Goal: Transaction & Acquisition: Purchase product/service

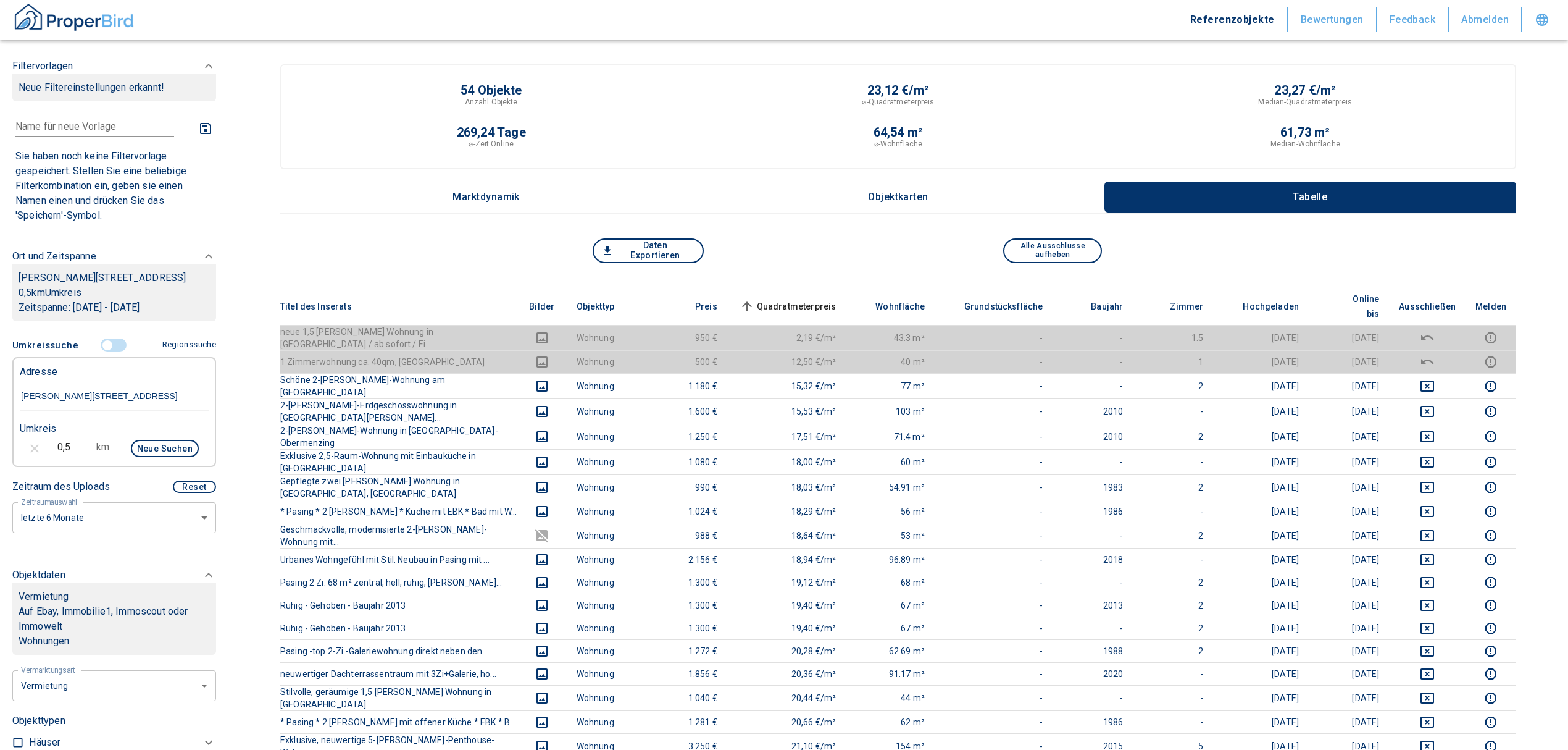
scroll to position [82, 0]
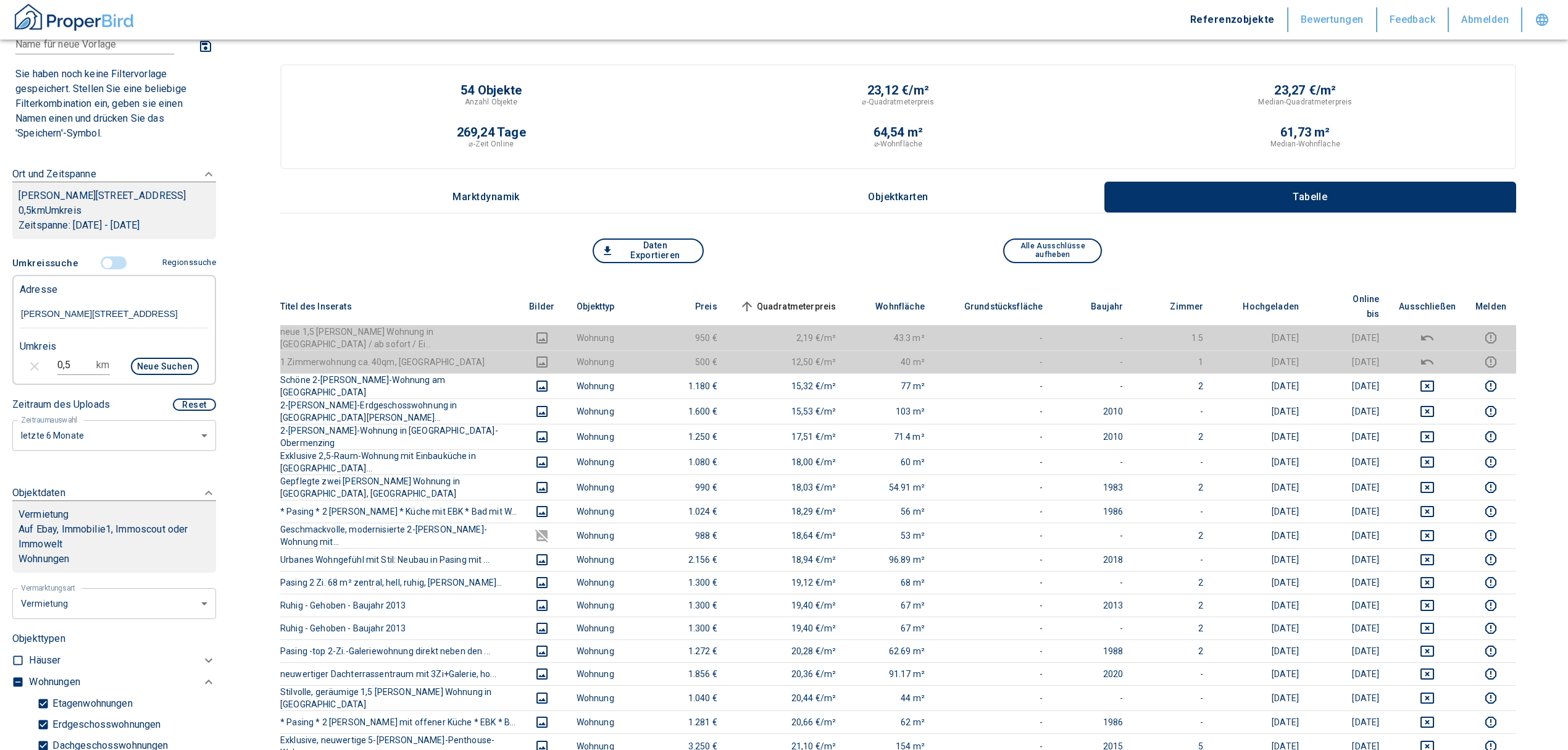
click at [101, 255] on span at bounding box center [114, 263] width 35 height 24
click at [91, 262] on input "controlled" at bounding box center [107, 263] width 37 height 14
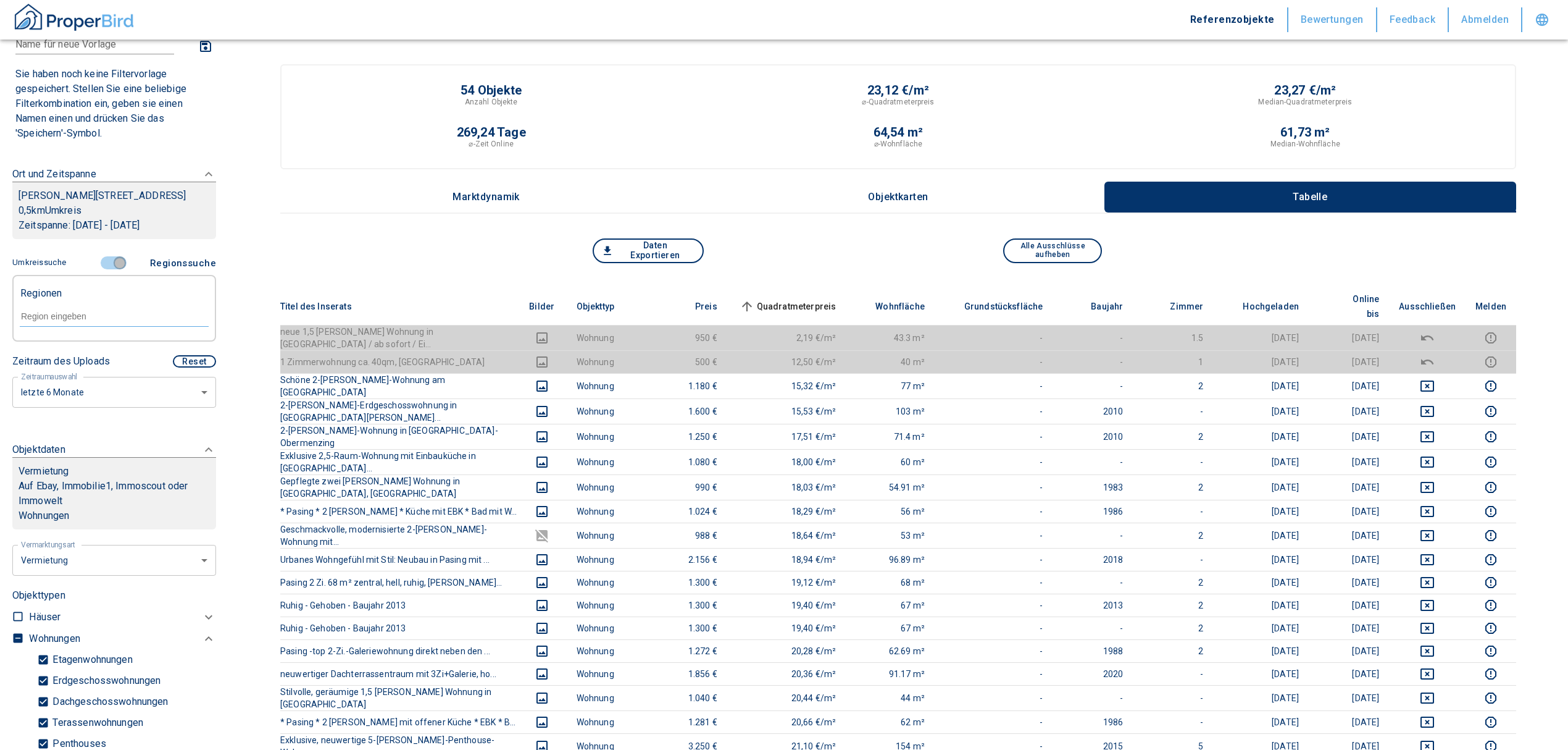
click at [112, 265] on input "controlled" at bounding box center [120, 263] width 37 height 14
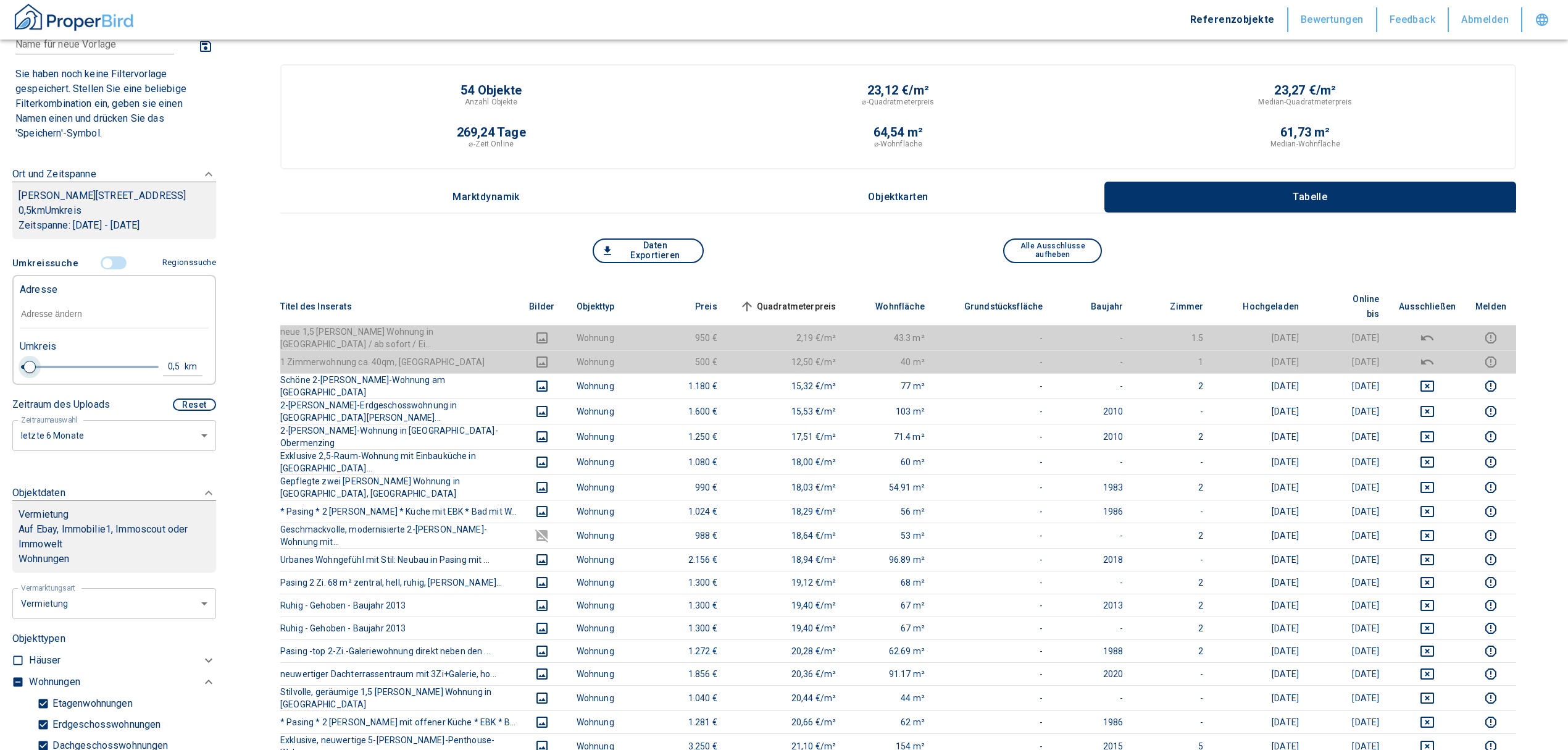
type input "0.6"
type input "2020"
type input "0.8"
type input "2020"
type input "1"
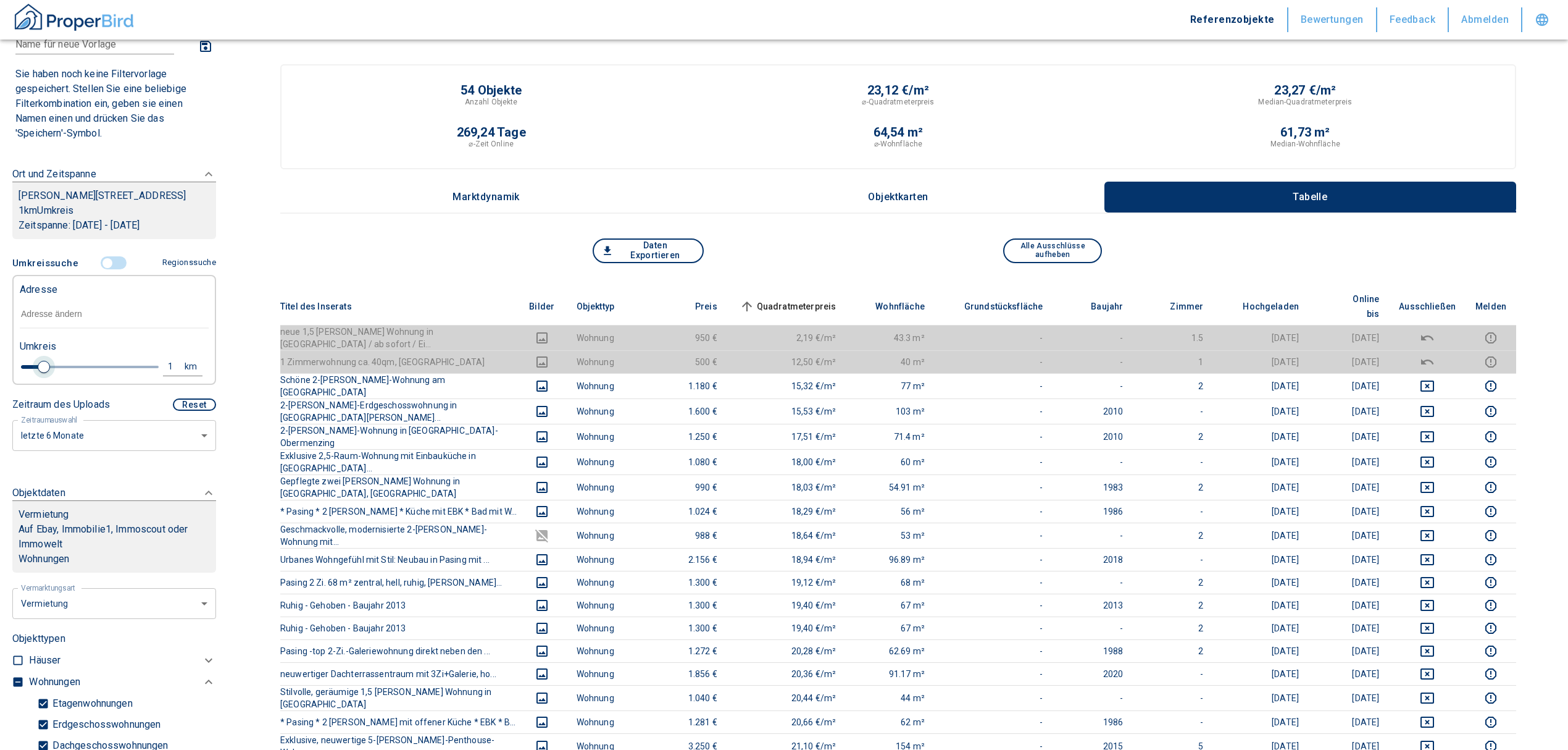
type input "2020"
type input "1.2"
type input "2020"
type input "1"
drag, startPoint x: 30, startPoint y: 368, endPoint x: 43, endPoint y: 366, distance: 13.2
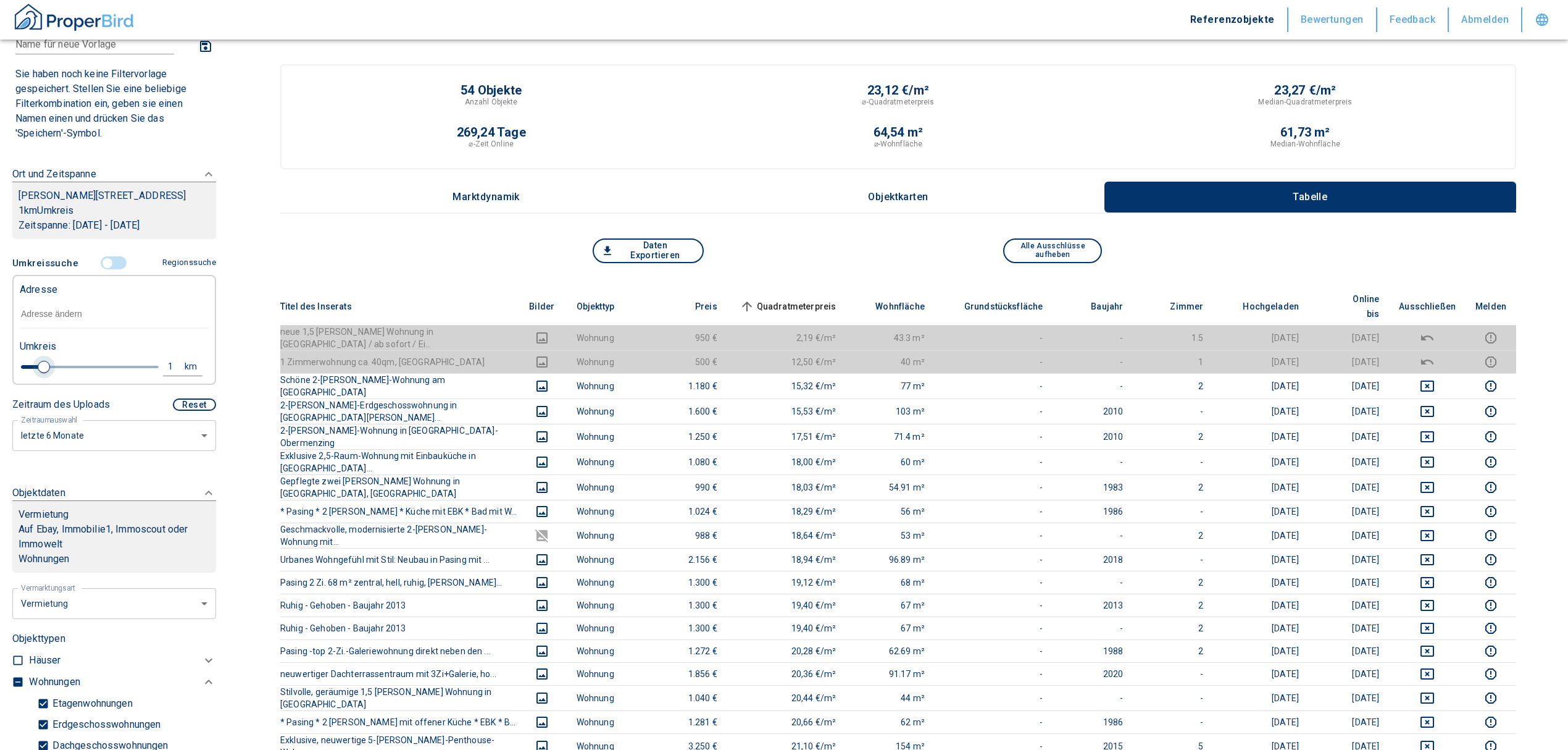
click at [43, 366] on span at bounding box center [43, 367] width 13 height 13
type input "2020"
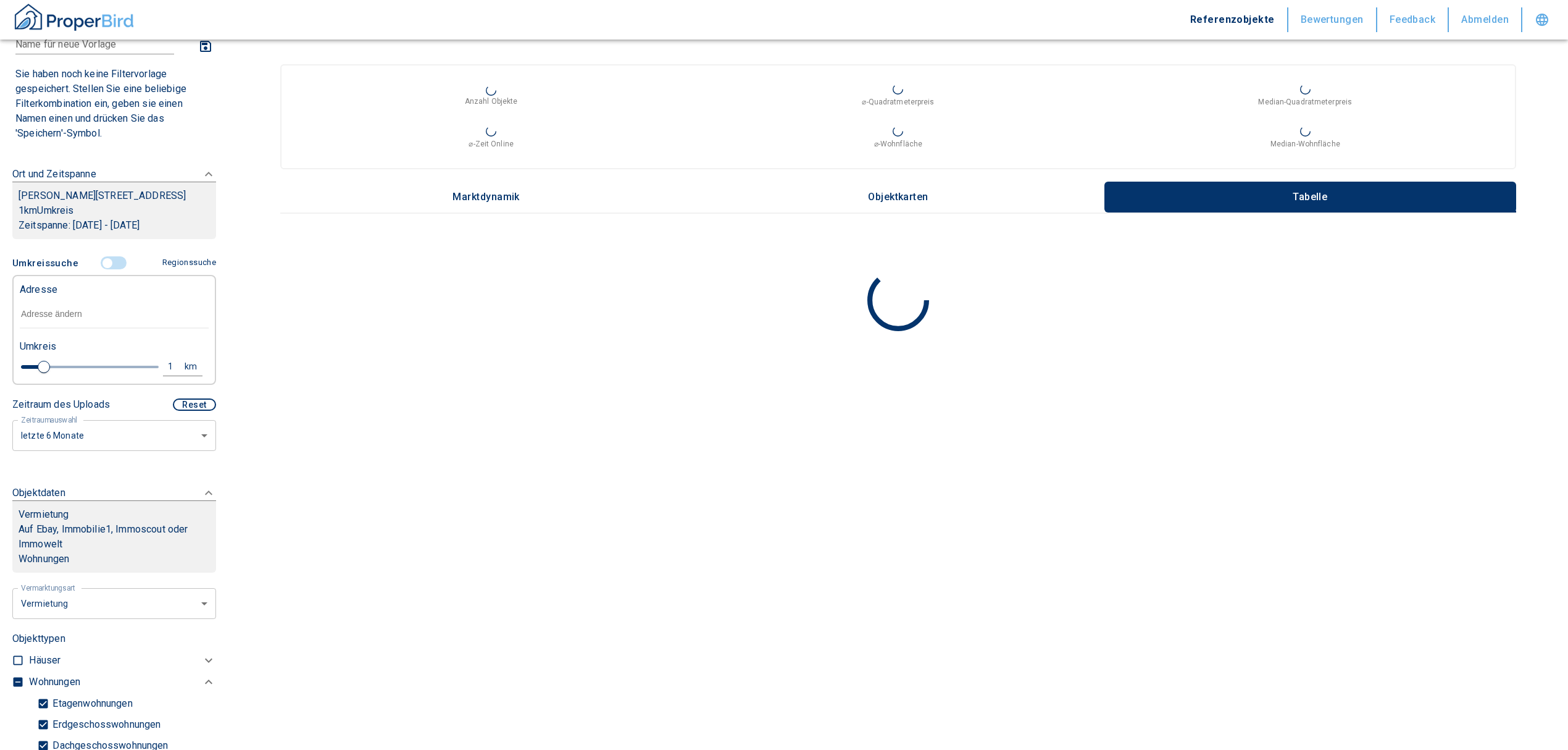
click at [54, 310] on input "text" at bounding box center [114, 314] width 189 height 29
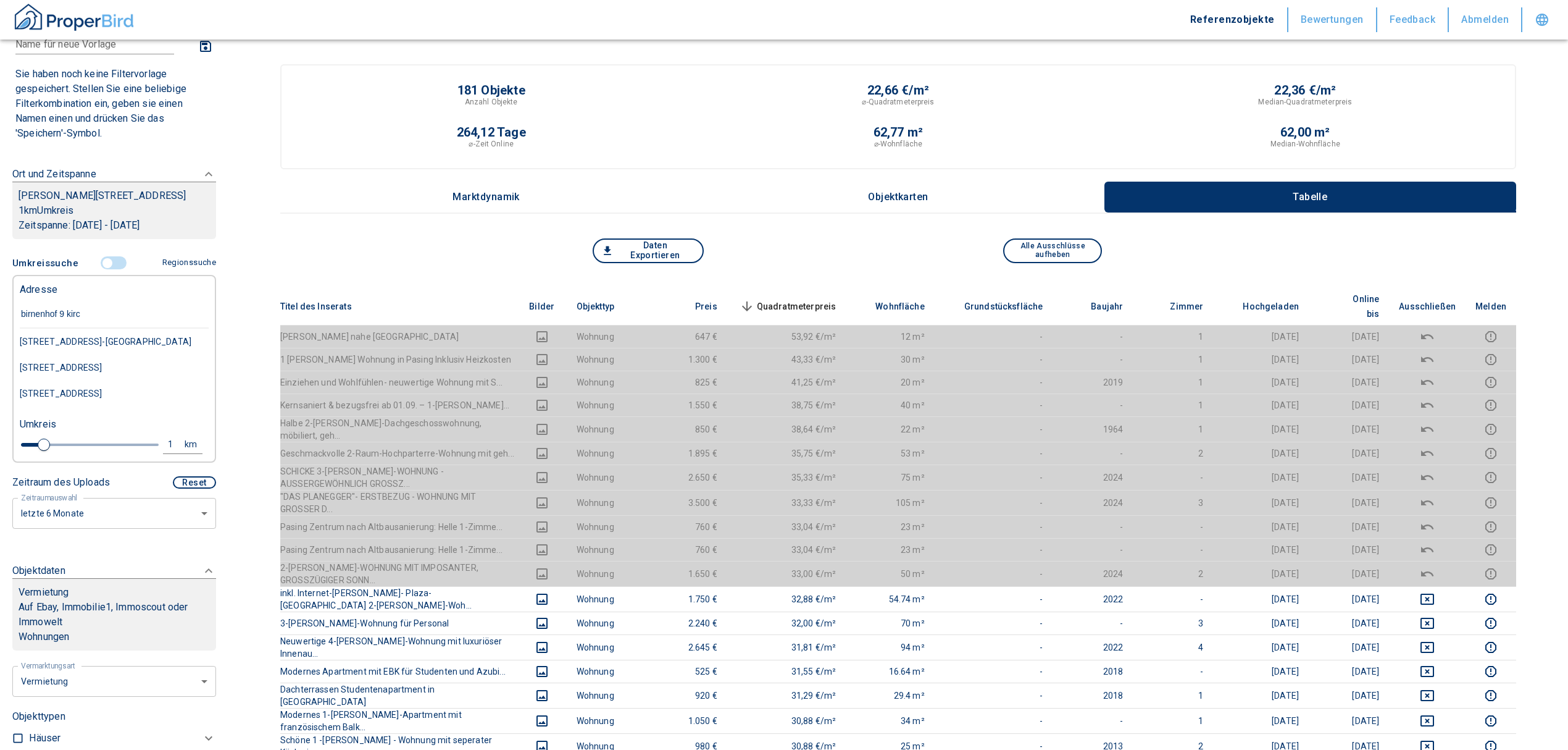
type input "birnenhof 9 [PERSON_NAME]"
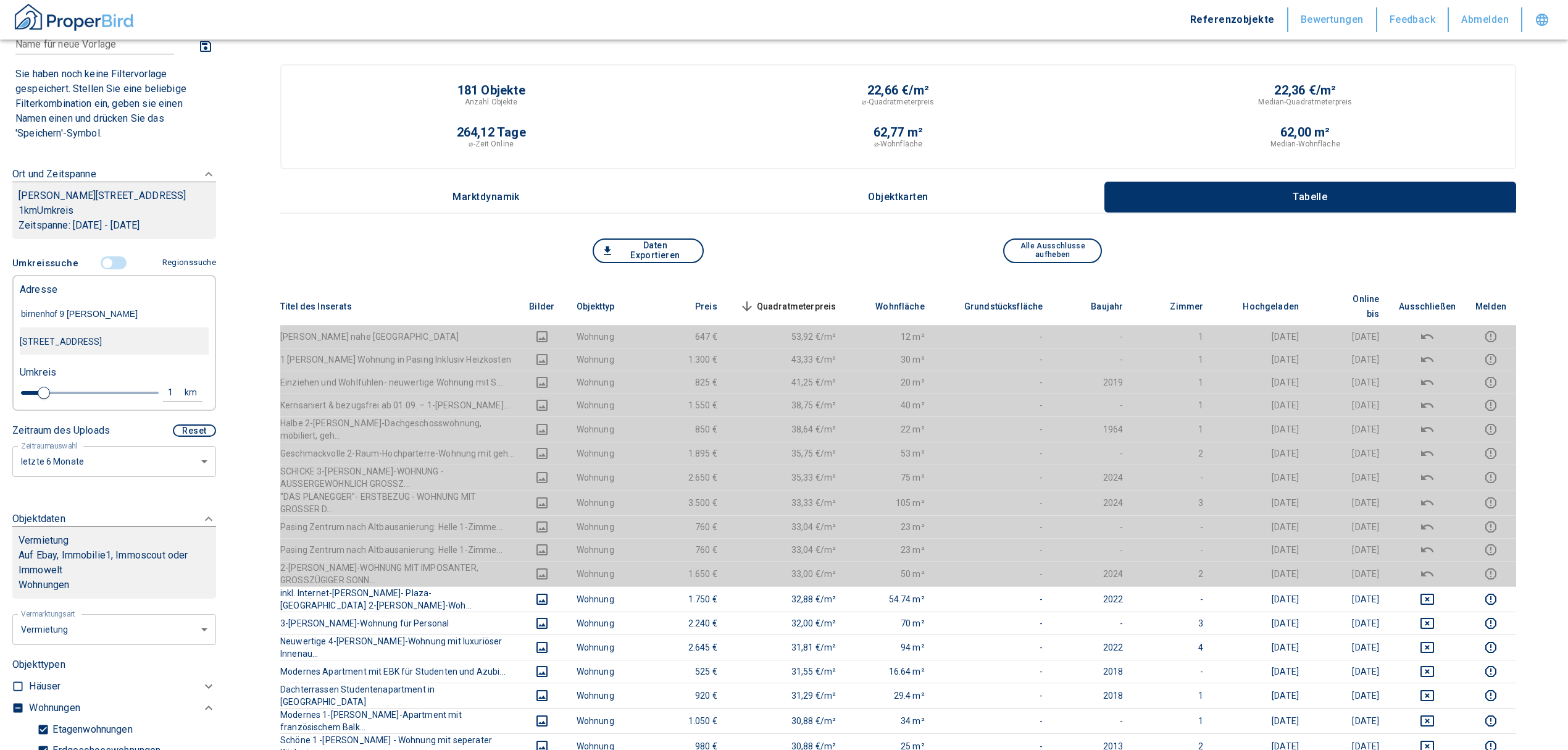
click at [72, 336] on div "[STREET_ADDRESS]" at bounding box center [114, 342] width 189 height 26
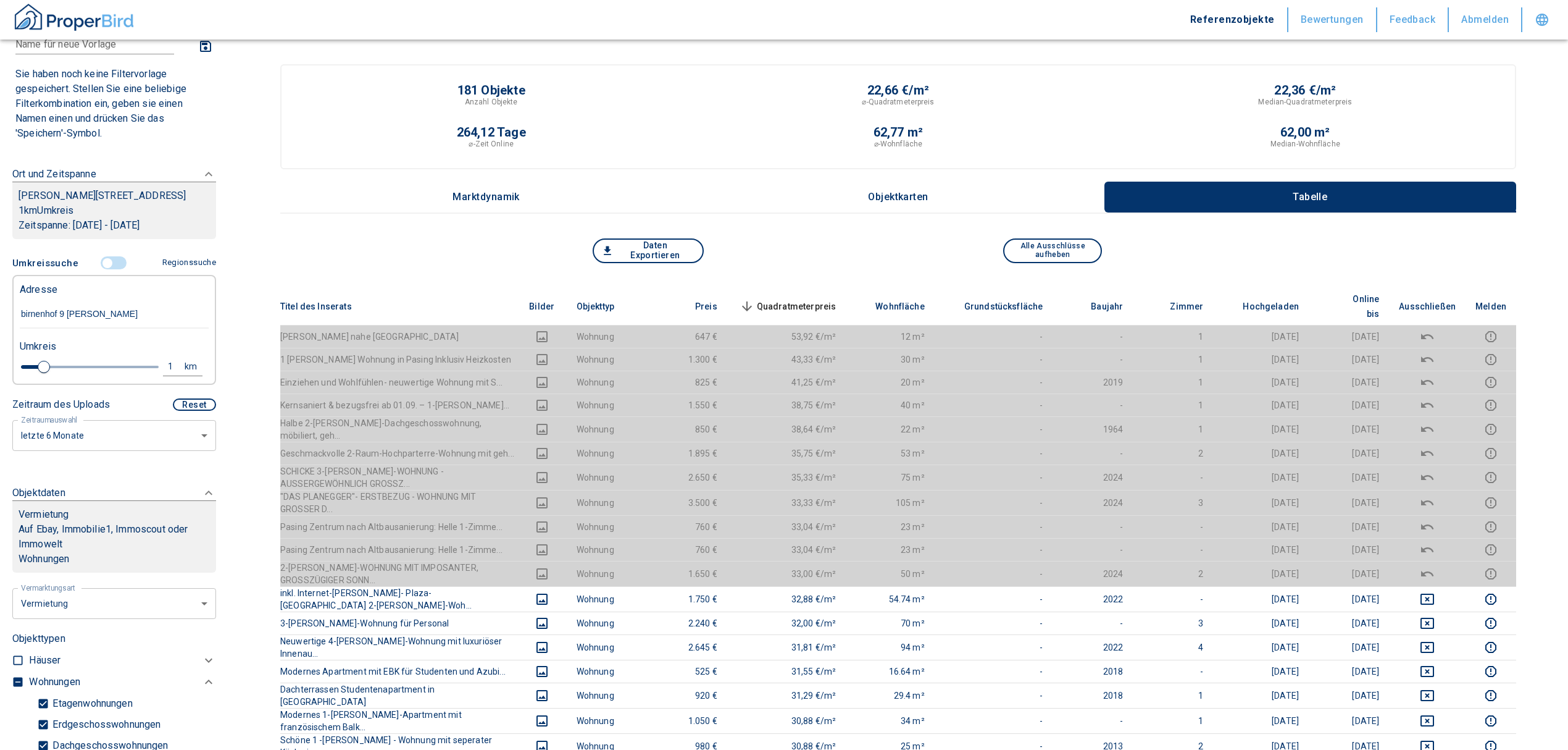
type input "2020"
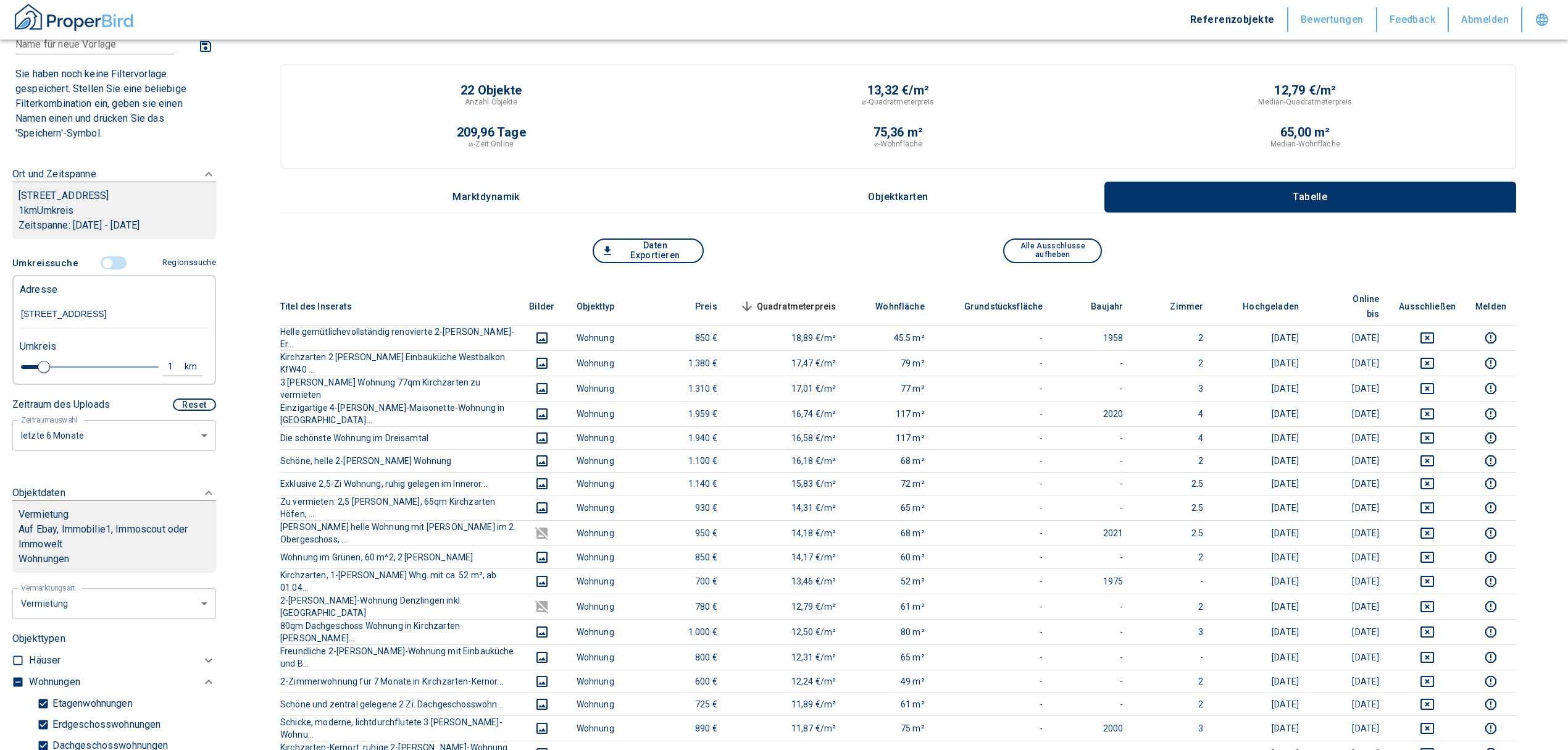
scroll to position [164, 0]
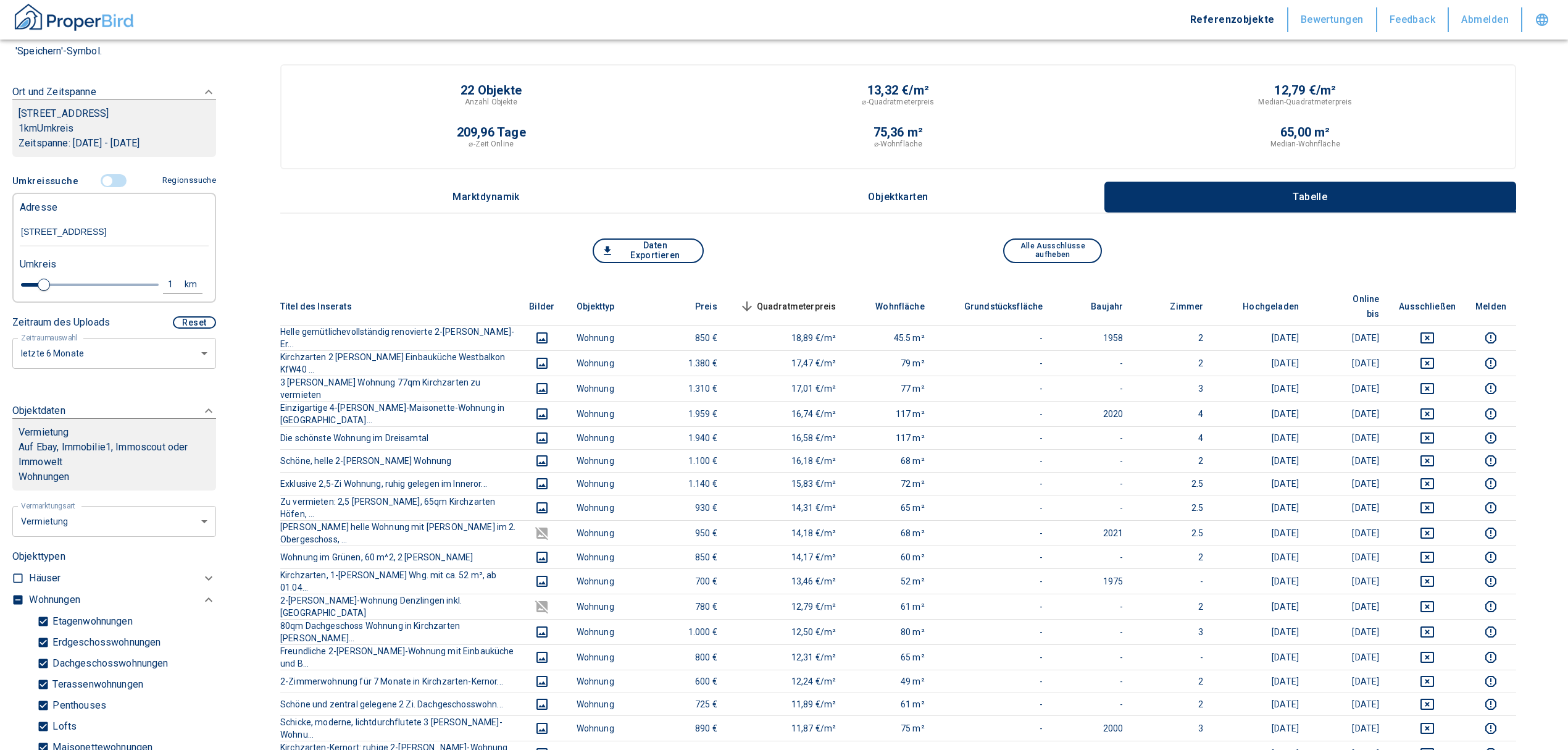
type input "[STREET_ADDRESS]"
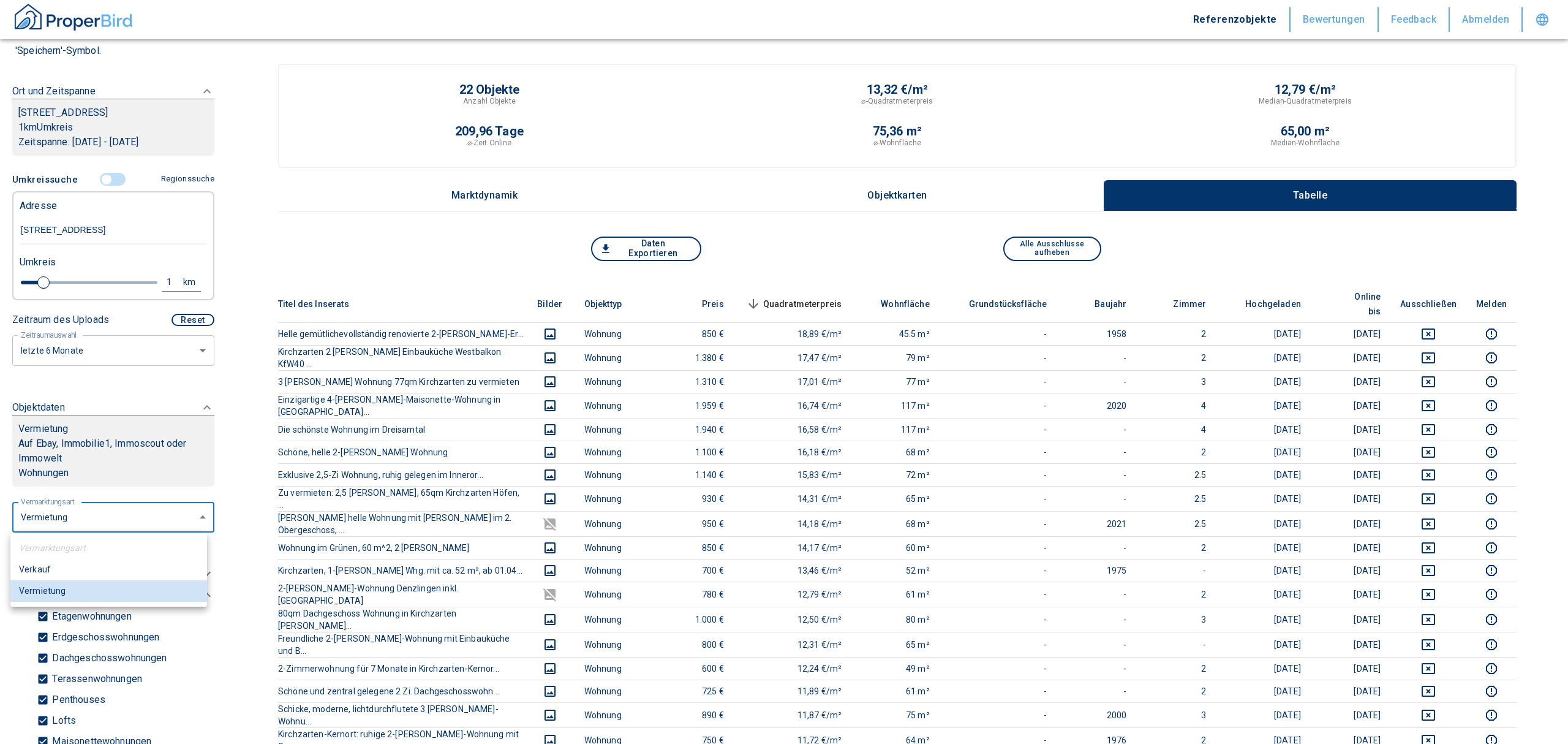
click at [97, 513] on body "Referenzobjekte Bewertungen Feedback Abmelden Filtervorlagen Neue Filtereinstel…" at bounding box center [784, 637] width 1568 height 1273
click at [64, 567] on li "Verkauf" at bounding box center [108, 569] width 196 height 21
type input "buy"
type input "2020"
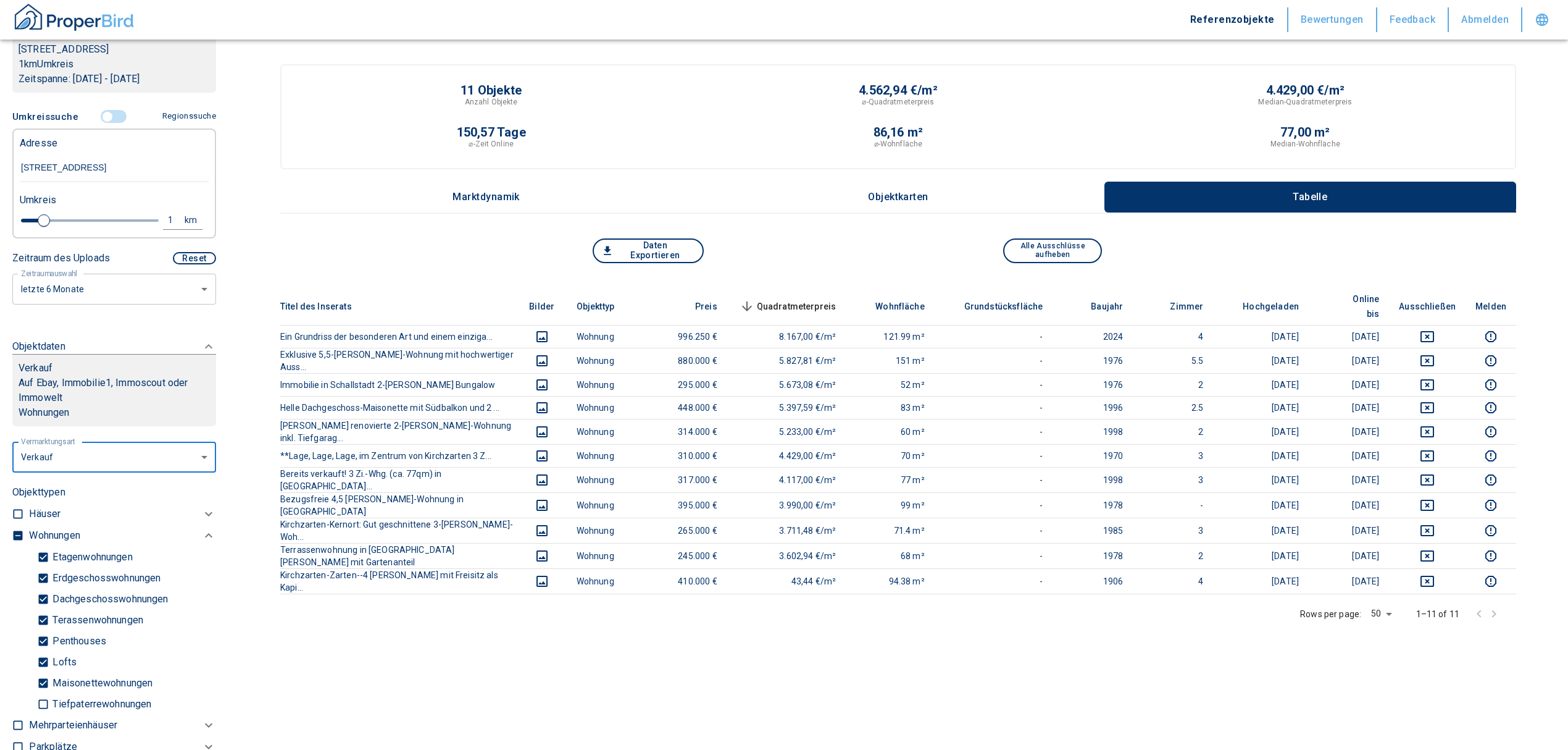
scroll to position [330, 0]
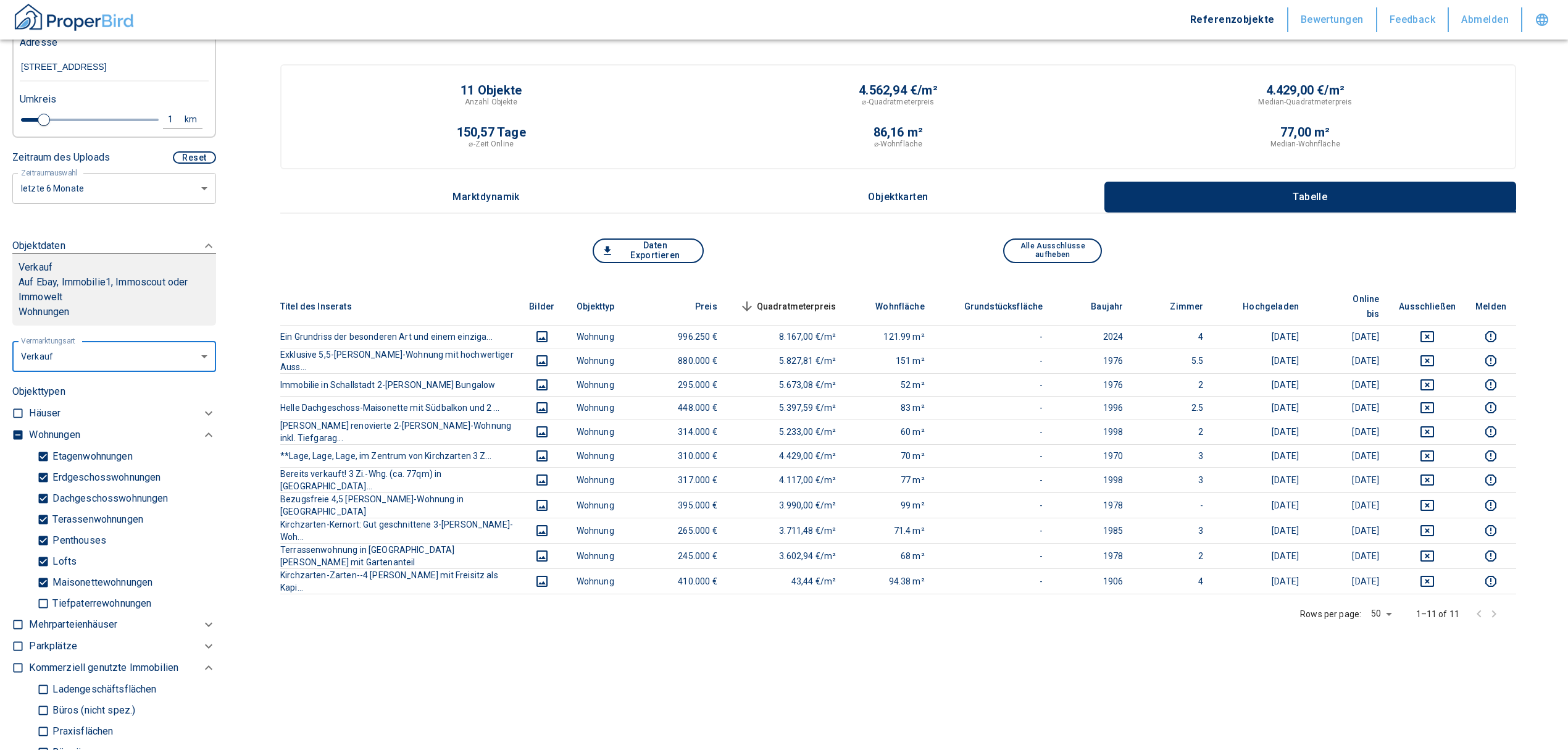
click at [15, 434] on input "checkbox" at bounding box center [18, 435] width 13 height 13
checkbox input "true"
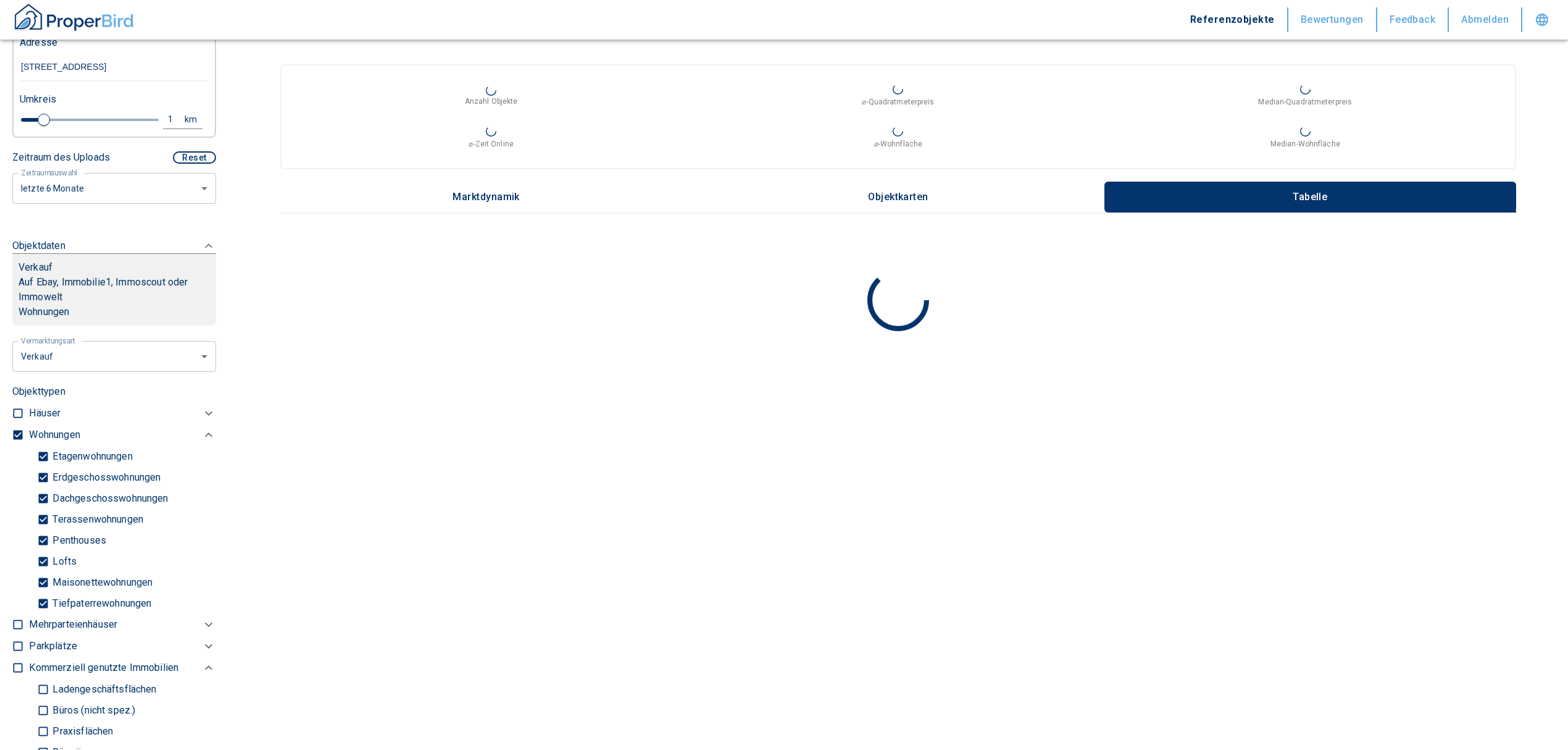
type input "2020"
click at [15, 434] on input "checkbox" at bounding box center [18, 435] width 13 height 13
checkbox input "false"
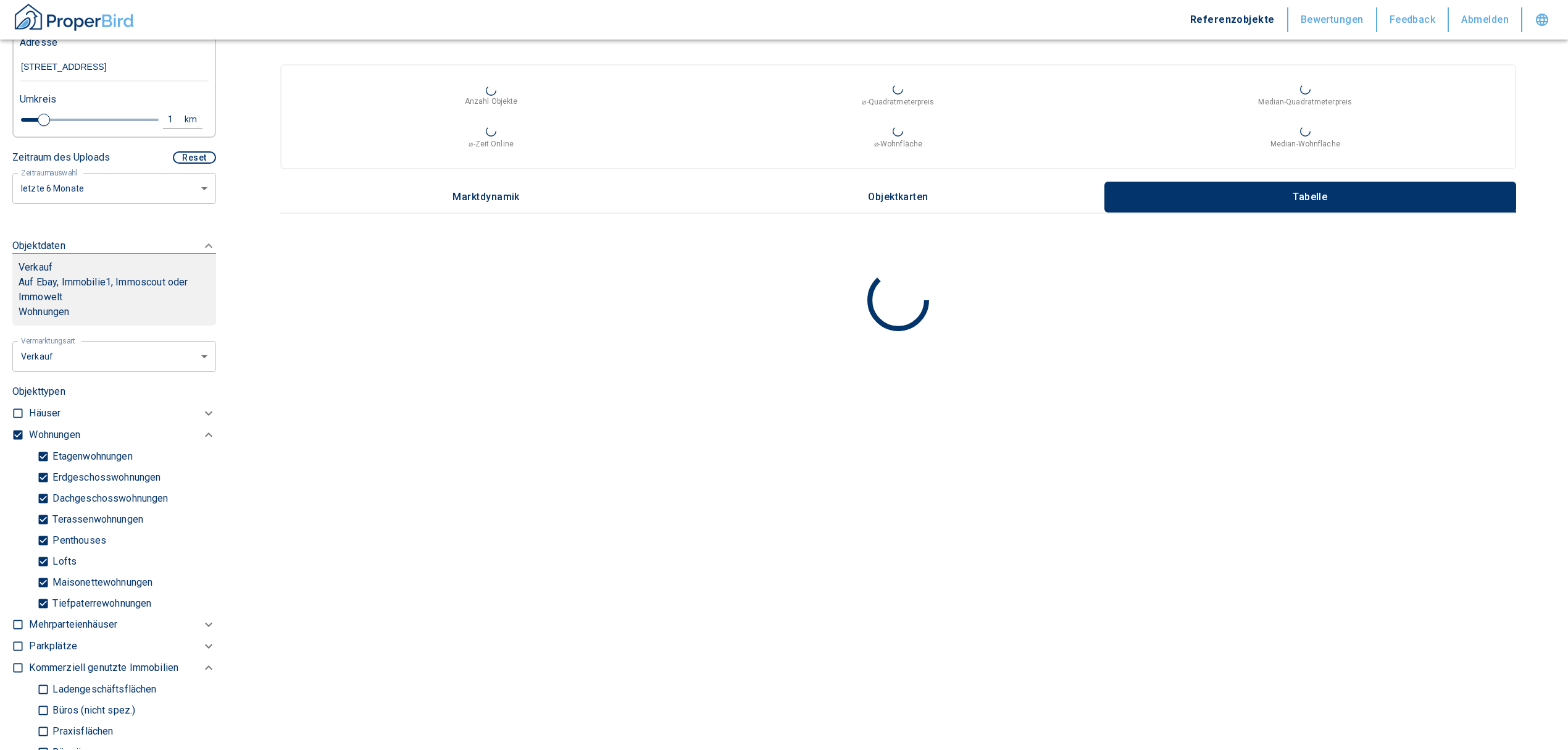
checkbox input "false"
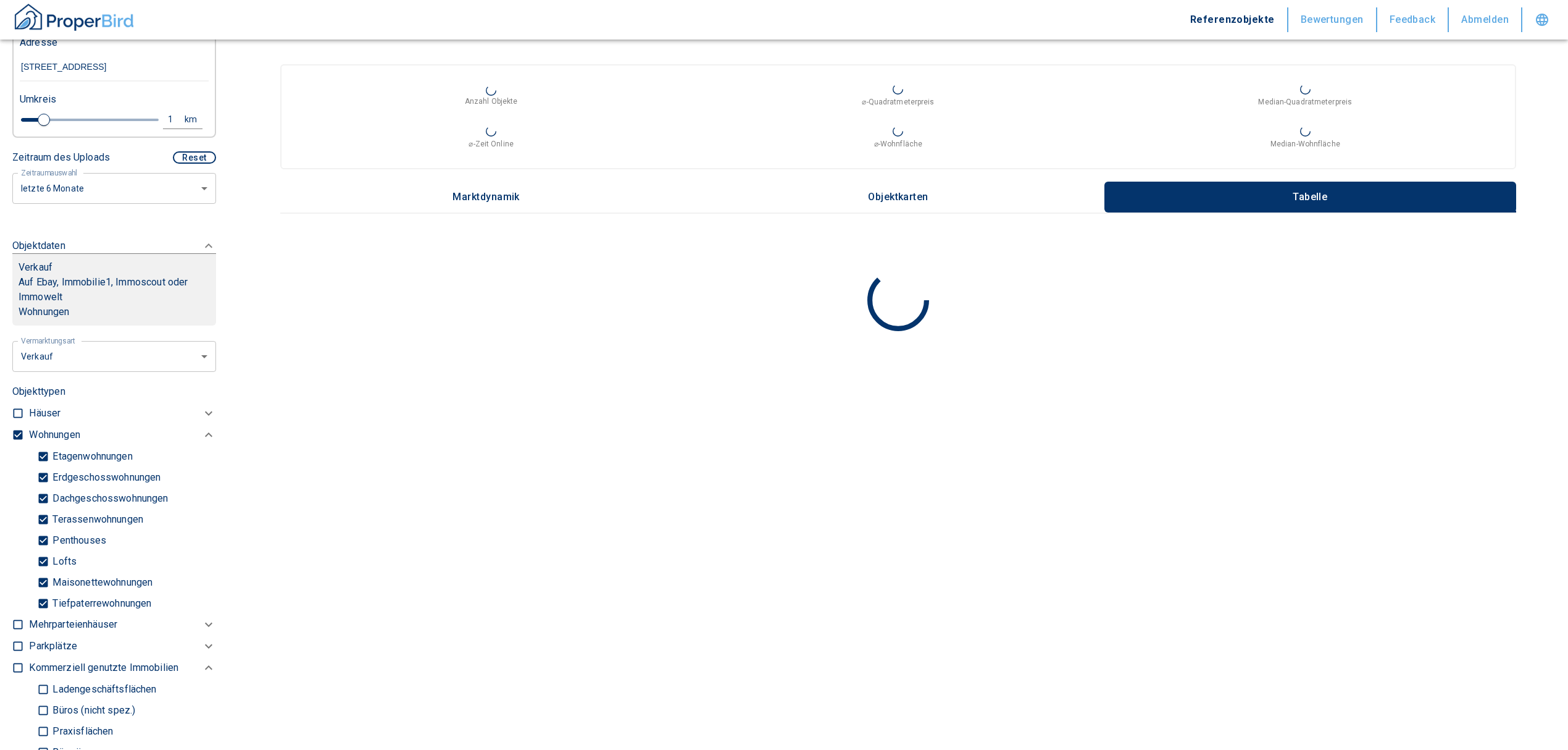
checkbox input "false"
type input "2020"
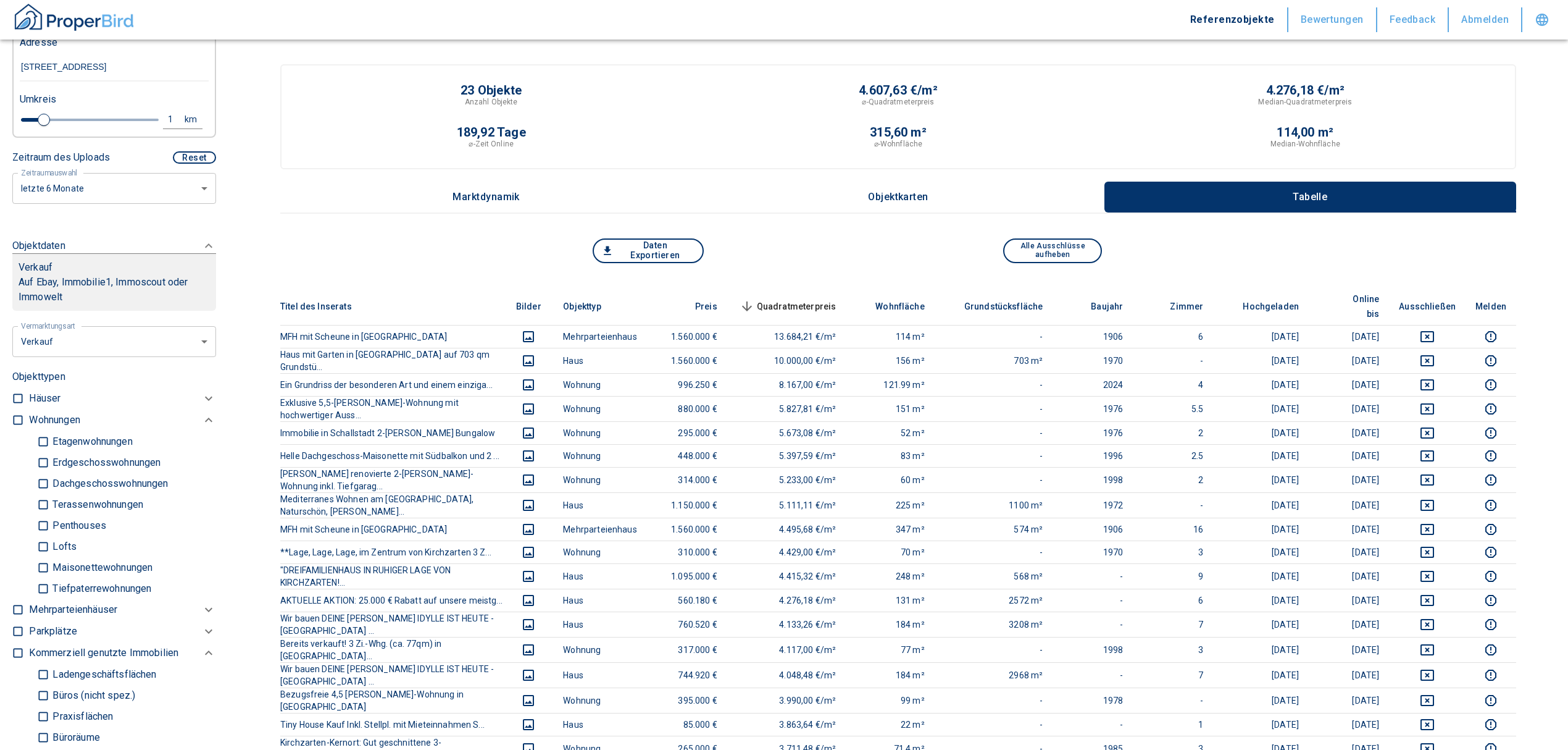
click at [37, 402] on p "Häuser" at bounding box center [44, 398] width 31 height 15
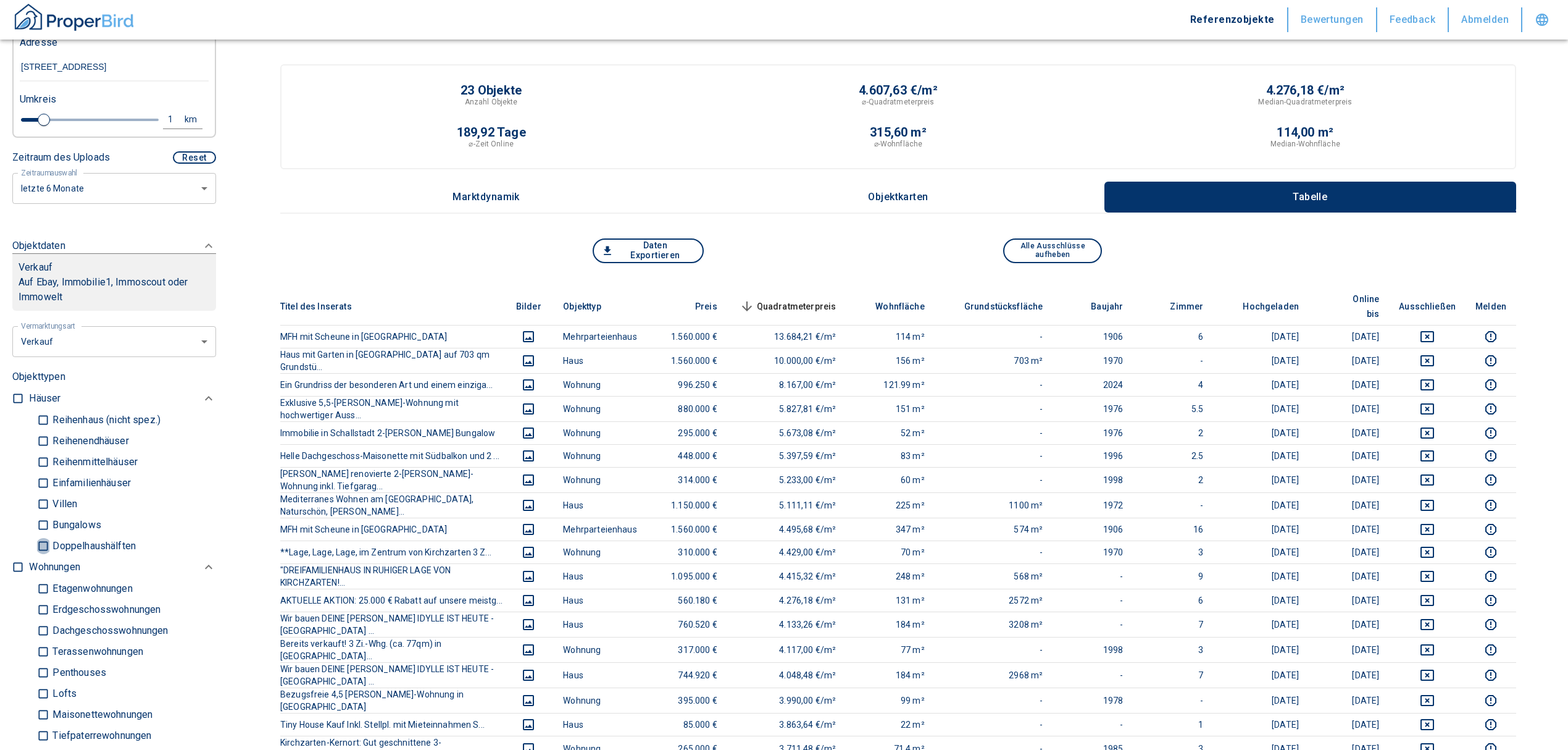
click at [40, 541] on input "Doppelhaushälften" at bounding box center [43, 545] width 13 height 22
checkbox input "true"
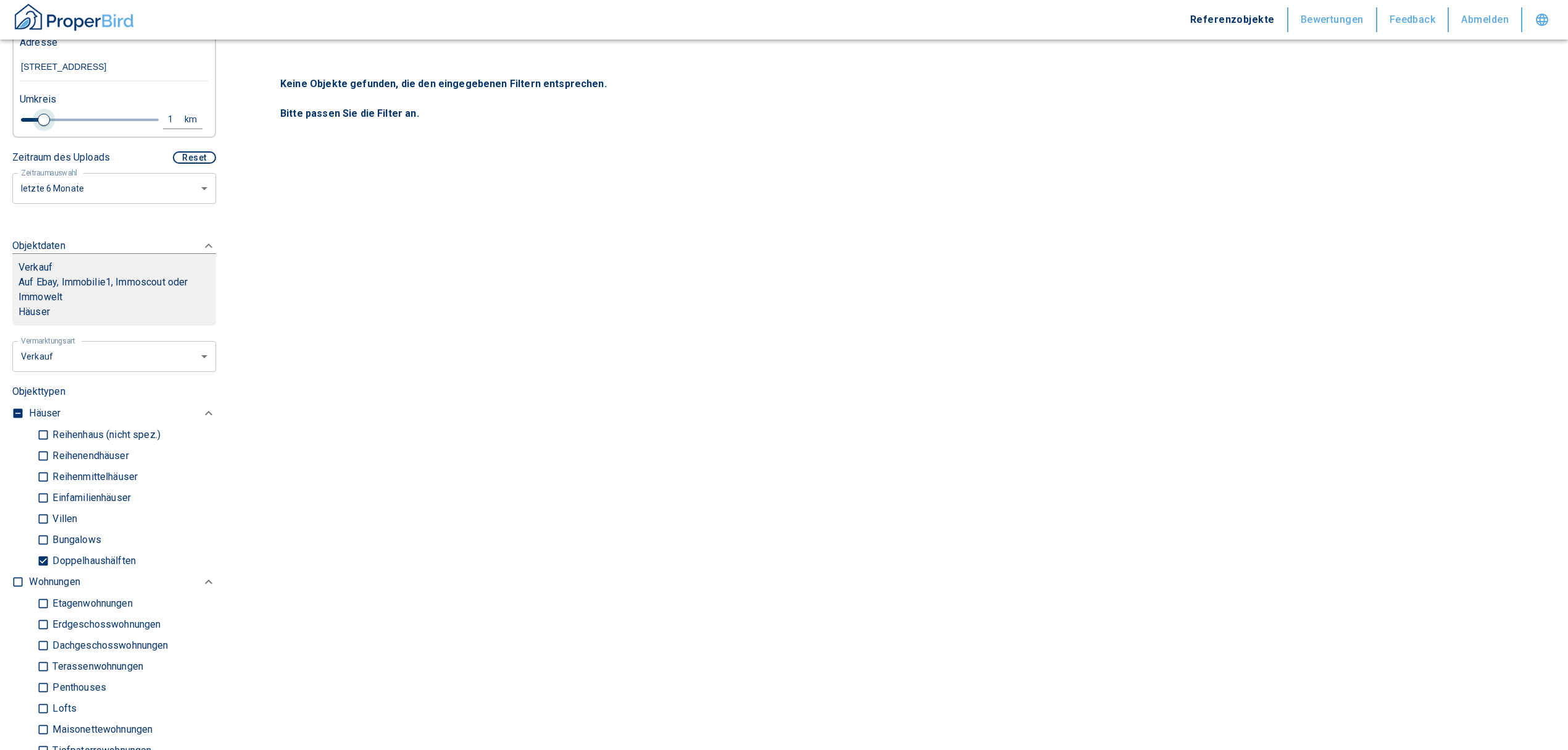
type input "2020"
type input "1.2"
type input "2020"
type input "1.6"
type input "2020"
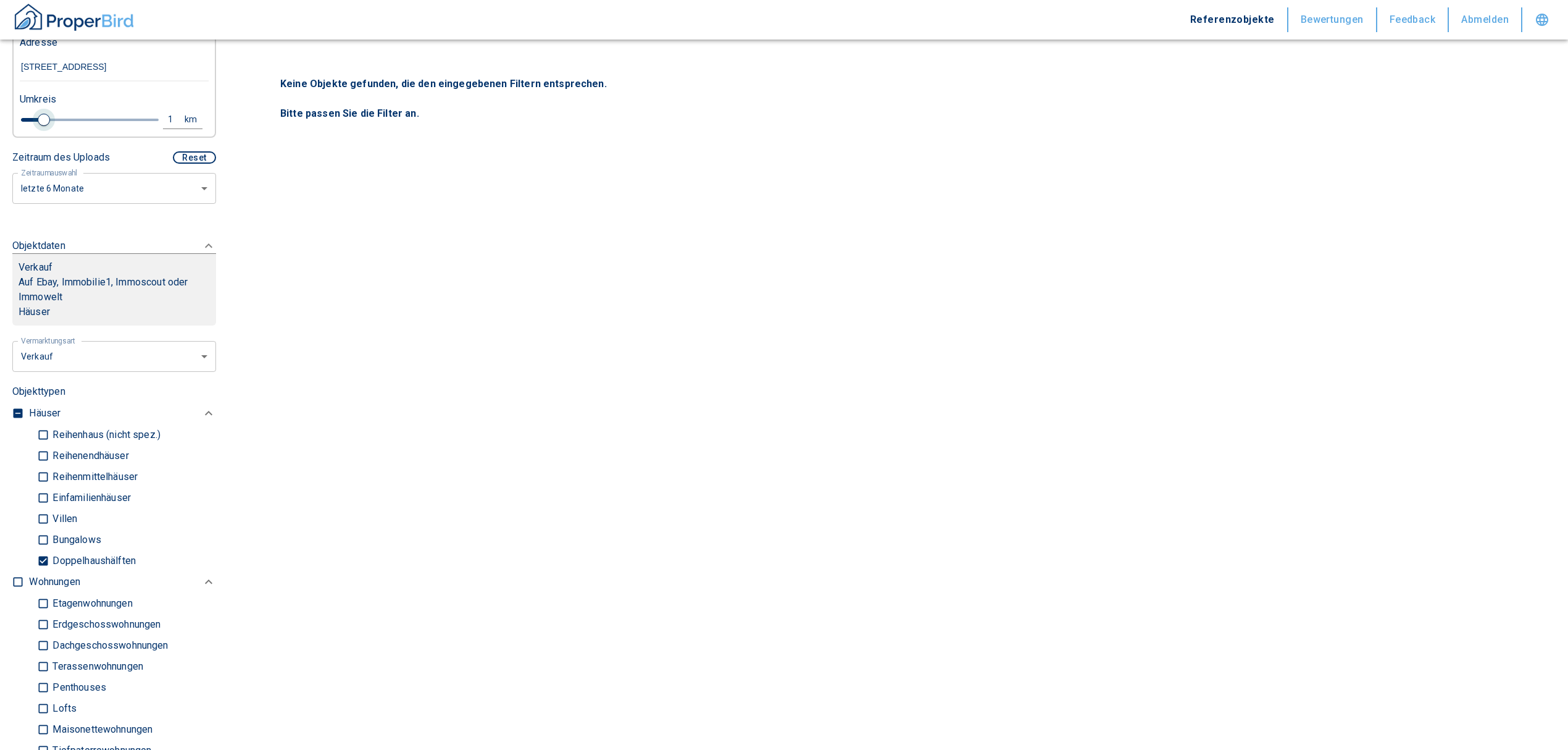
type input "1.8"
type input "2020"
type input "2"
type input "2020"
type input "2.2"
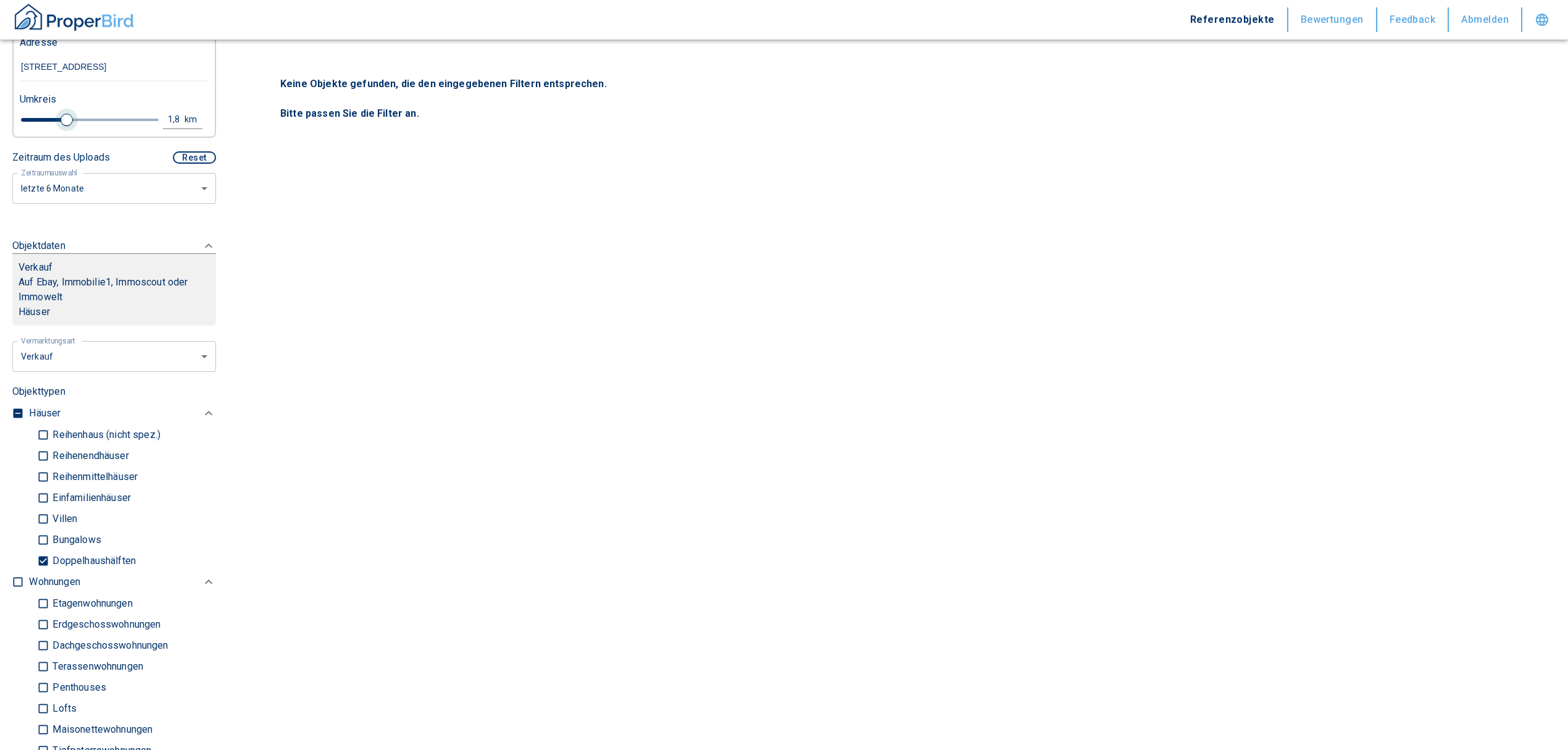
type input "2020"
type input "2.6"
type input "2020"
type input "2.8"
type input "2020"
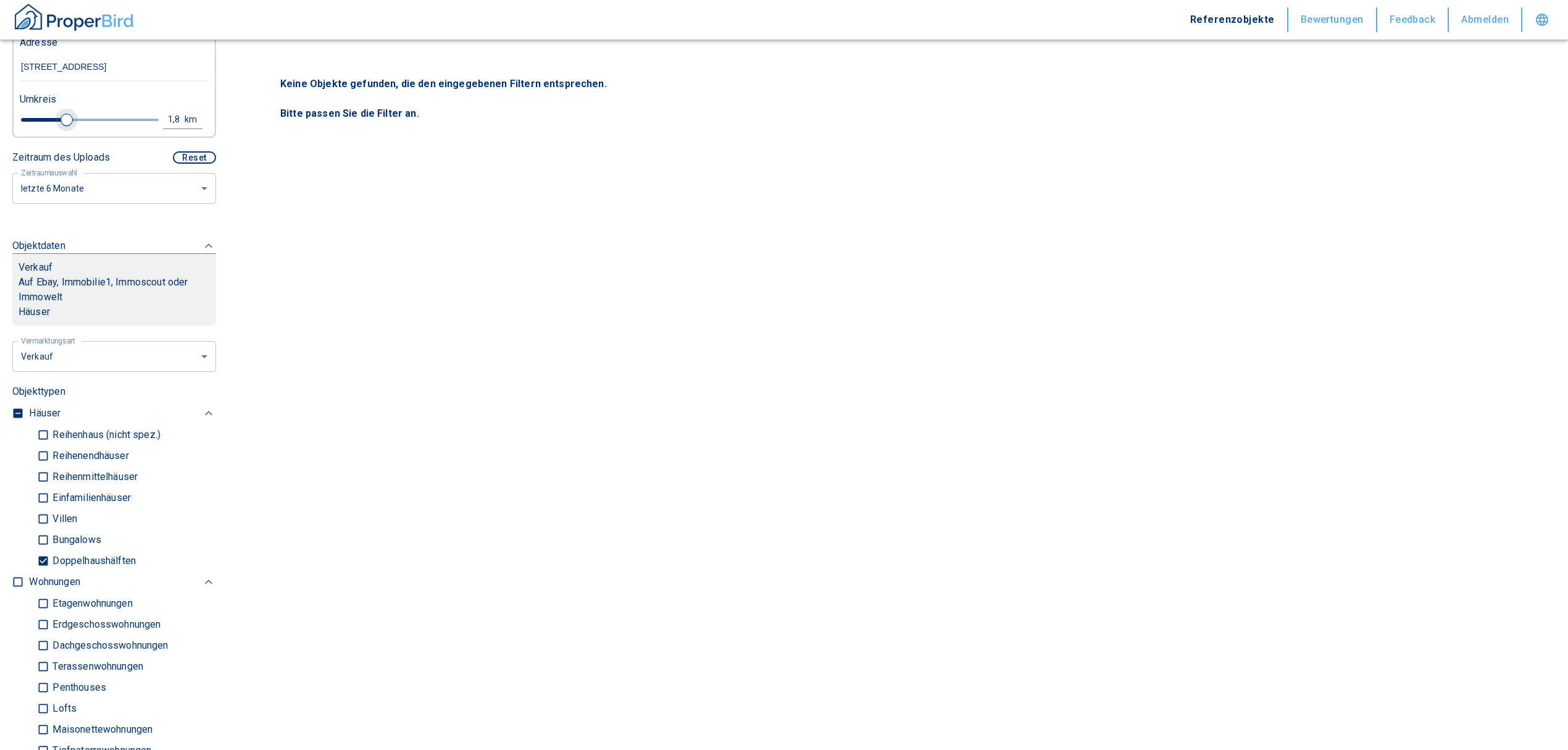
type input "3"
type input "2020"
type input "3.2"
type input "2020"
type input "3.4"
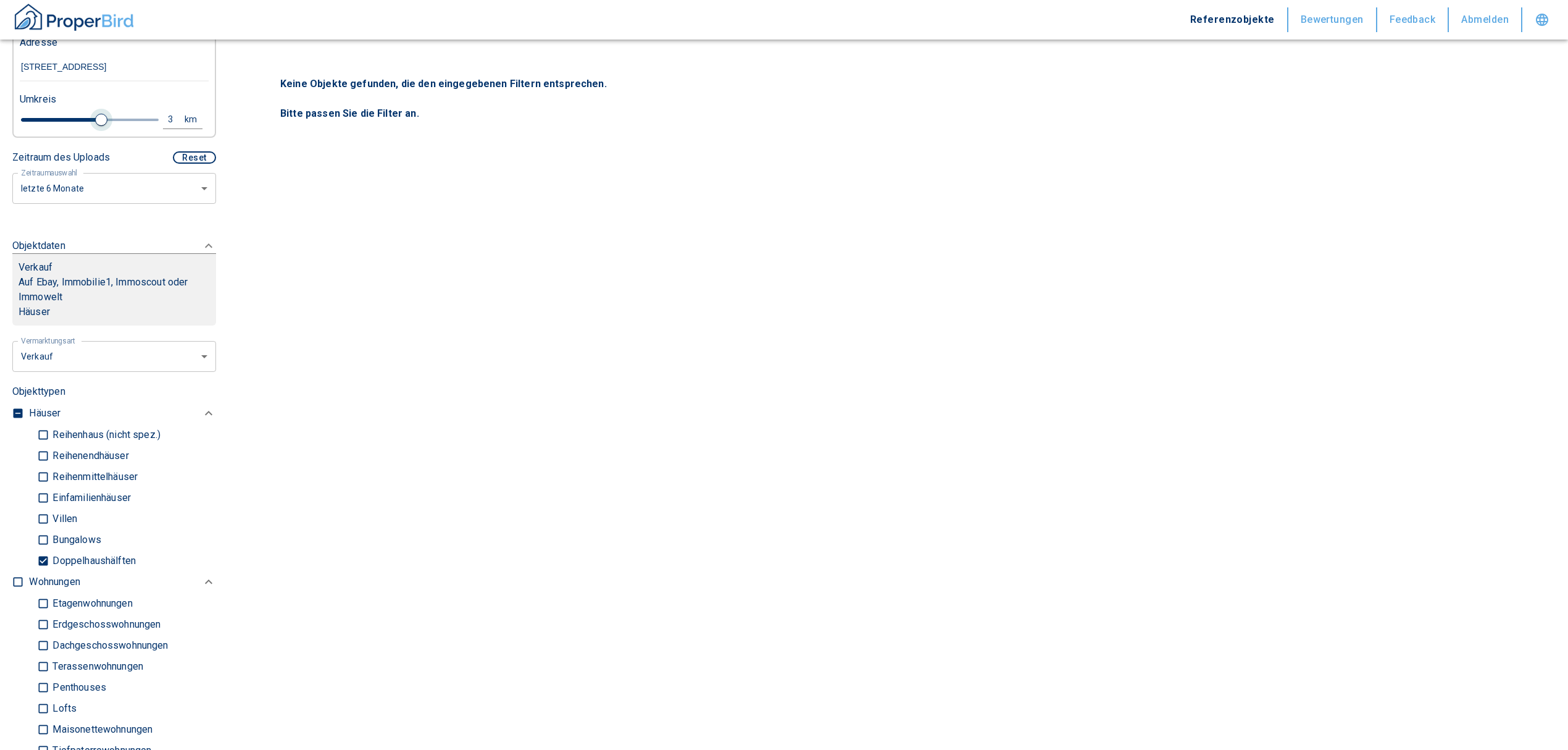
type input "2020"
type input "3.8"
type input "2020"
type input "4.2"
type input "2020"
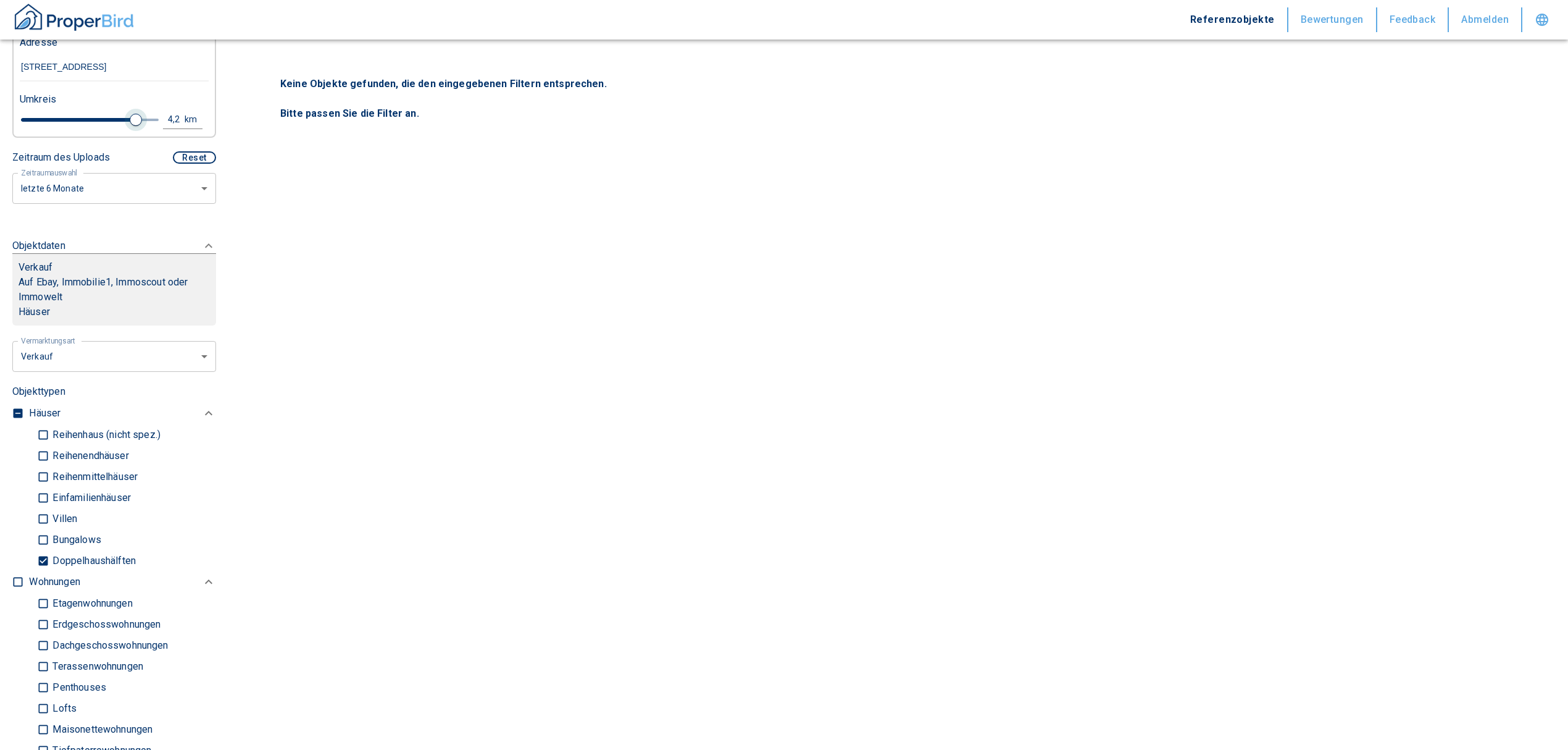
type input "4.4"
type input "2020"
type input "4.6"
type input "2020"
type input "4.8"
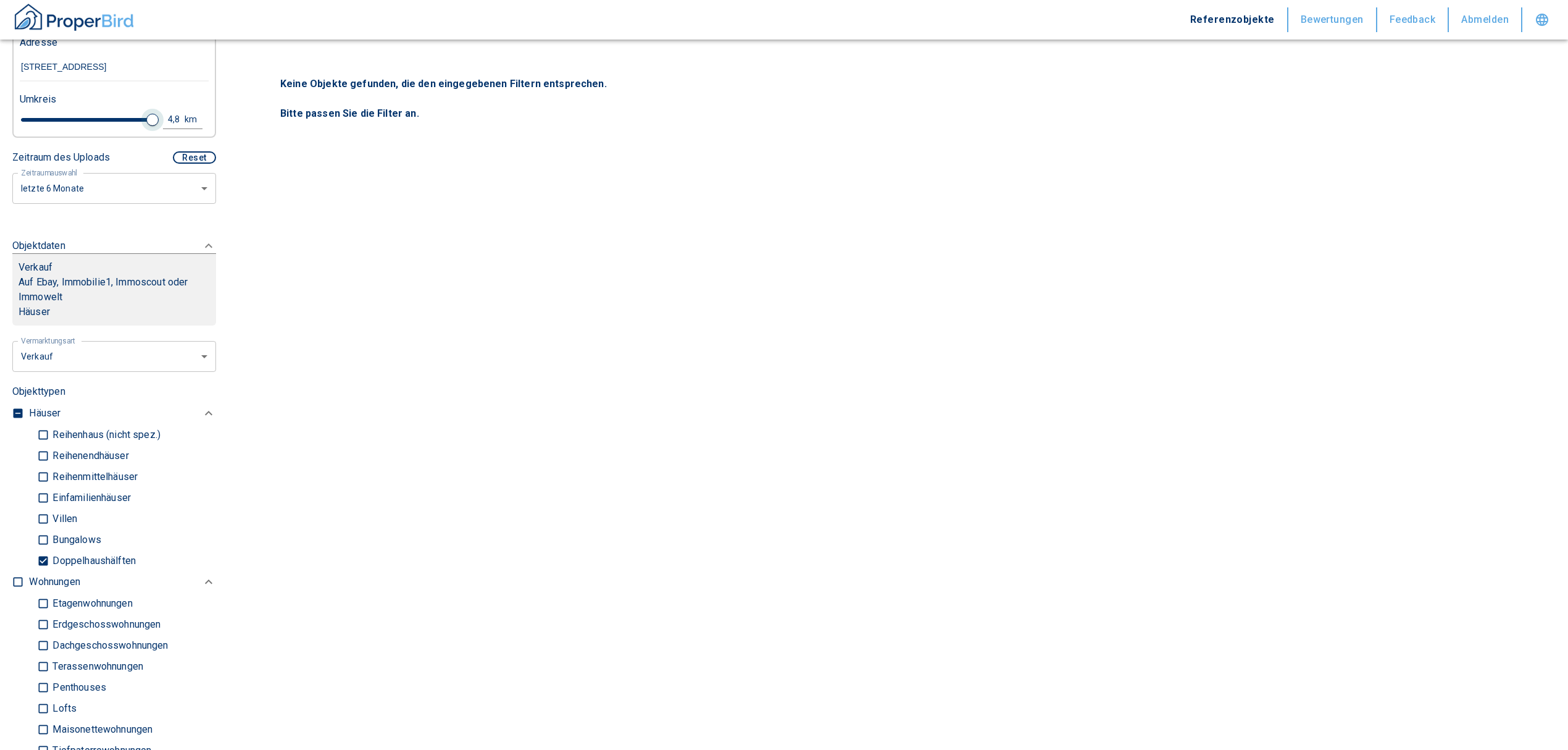
type input "2020"
type input "5"
drag, startPoint x: 40, startPoint y: 120, endPoint x: 149, endPoint y: 117, distance: 109.0
click at [152, 117] on span at bounding box center [158, 119] width 13 height 13
type input "2020"
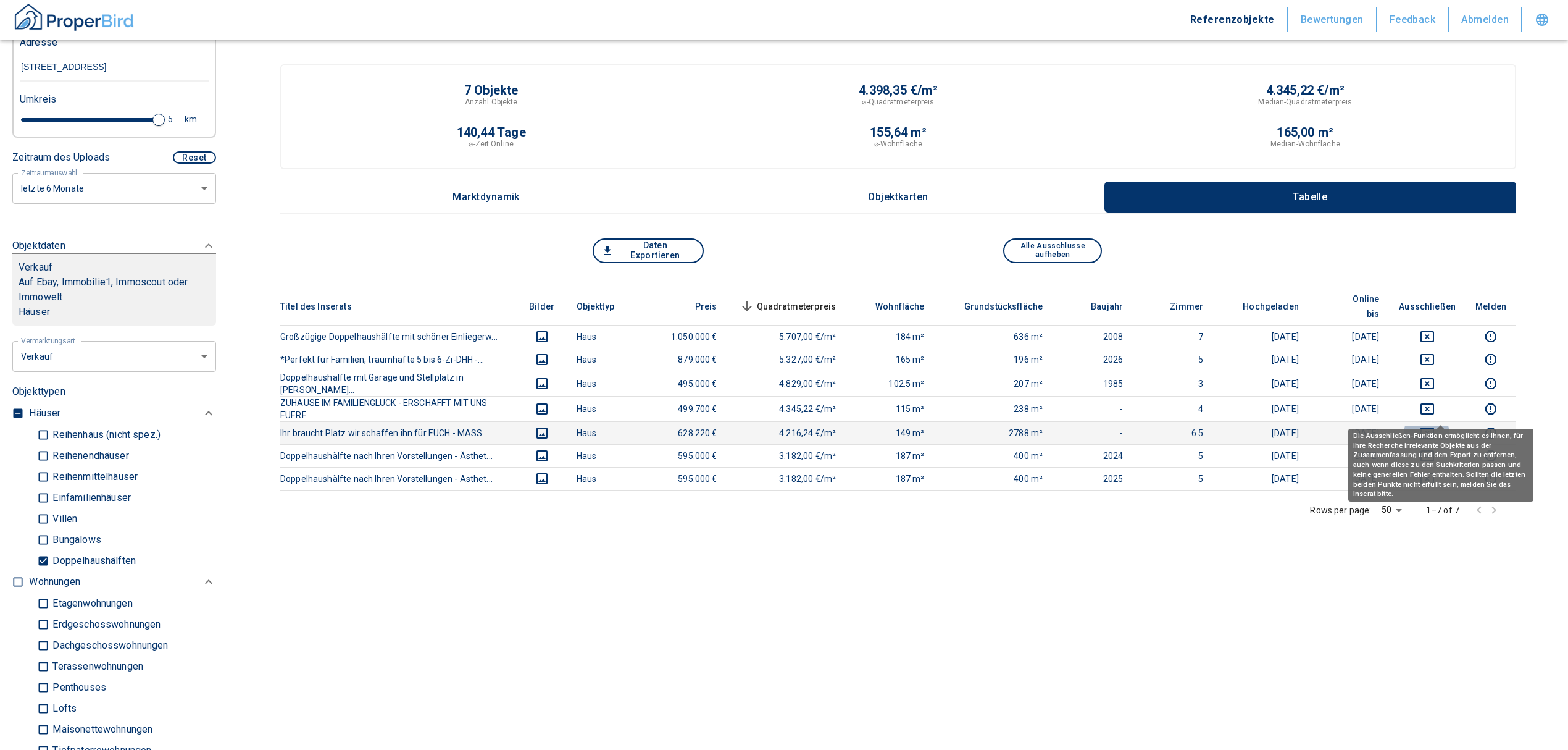
click at [1435, 425] on icon "deselect this listing" at bounding box center [1426, 432] width 15 height 15
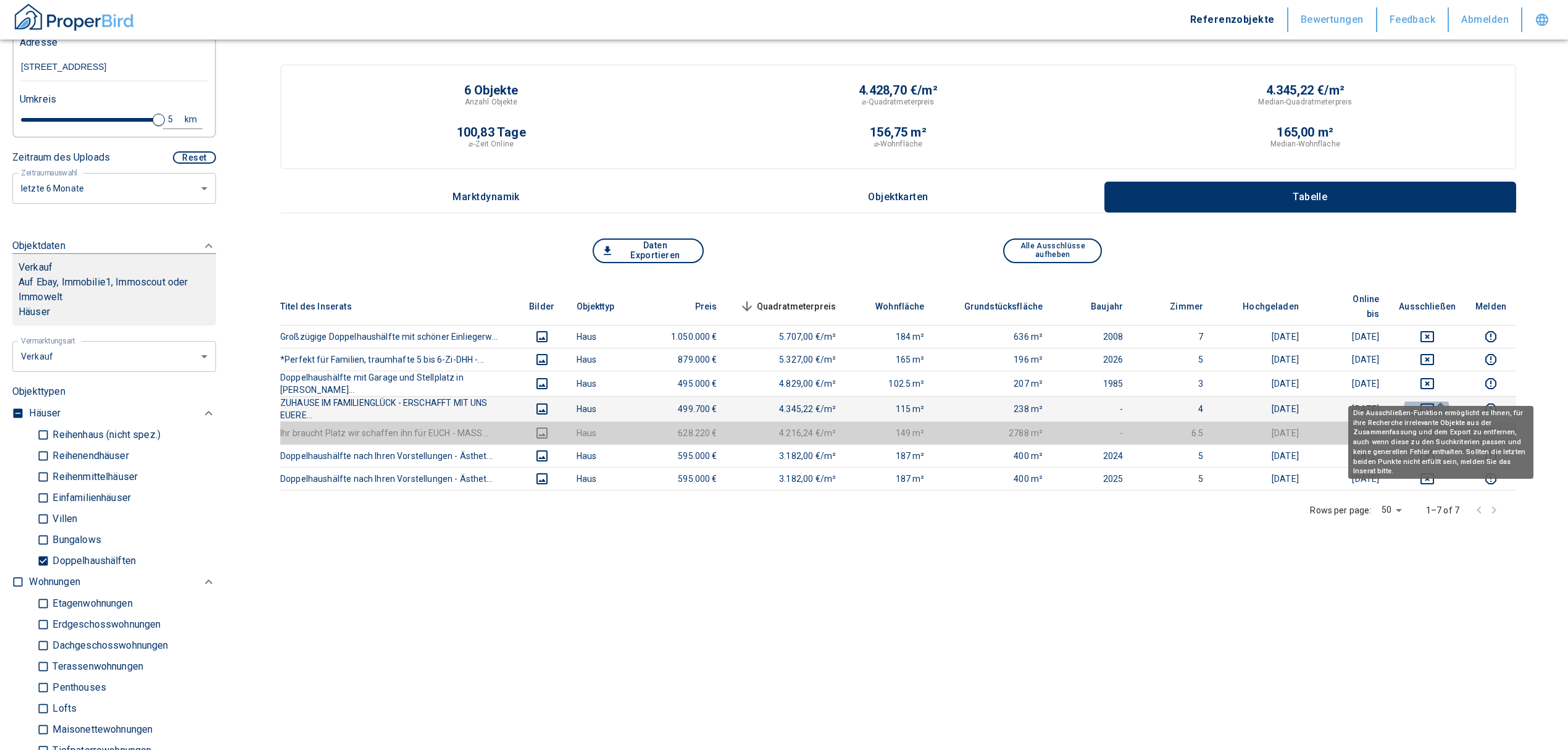
click at [1434, 404] on icon "deselect this listing" at bounding box center [1427, 408] width 14 height 11
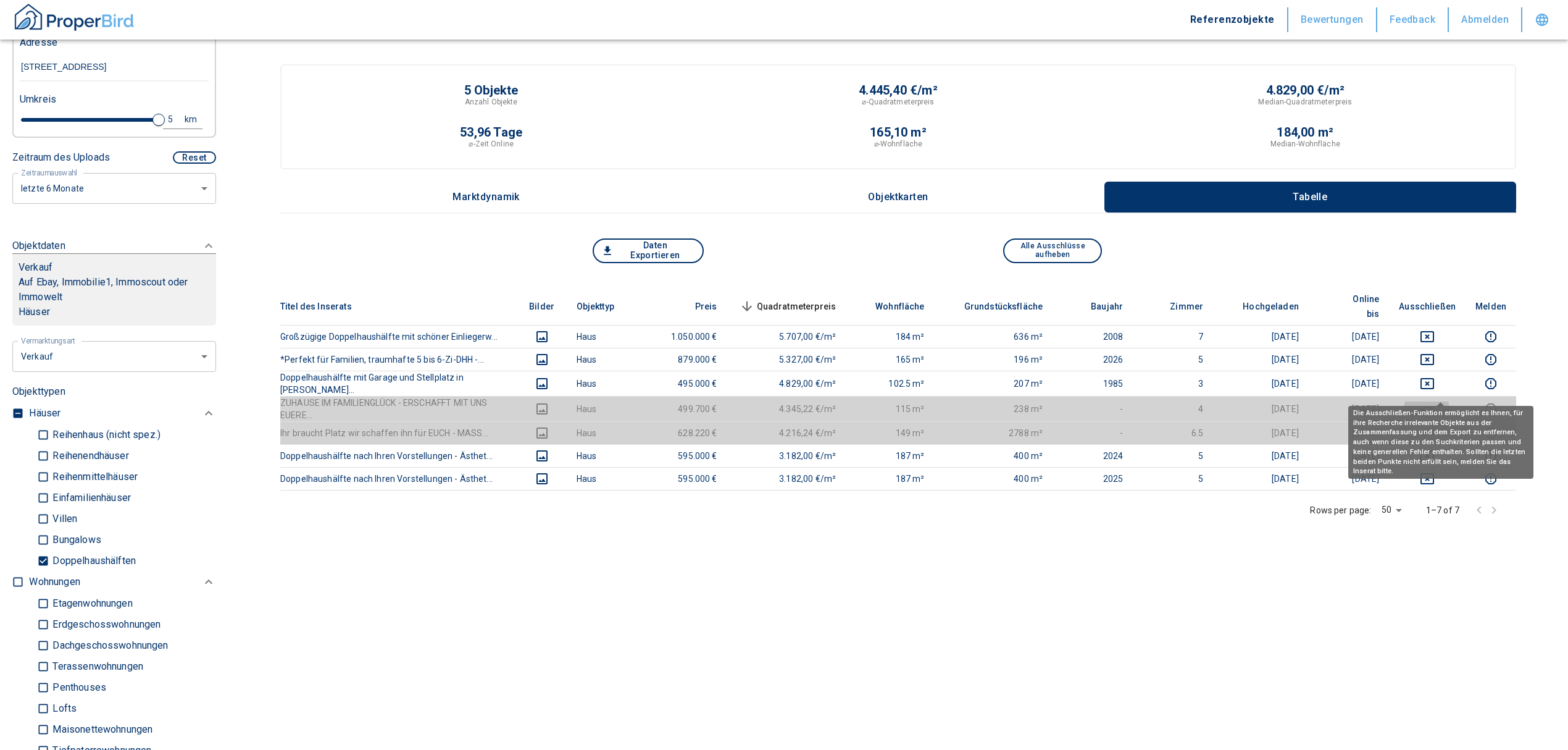
click at [1435, 402] on icon "deselect this listing" at bounding box center [1426, 408] width 15 height 15
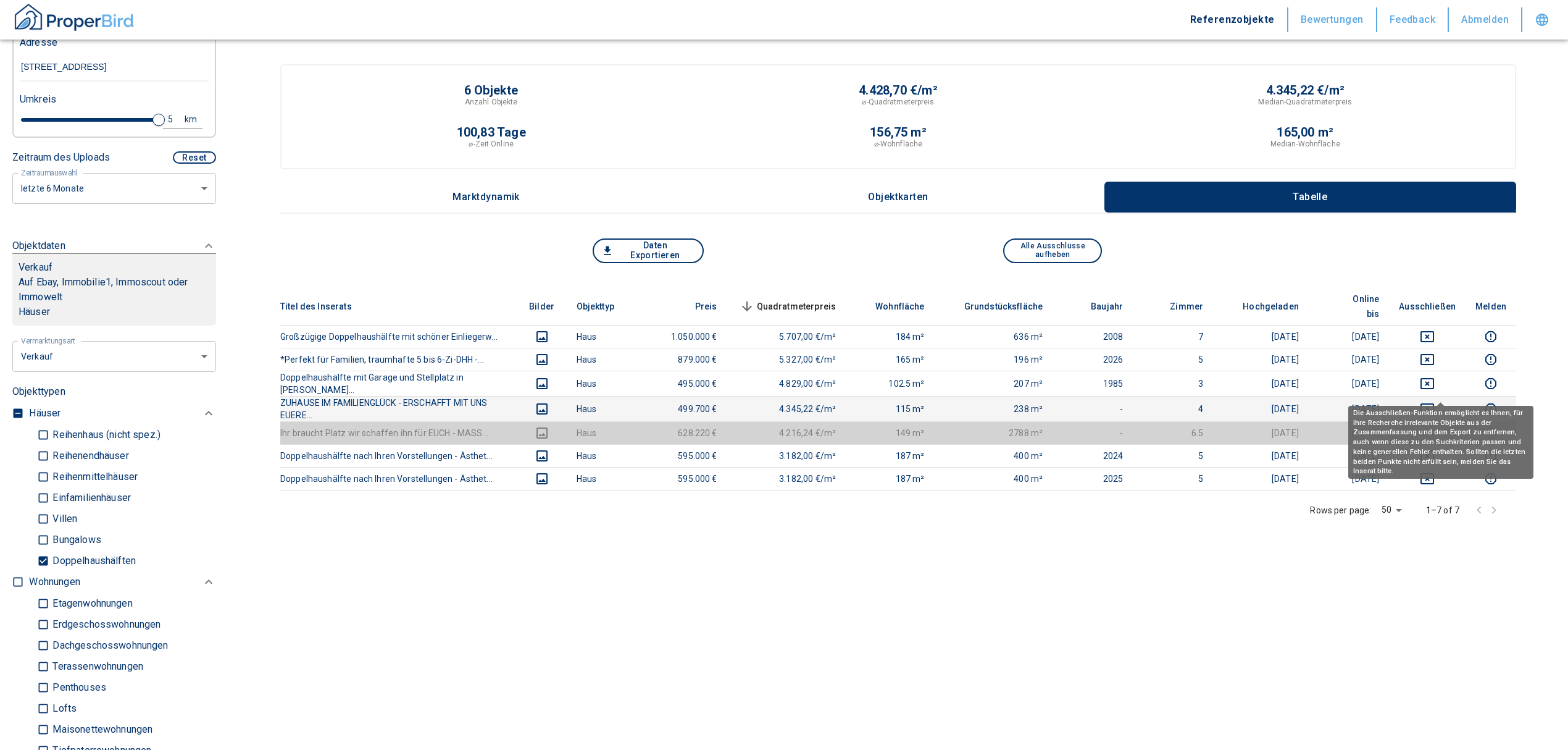
click at [1435, 402] on icon "deselect this listing" at bounding box center [1426, 408] width 15 height 15
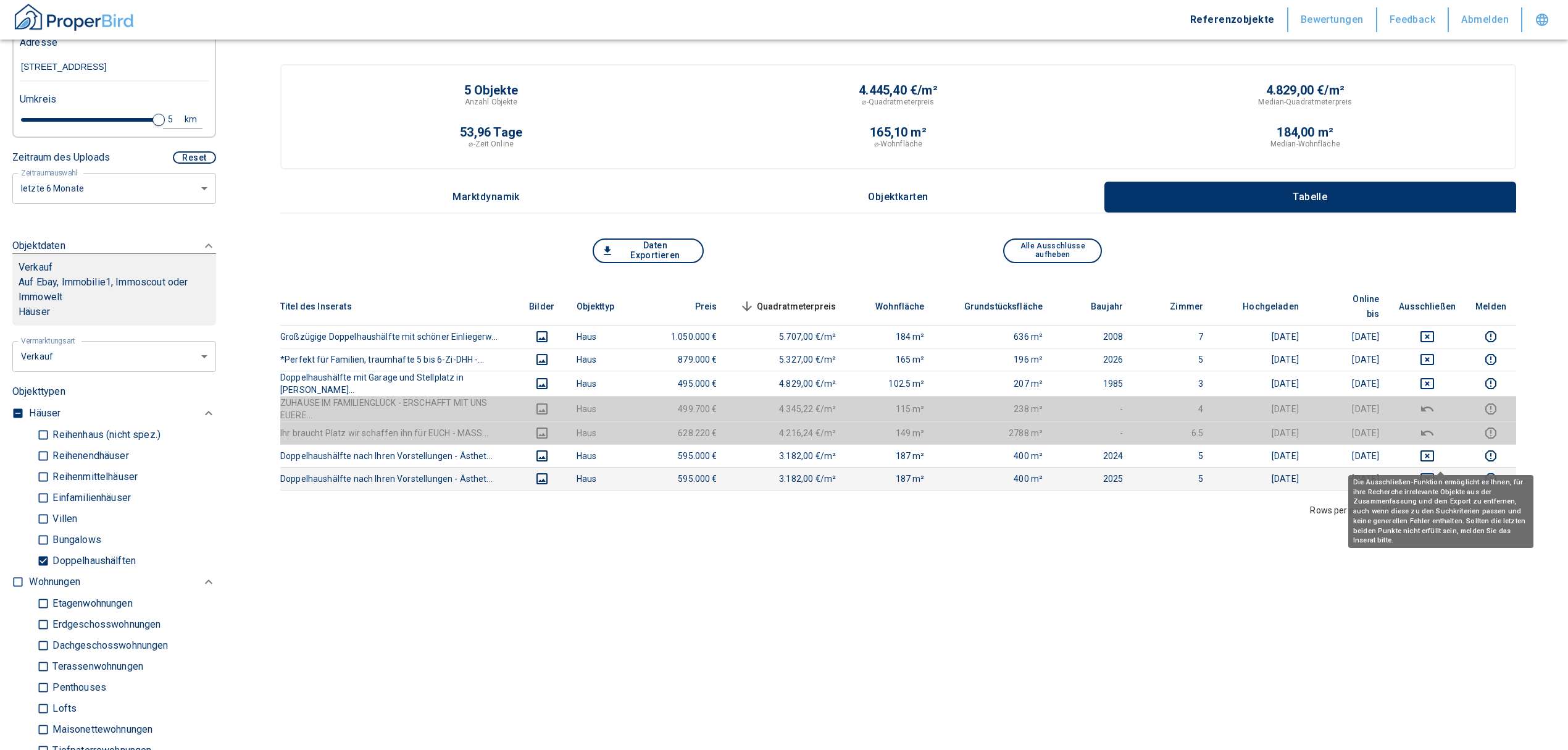
click at [1434, 473] on icon "deselect this listing" at bounding box center [1427, 478] width 14 height 11
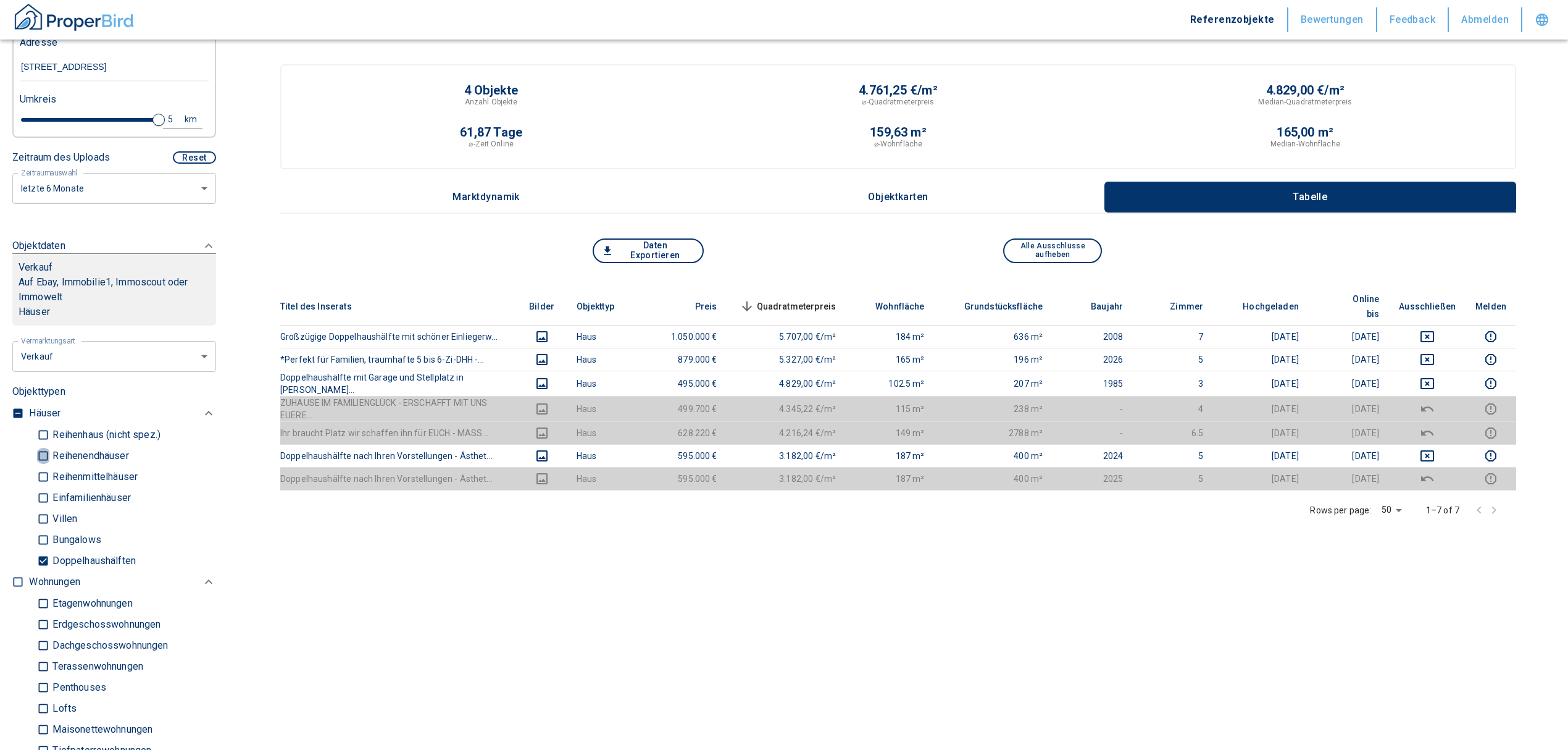
click at [45, 453] on input "Reihenendhäuser" at bounding box center [43, 456] width 13 height 22
checkbox input "true"
type input "2020"
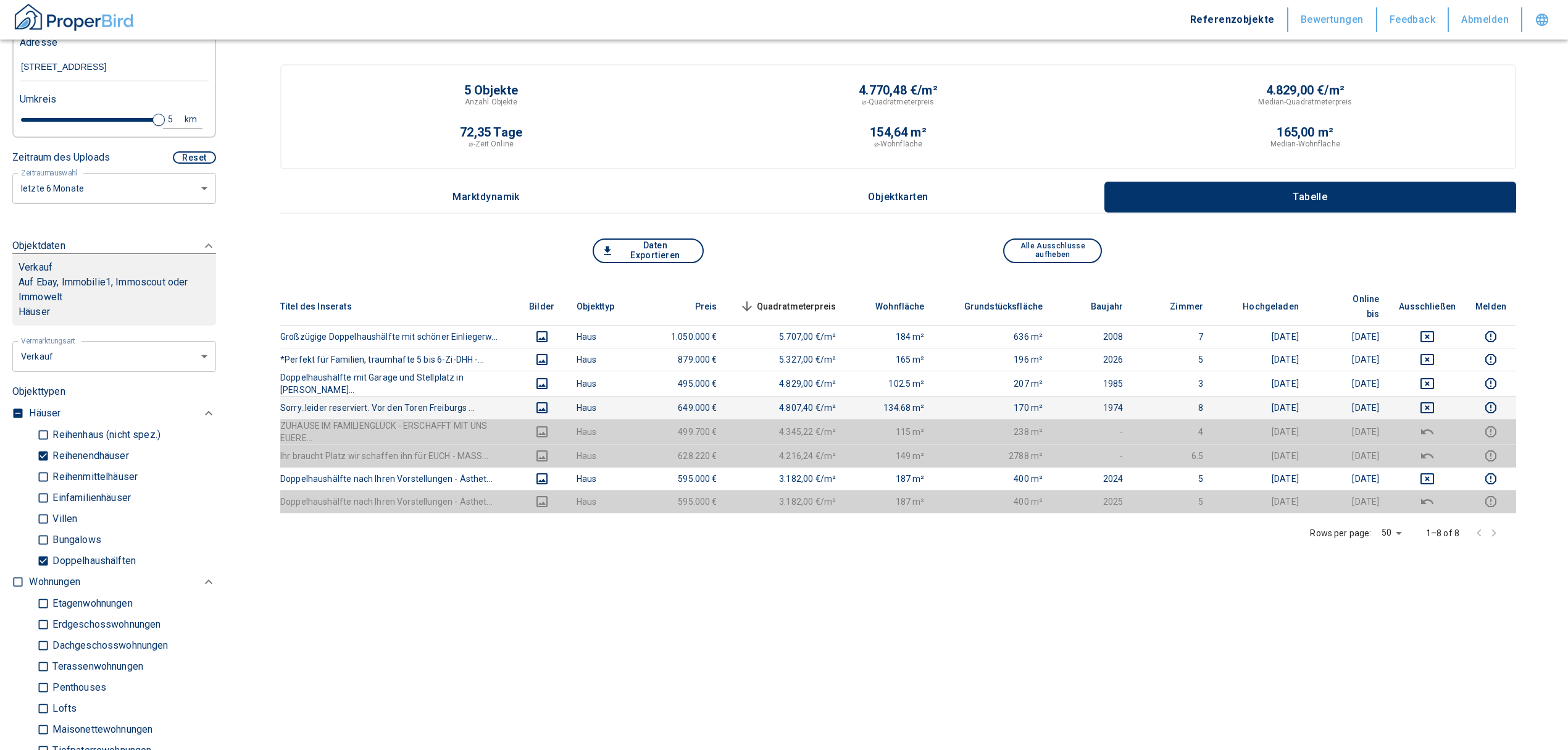
click at [1435, 401] on icon "deselect this listing" at bounding box center [1426, 407] width 15 height 15
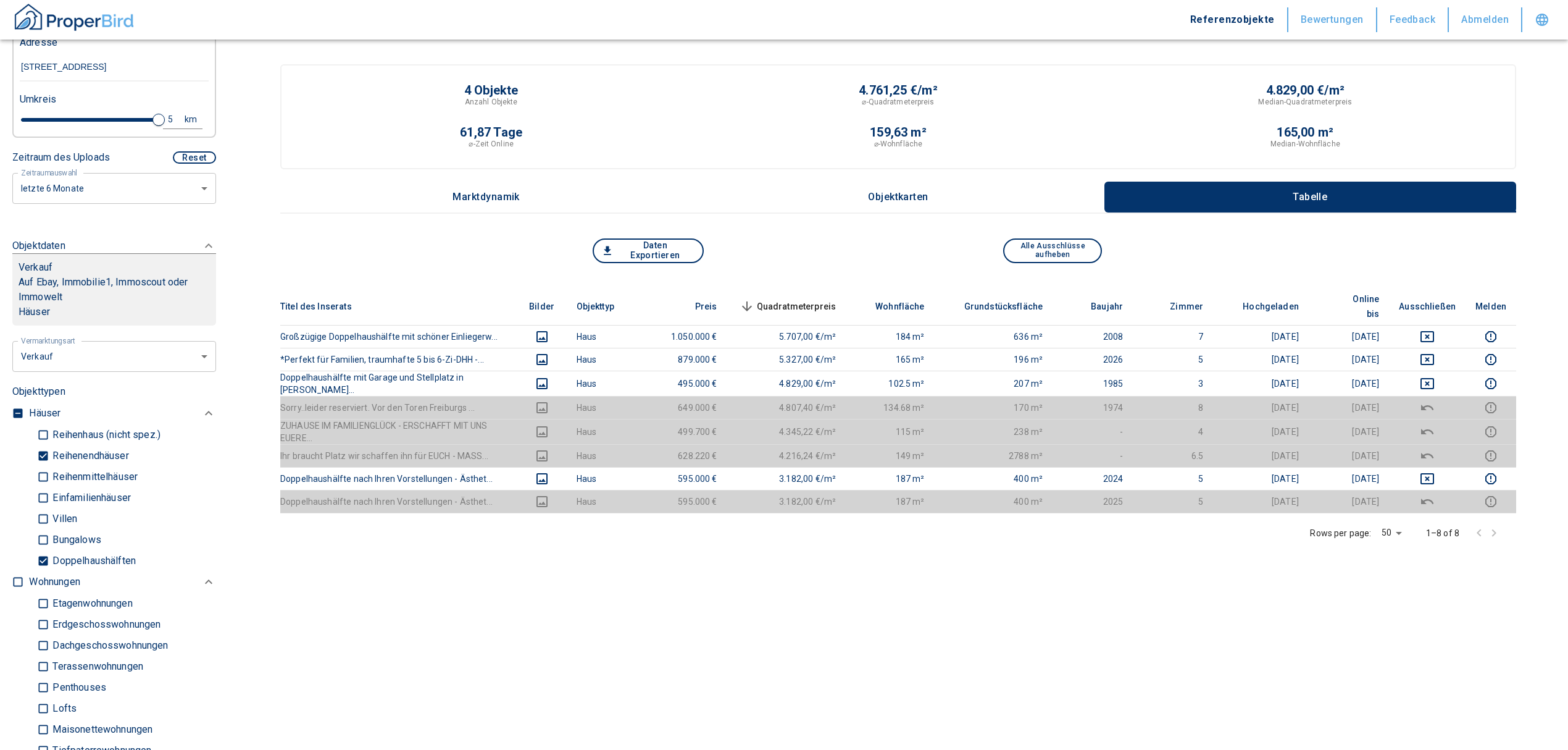
click at [166, 117] on div "5" at bounding box center [177, 120] width 23 height 16
drag, startPoint x: 69, startPoint y: 119, endPoint x: -9, endPoint y: 107, distance: 78.9
click at [0, 107] on html "Referenzobjekte Bewertungen Feedback Abmelden Filtervorlagen Neue Filtereinstel…" at bounding box center [784, 469] width 1568 height 938
type input "10"
click at [160, 116] on button "Neue Suchen" at bounding box center [164, 119] width 68 height 18
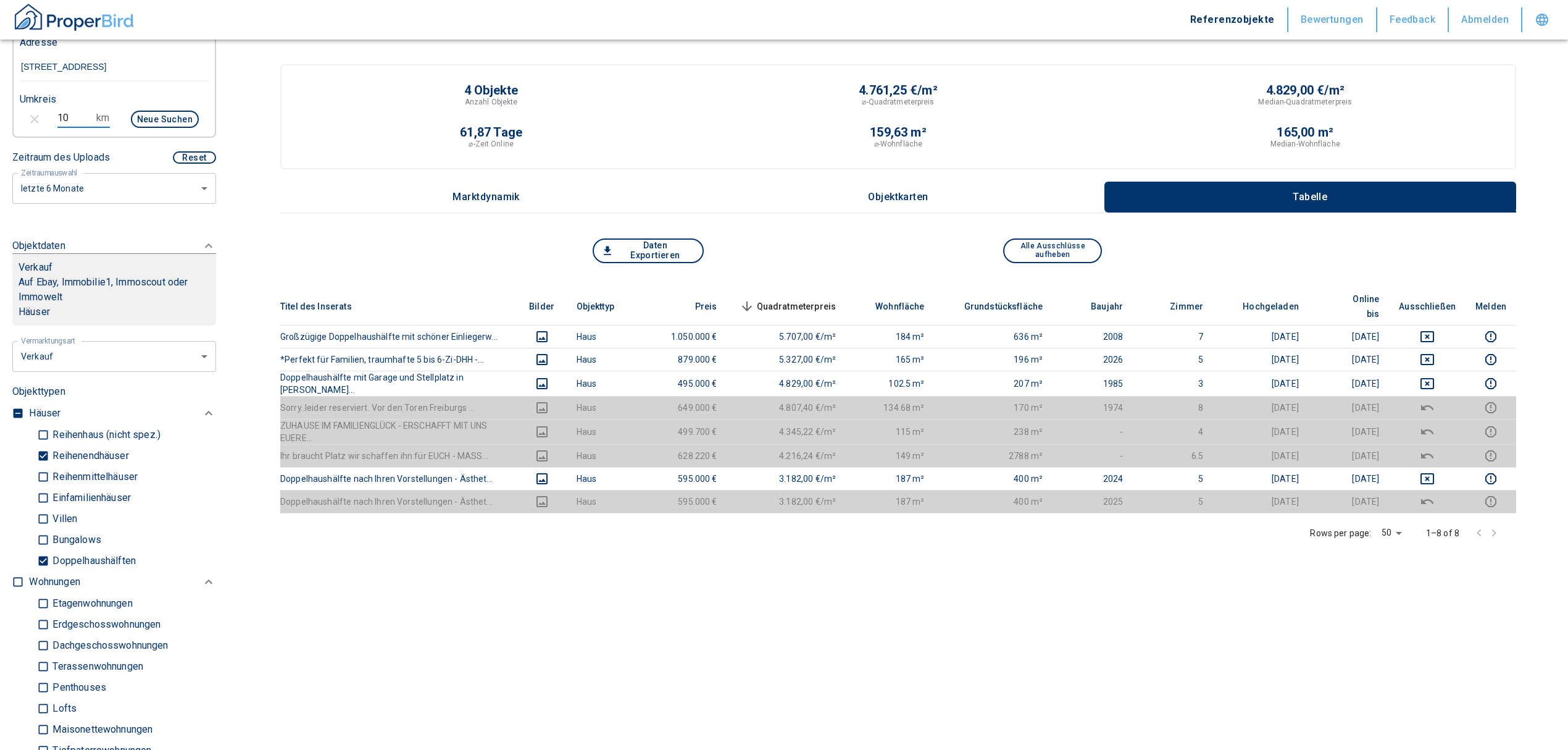
type input "2020"
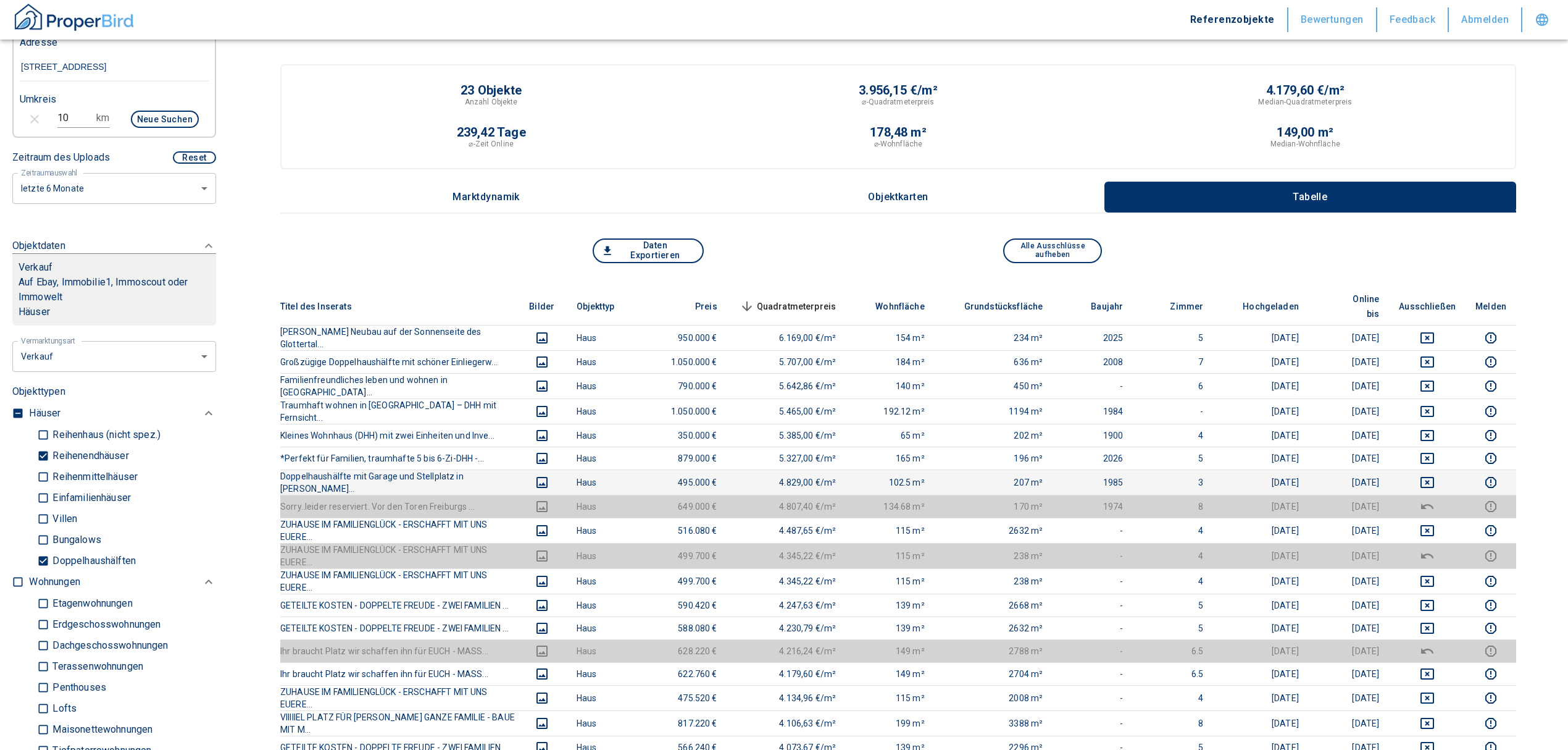
scroll to position [82, 0]
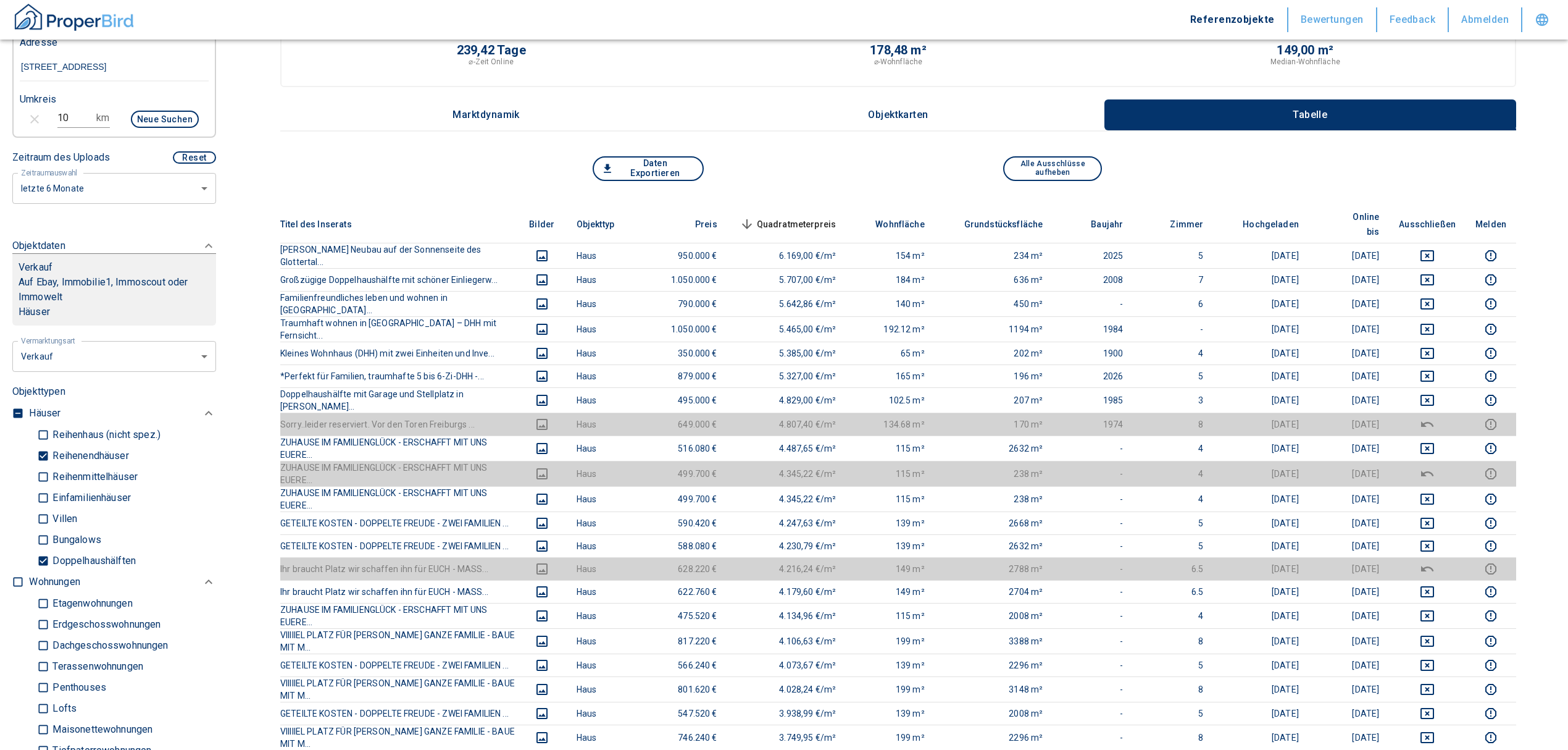
click at [43, 452] on input "Reihenendhäuser" at bounding box center [43, 456] width 13 height 22
checkbox input "false"
type input "2020"
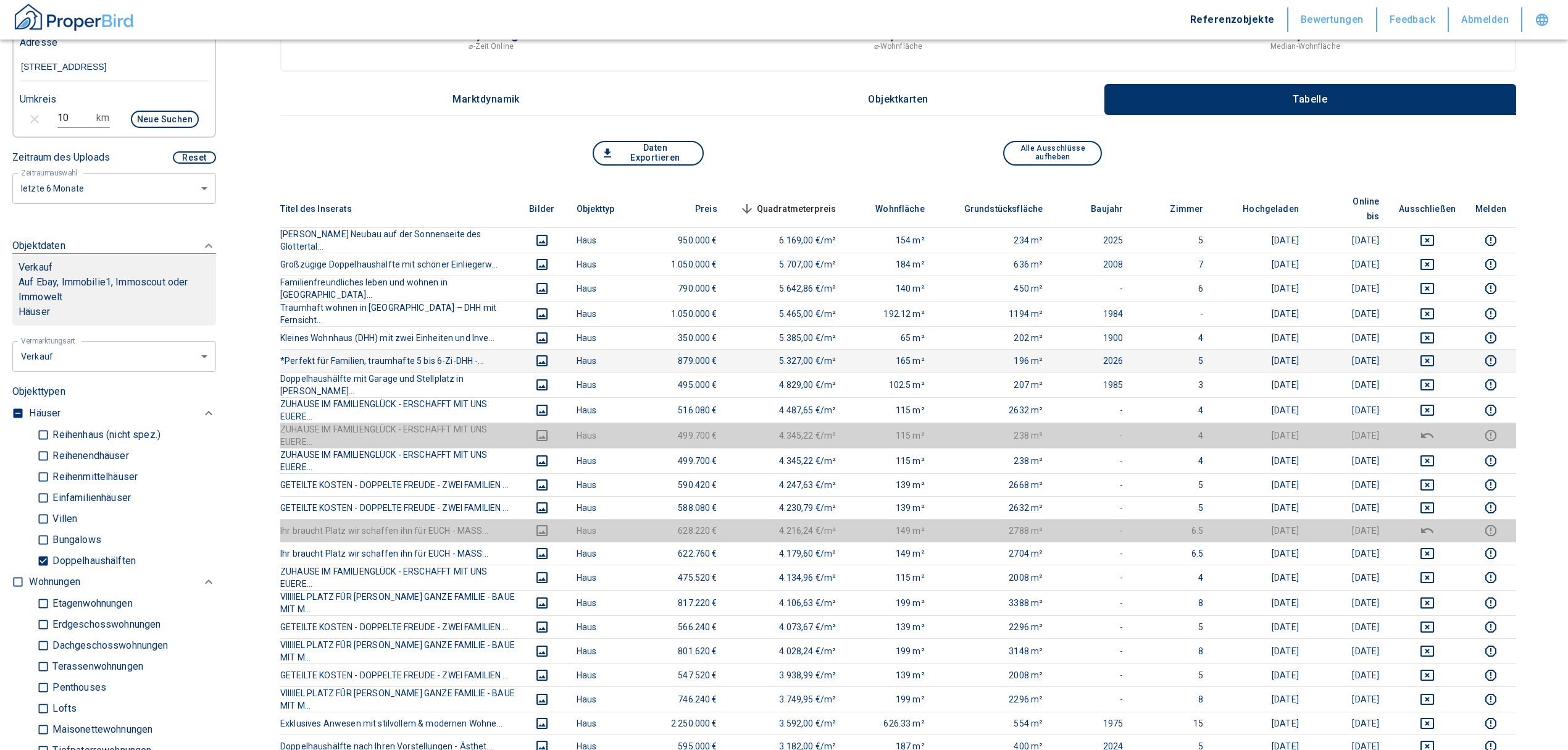
scroll to position [247, 0]
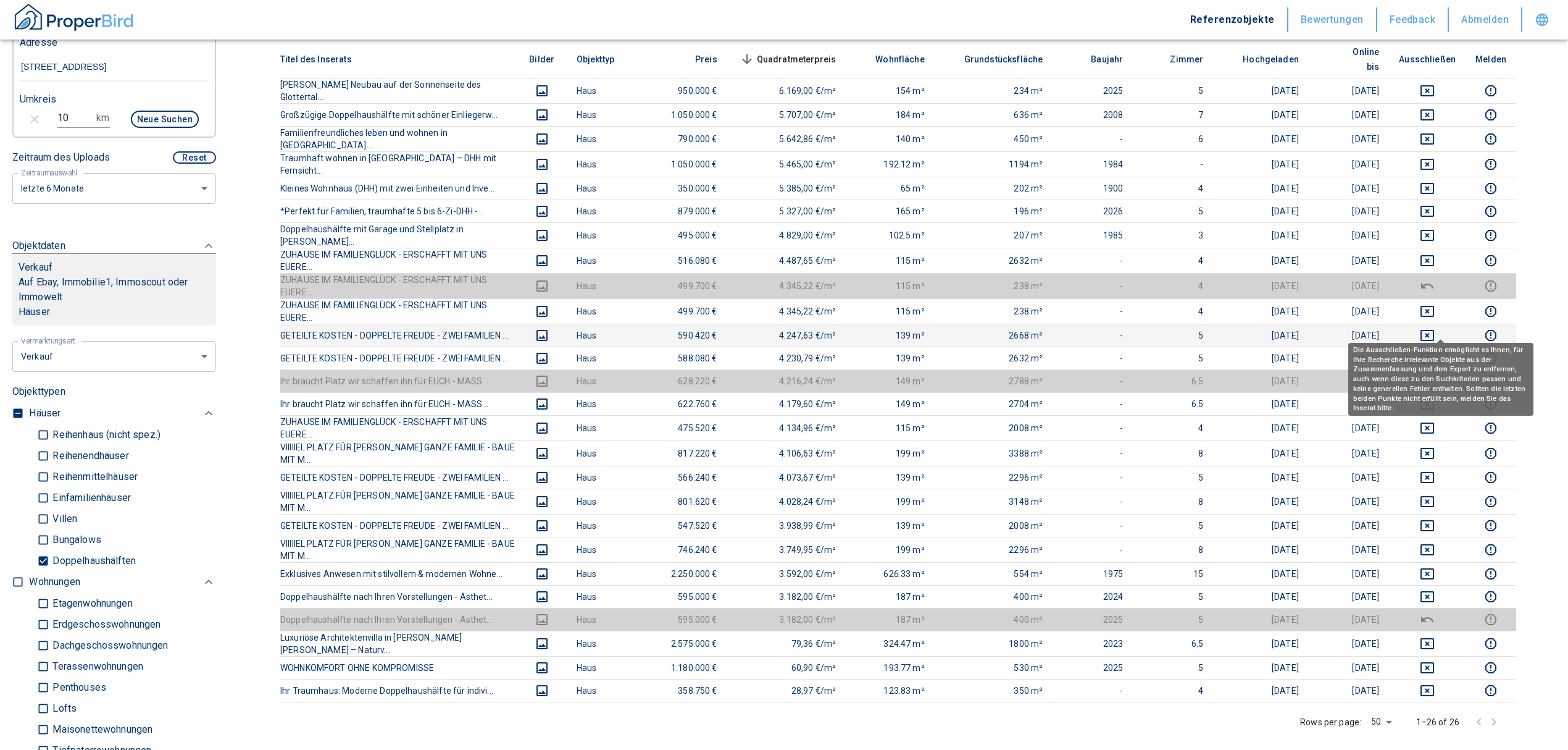
drag, startPoint x: 1440, startPoint y: 322, endPoint x: 1440, endPoint y: 298, distance: 24.0
click at [1440, 346] on td at bounding box center [1427, 357] width 77 height 23
click at [1435, 328] on icon "deselect this listing" at bounding box center [1426, 335] width 15 height 15
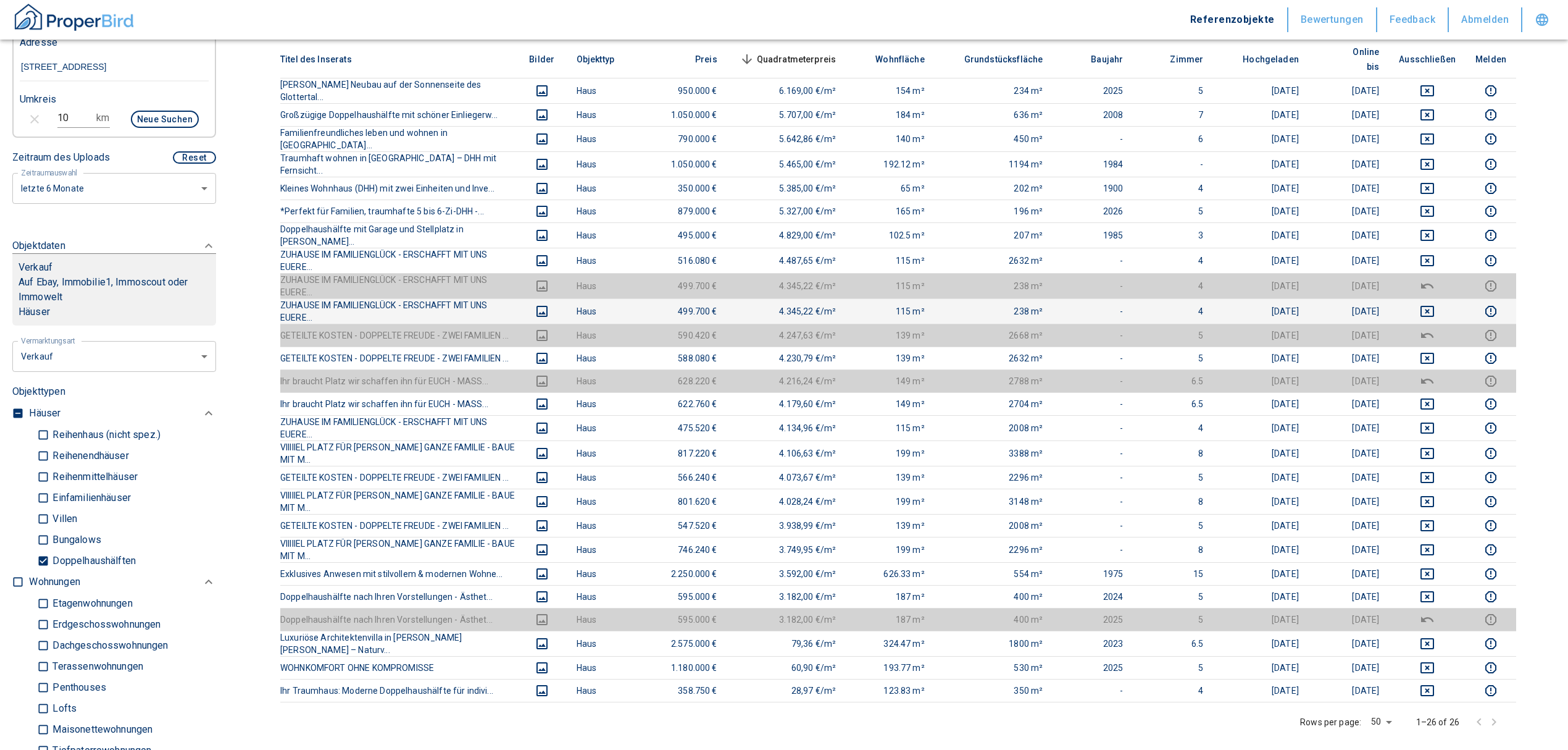
click at [1433, 298] on td at bounding box center [1427, 311] width 77 height 26
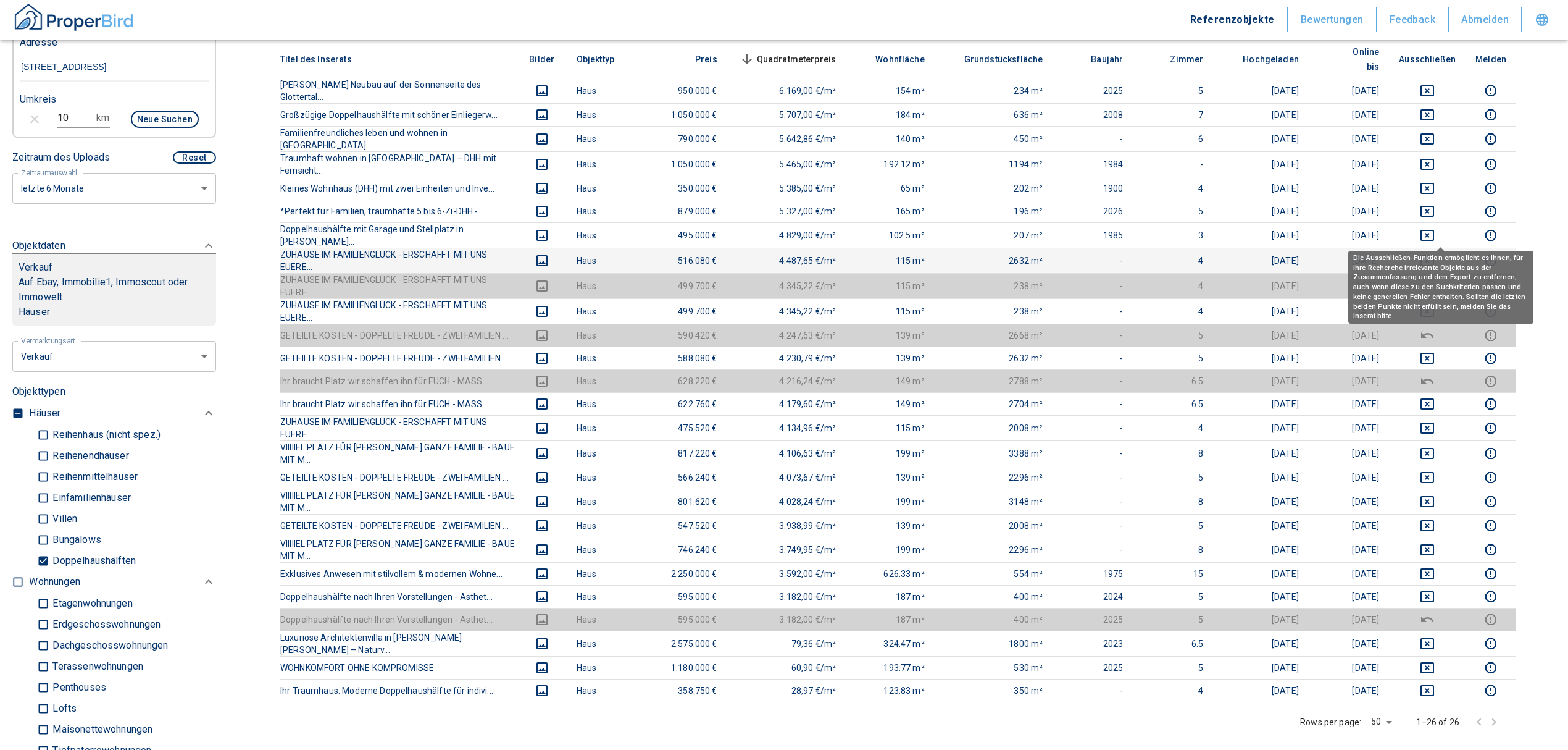
click at [1434, 255] on icon "deselect this listing" at bounding box center [1427, 260] width 14 height 11
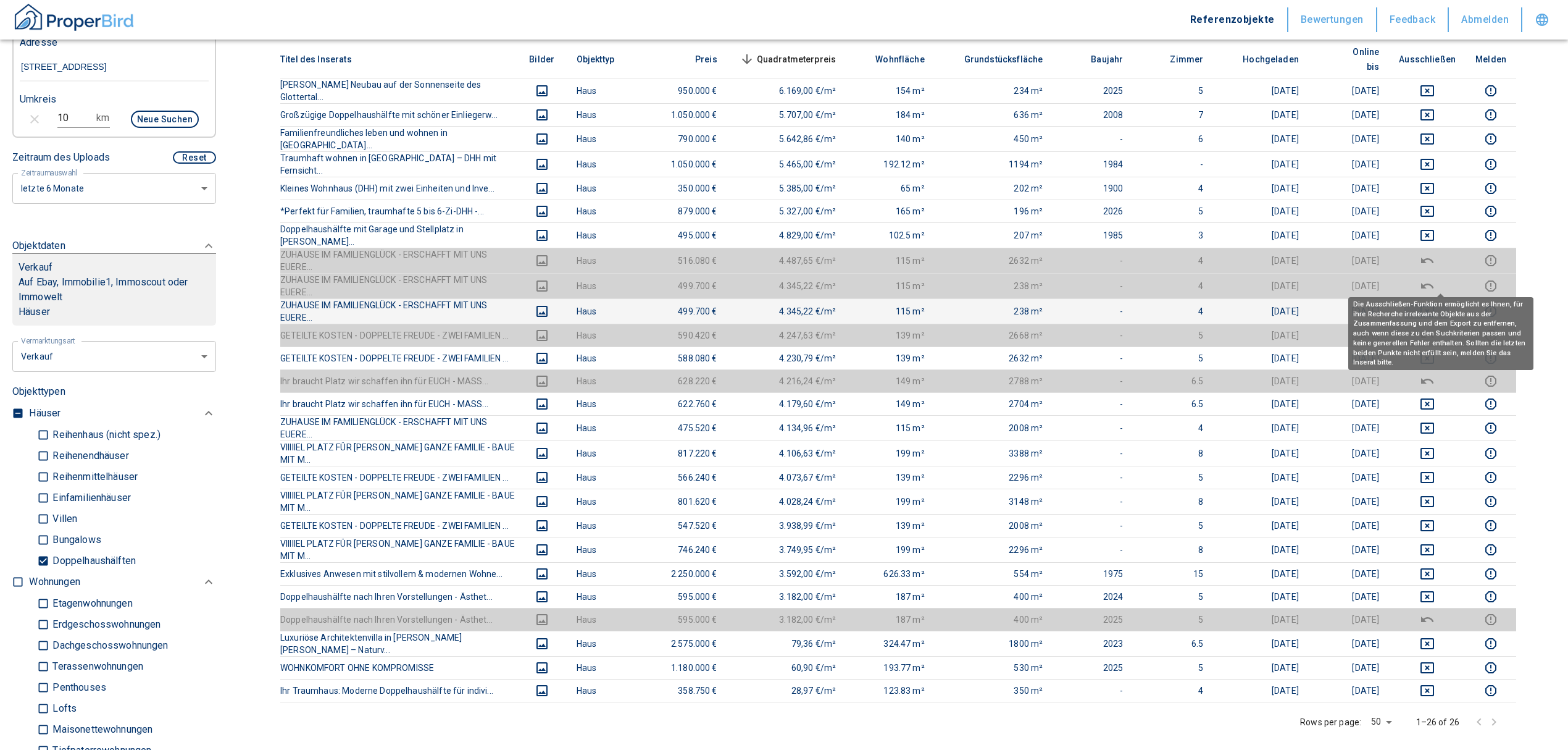
click at [1435, 304] on icon "deselect this listing" at bounding box center [1426, 311] width 15 height 15
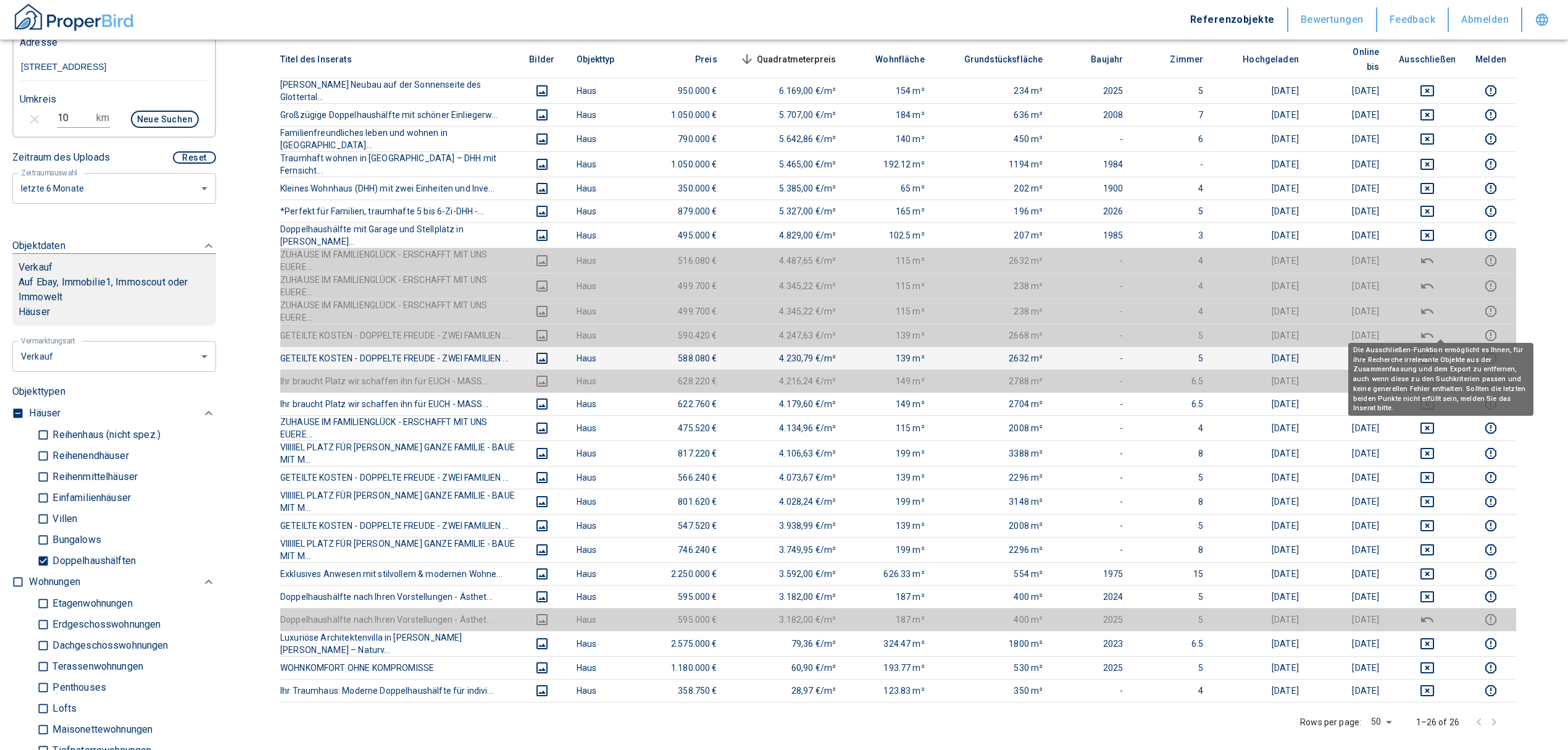
click at [1434, 352] on icon "deselect this listing" at bounding box center [1427, 357] width 14 height 11
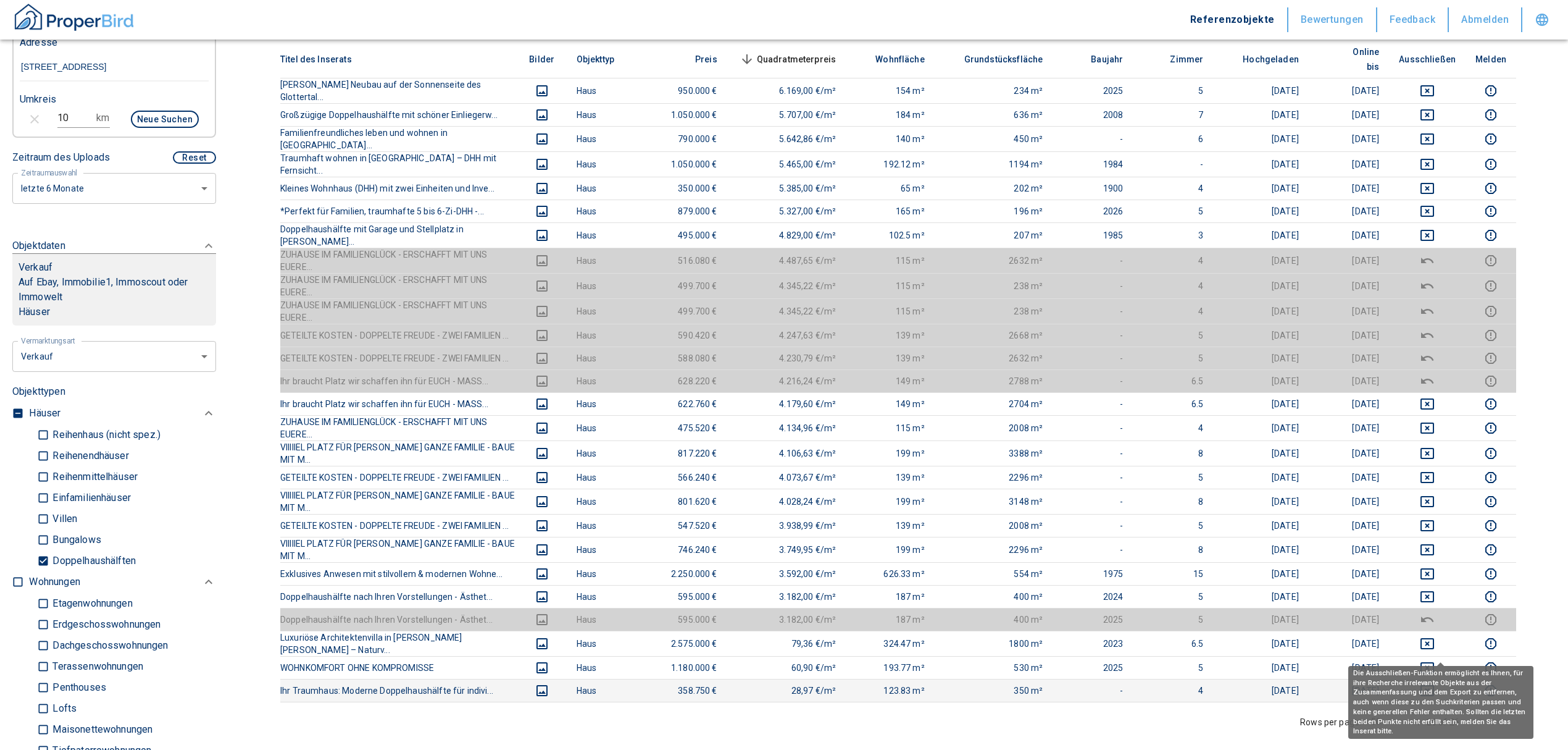
click at [1435, 683] on icon "deselect this listing" at bounding box center [1426, 690] width 15 height 15
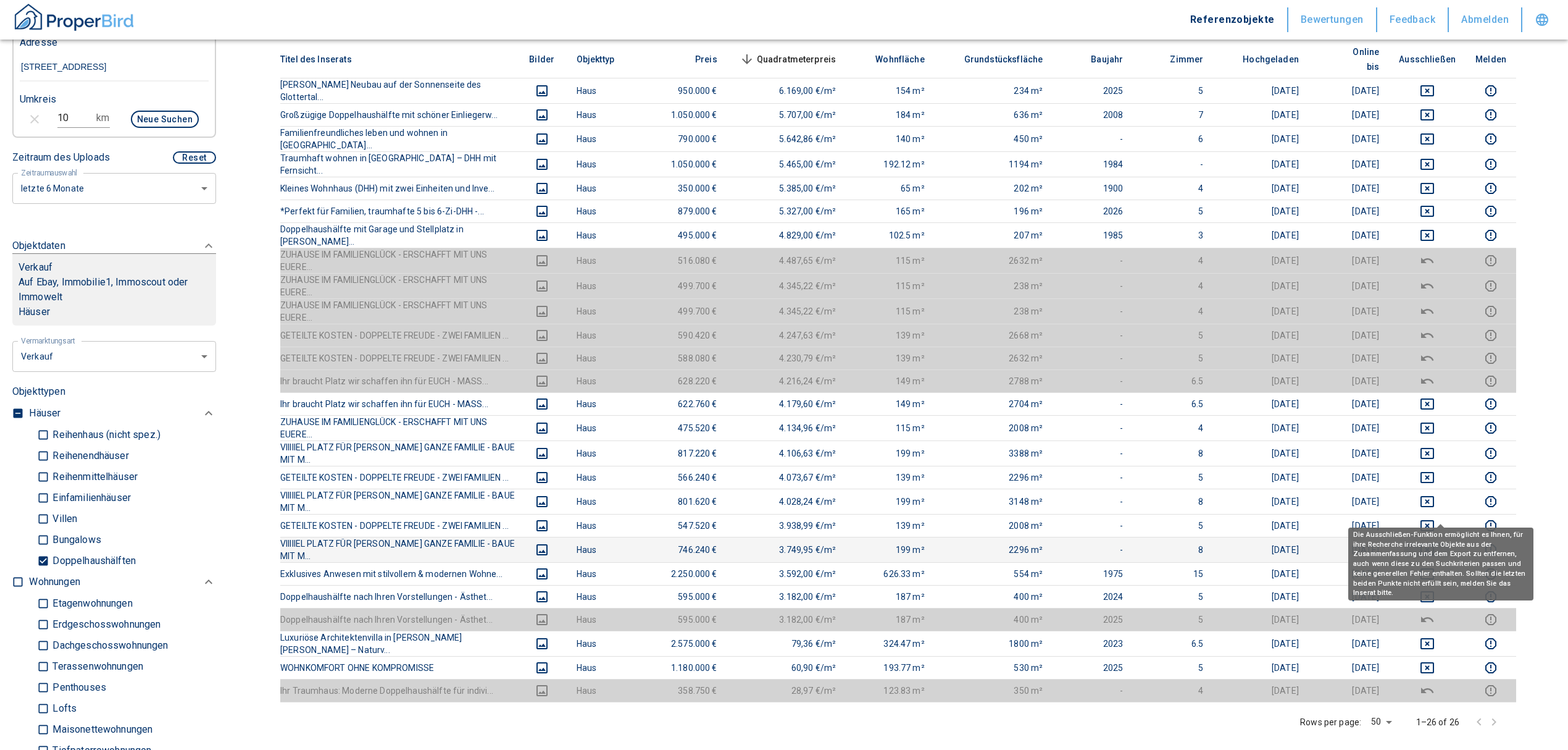
click at [1435, 542] on icon "deselect this listing" at bounding box center [1426, 549] width 15 height 15
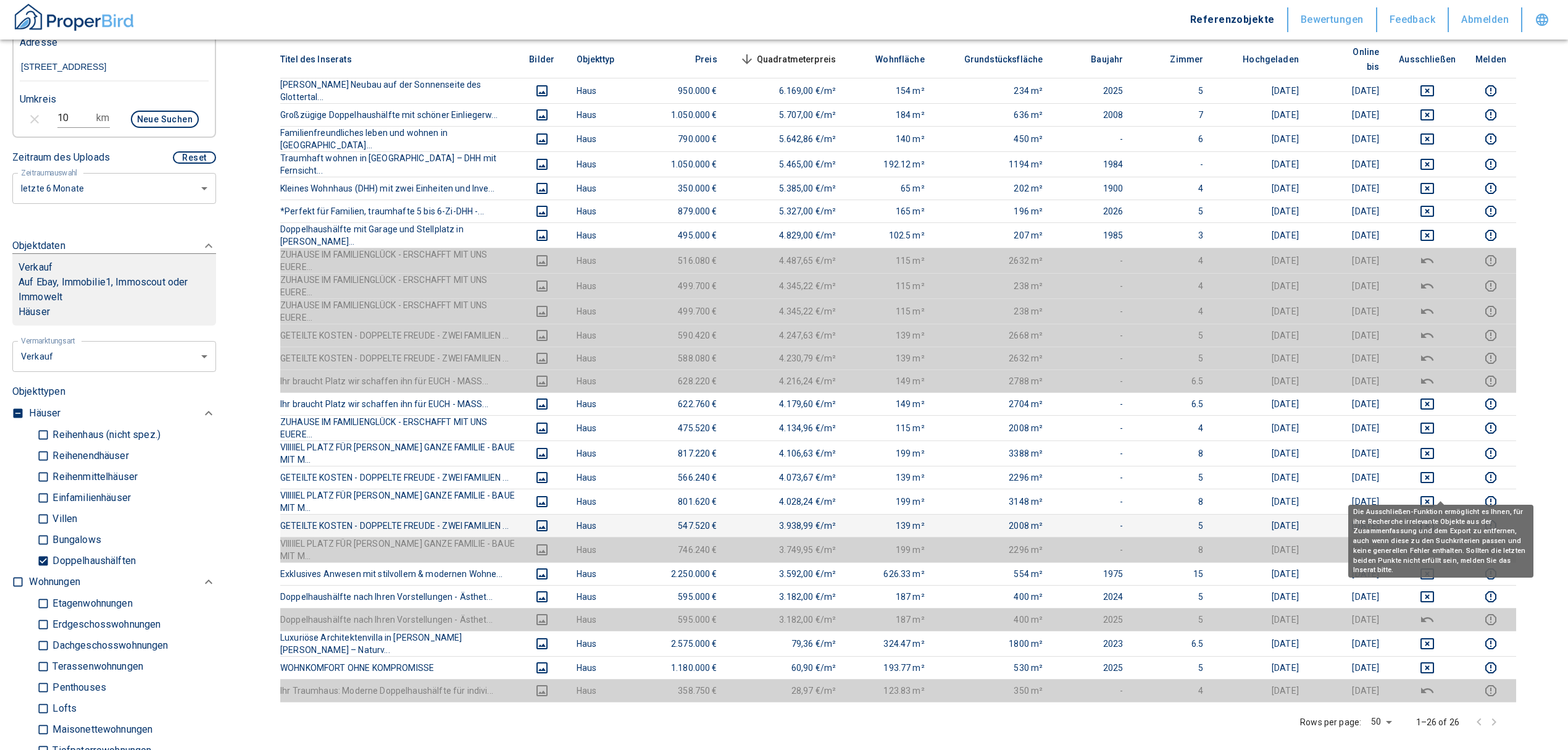
click at [1435, 519] on icon "deselect this listing" at bounding box center [1426, 526] width 15 height 15
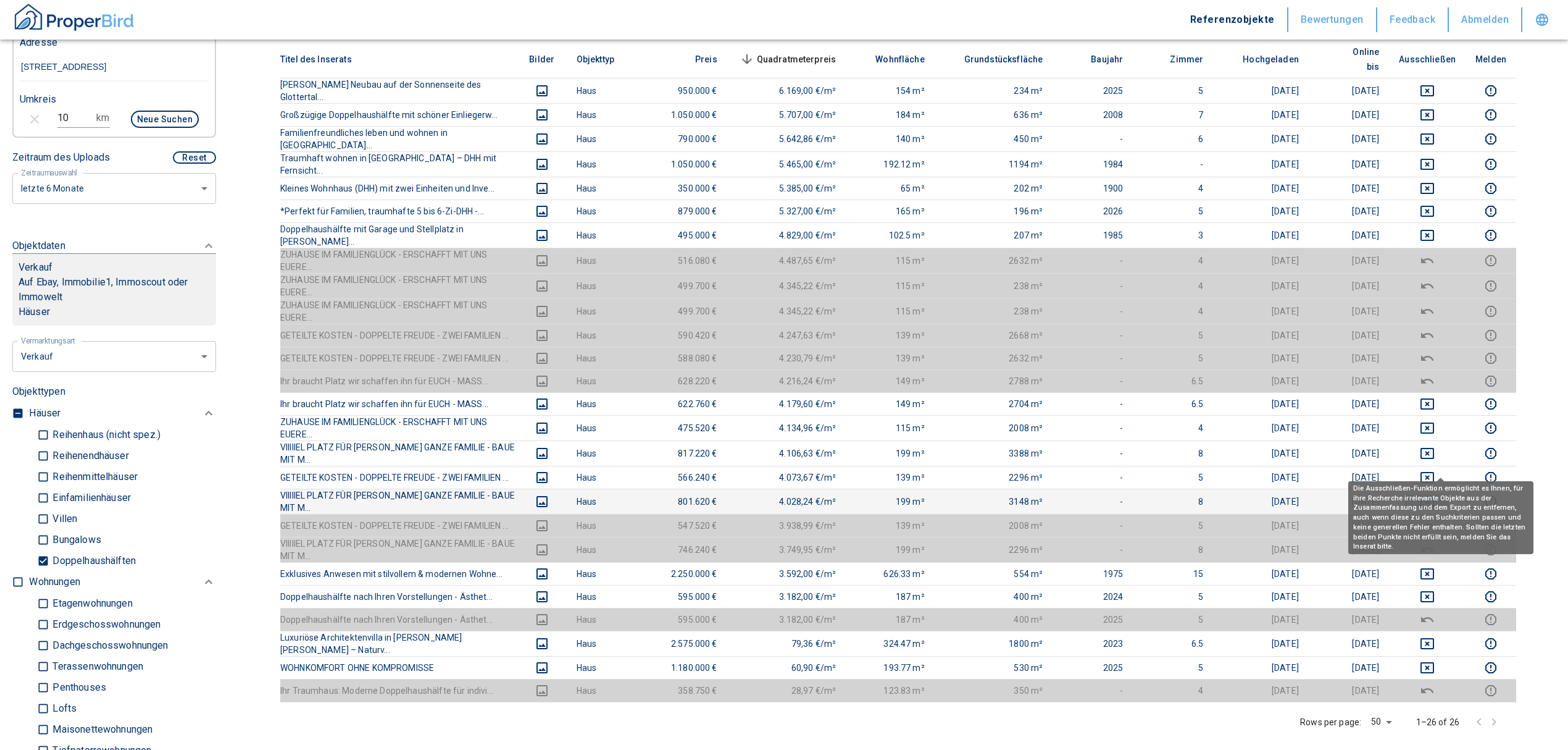
click at [1435, 494] on icon "deselect this listing" at bounding box center [1426, 501] width 15 height 15
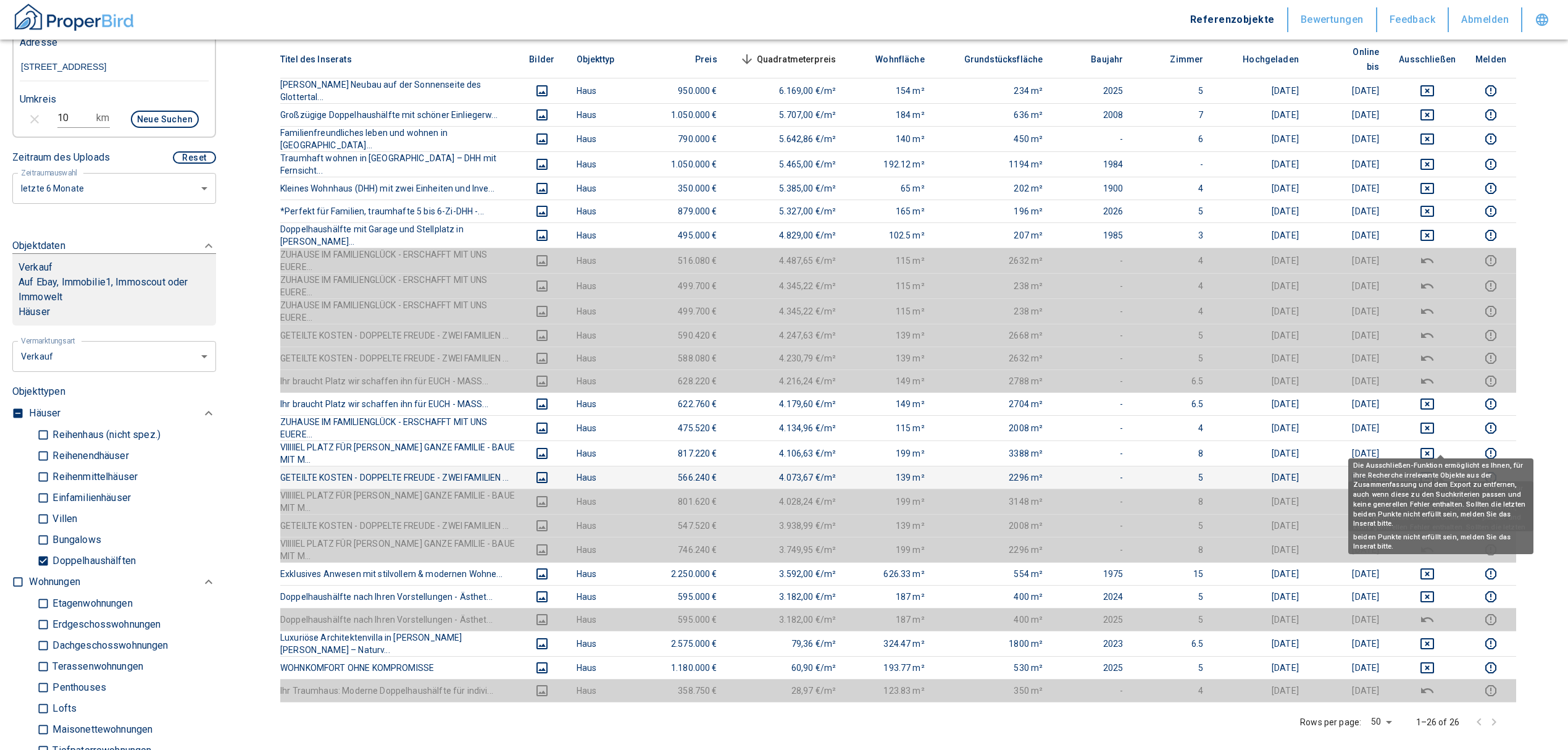
click at [1436, 466] on td at bounding box center [1427, 476] width 77 height 23
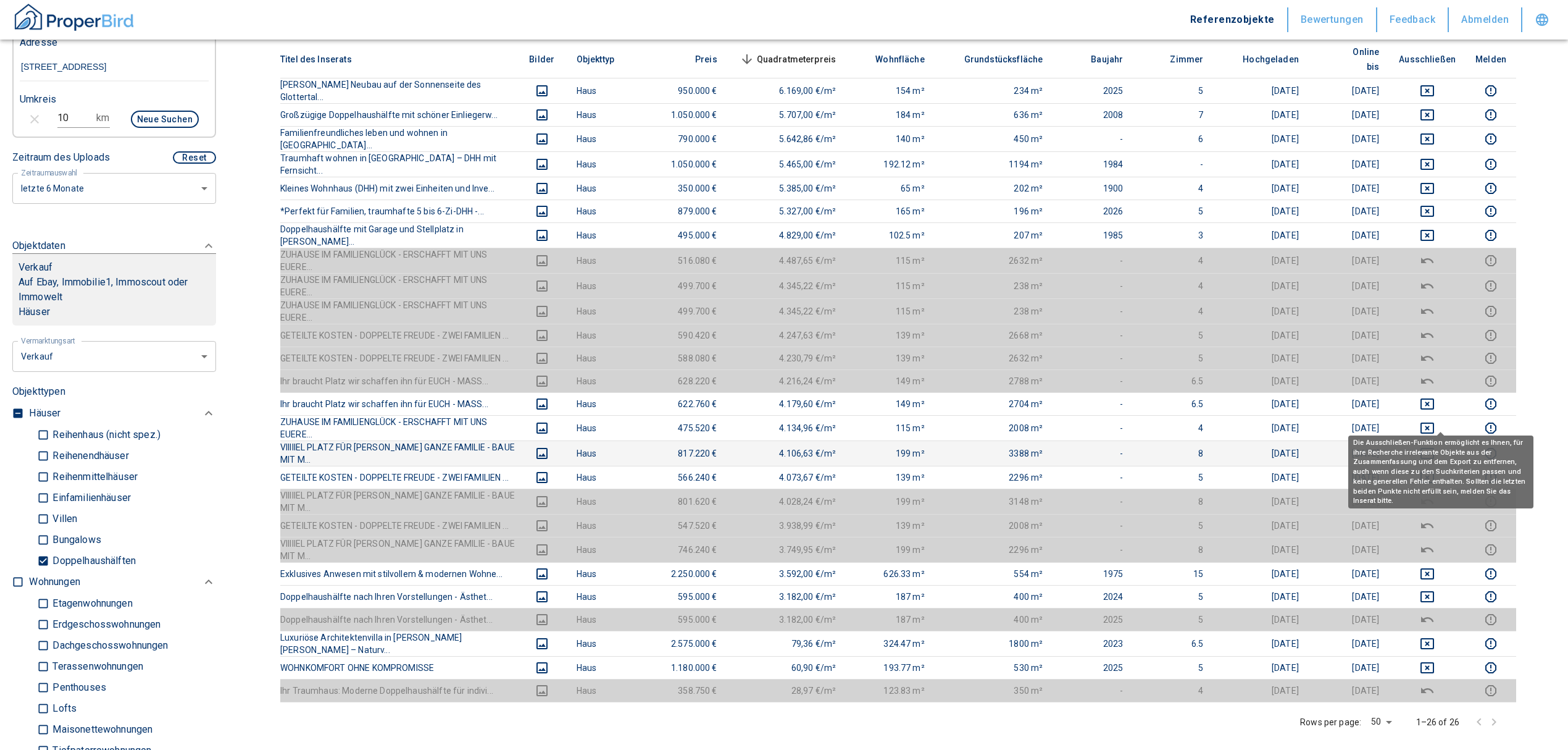
click at [1435, 446] on icon "deselect this listing" at bounding box center [1426, 453] width 15 height 15
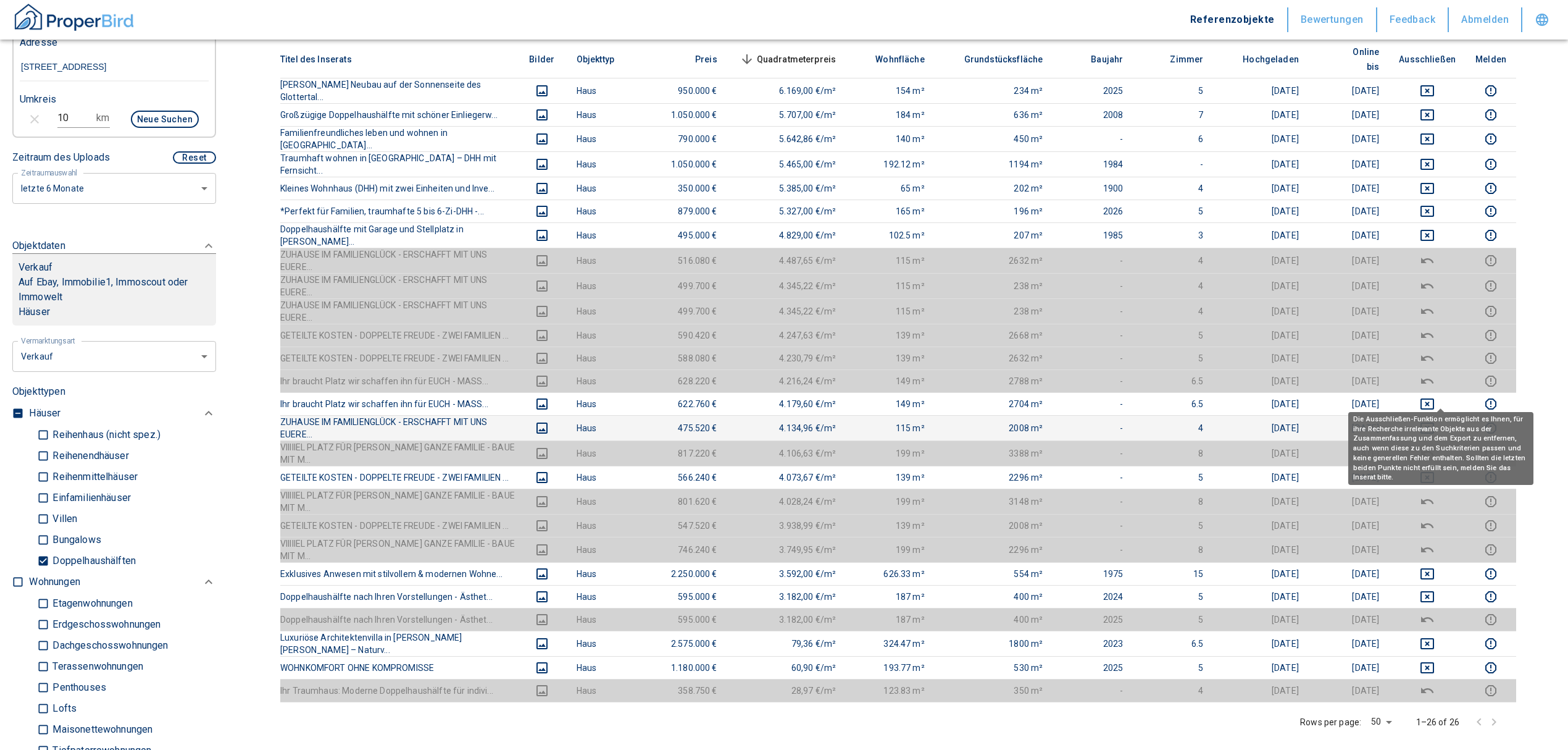
click at [1434, 422] on icon "deselect this listing" at bounding box center [1427, 427] width 14 height 11
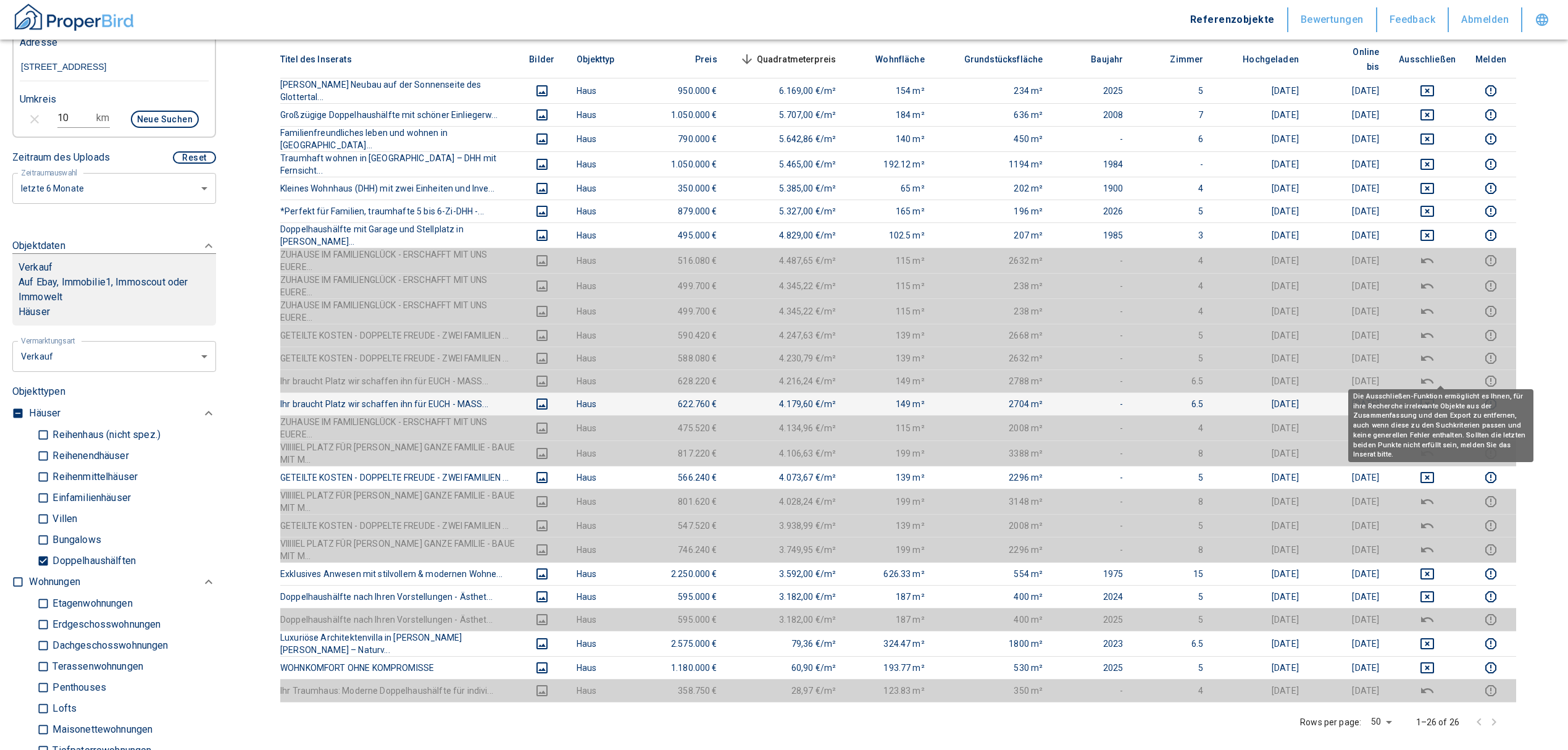
click at [1435, 397] on icon "deselect this listing" at bounding box center [1426, 404] width 15 height 15
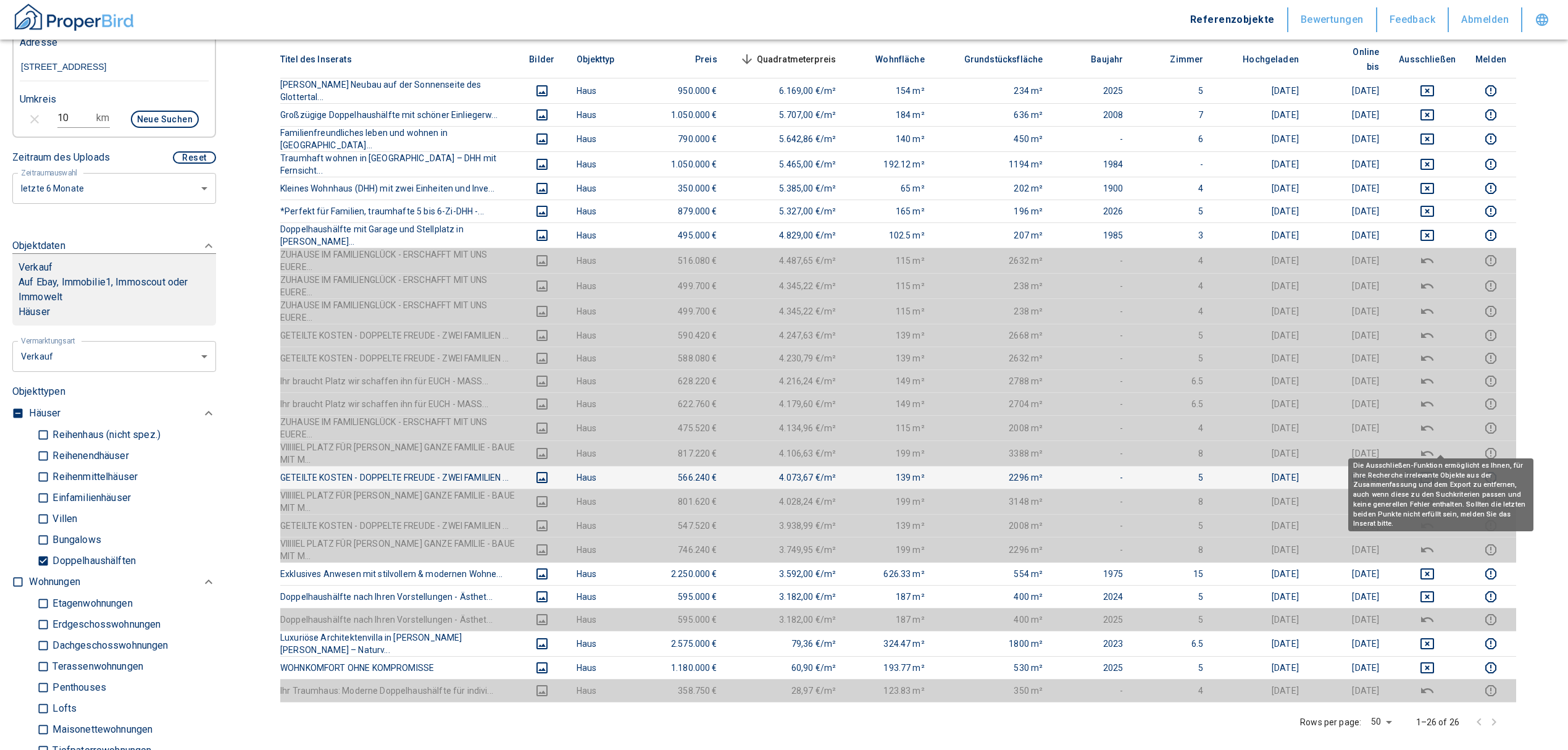
click at [1435, 470] on icon "deselect this listing" at bounding box center [1426, 477] width 15 height 15
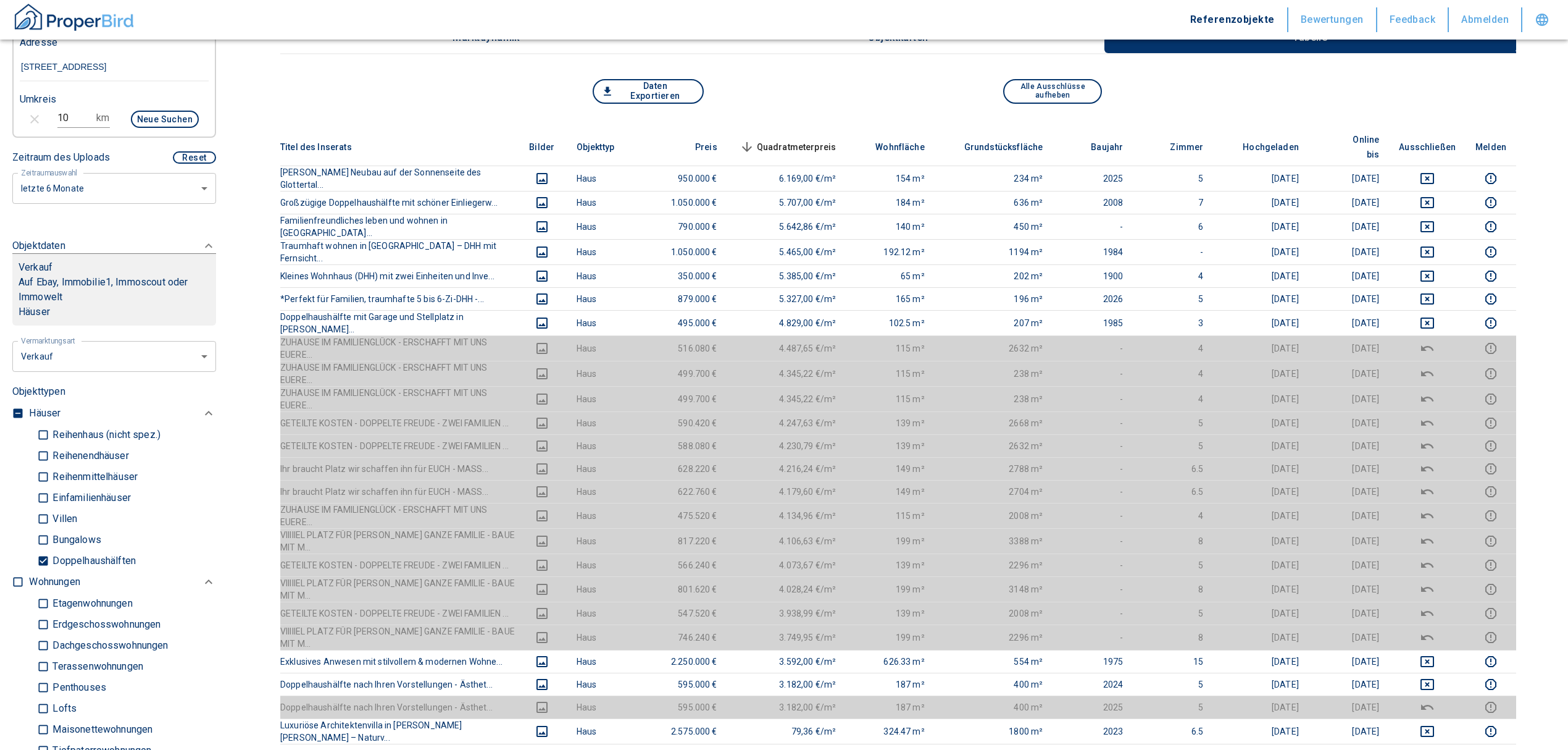
scroll to position [0, 0]
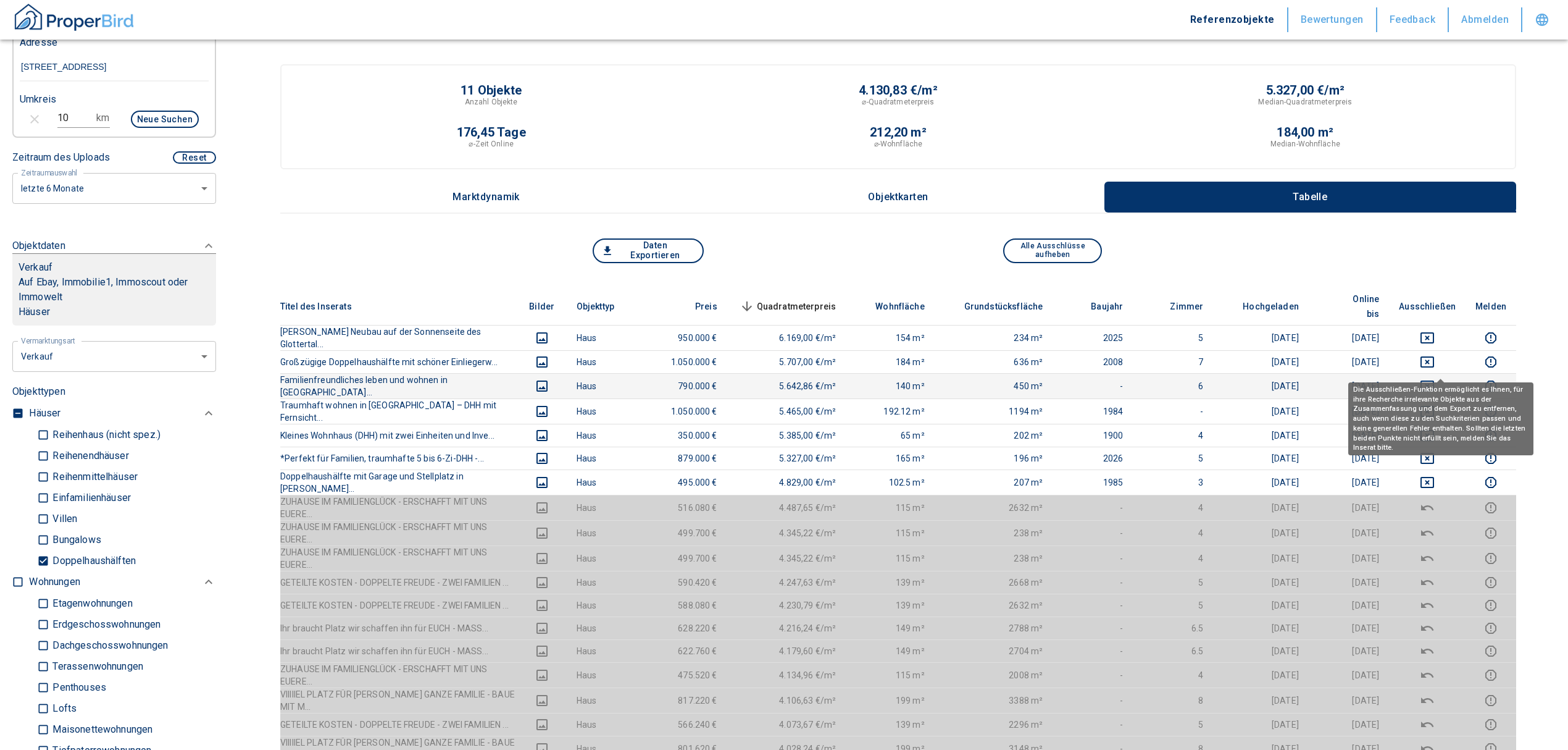
click at [1434, 381] on icon "deselect this listing" at bounding box center [1427, 386] width 14 height 11
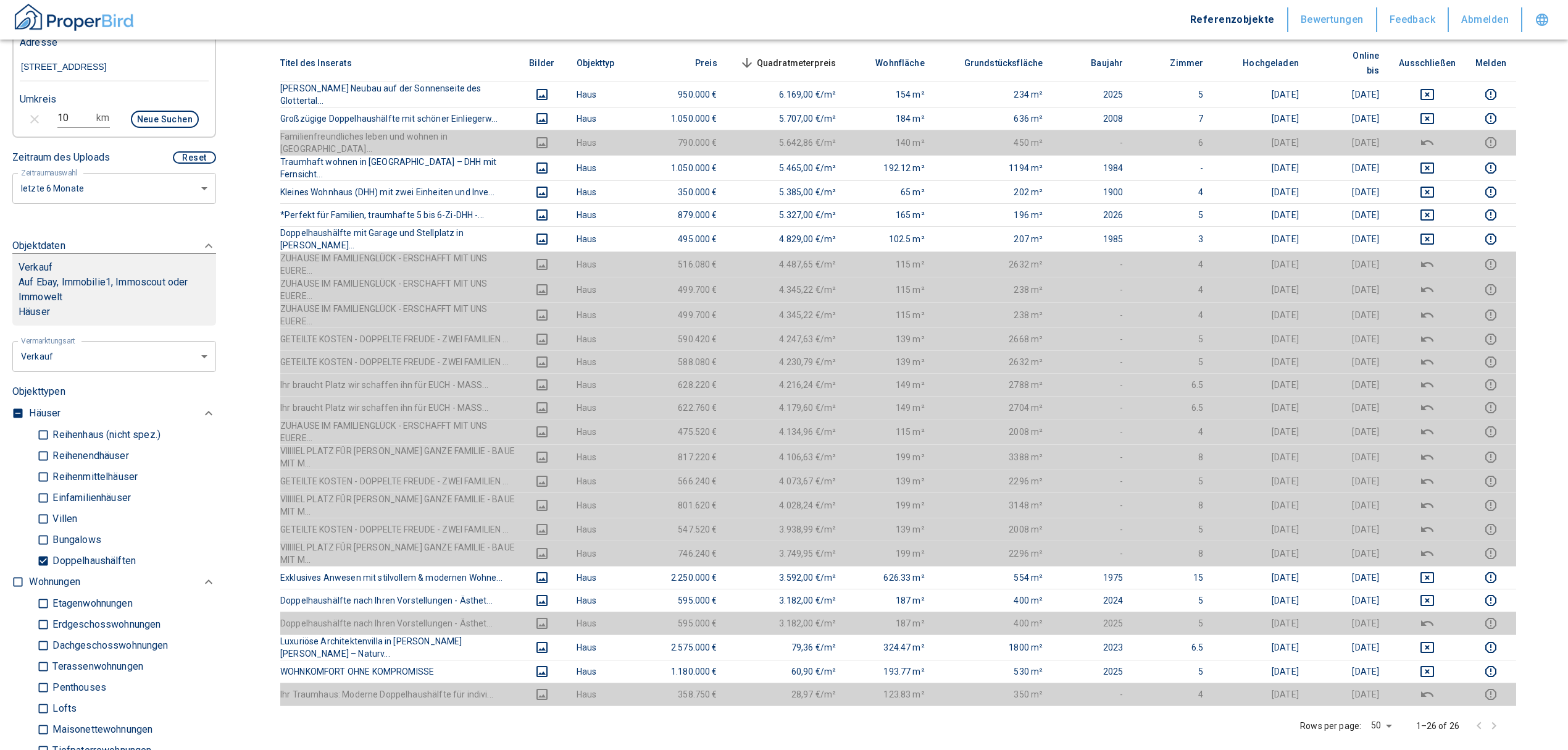
scroll to position [330, 0]
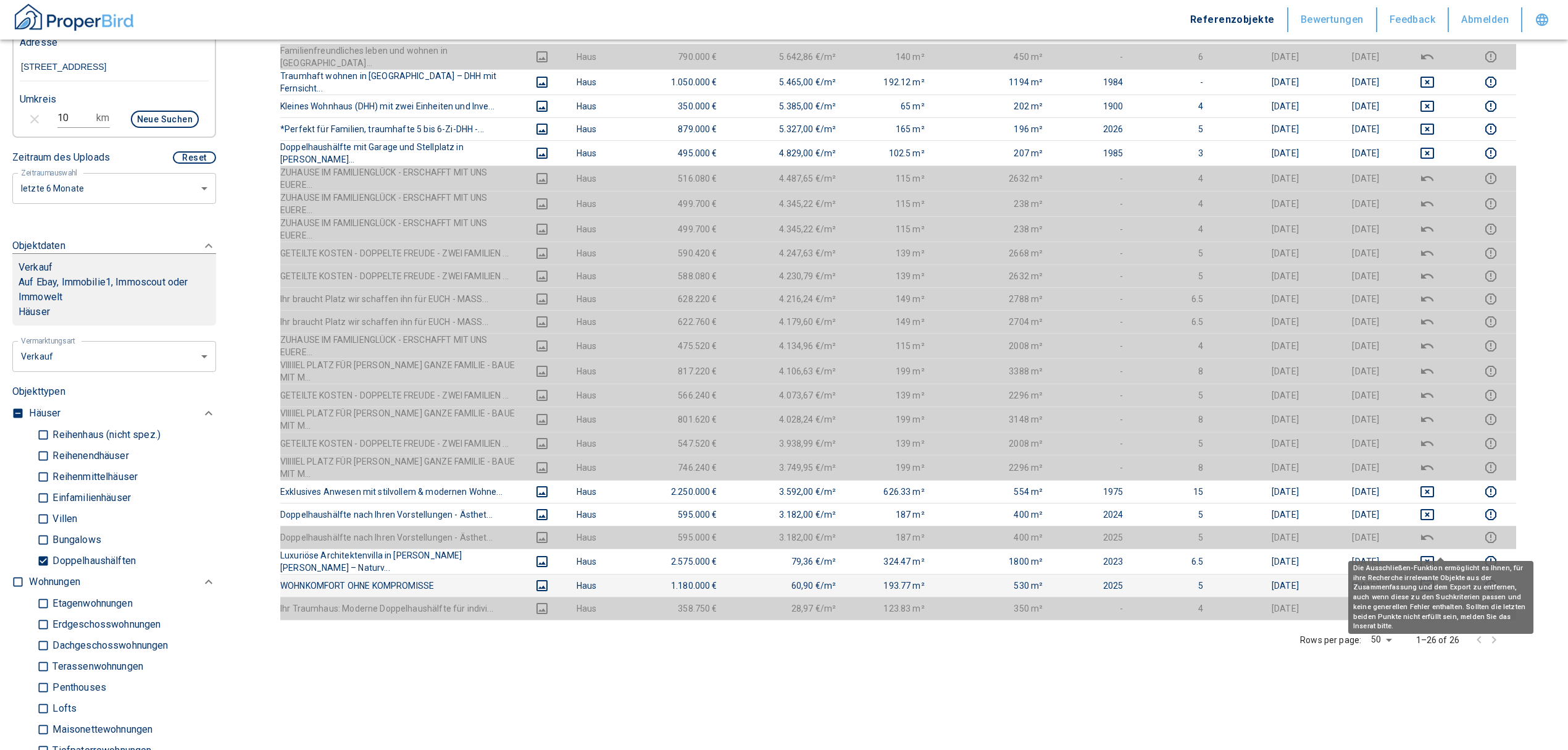
click at [1435, 578] on icon "deselect this listing" at bounding box center [1426, 585] width 15 height 15
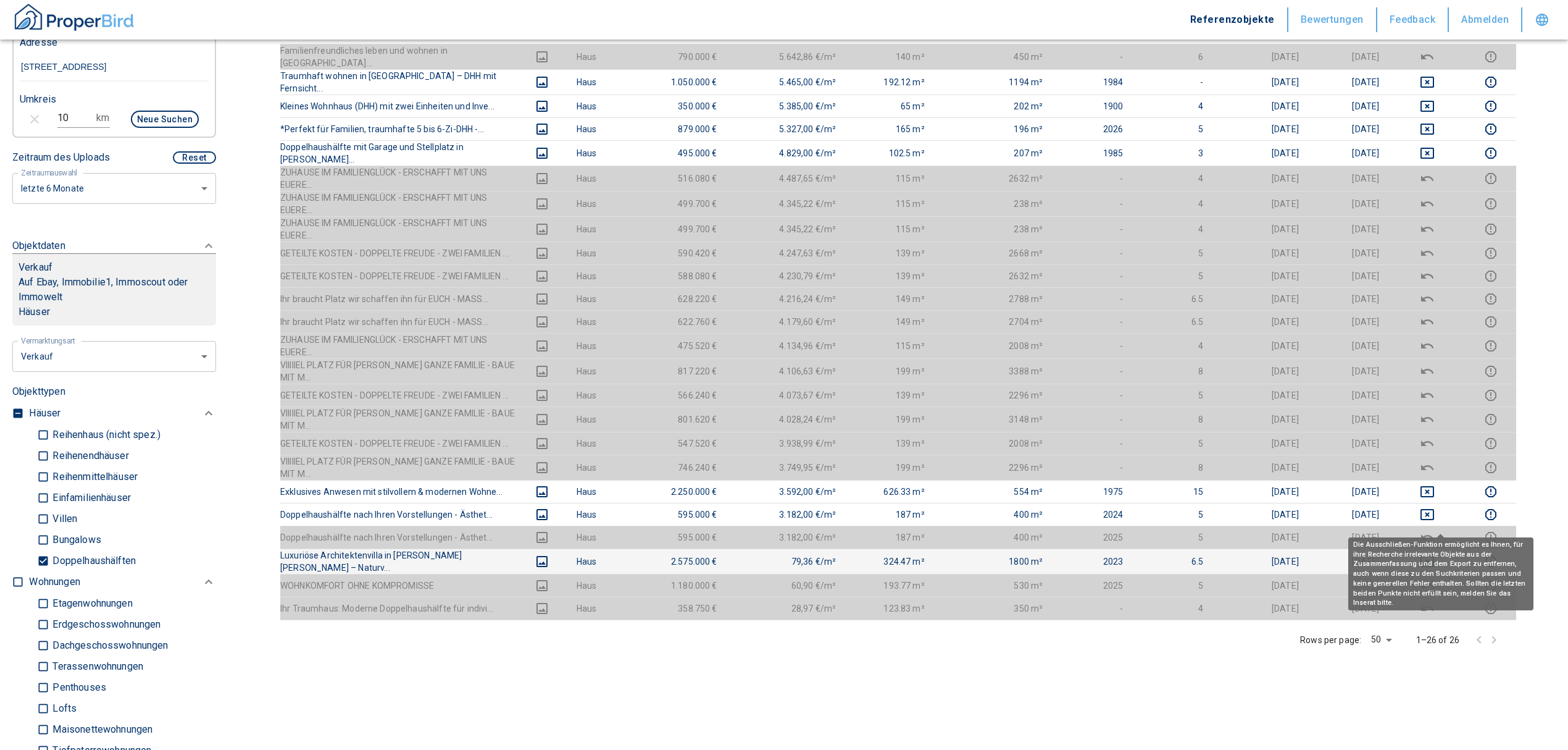
click at [1435, 554] on icon "deselect this listing" at bounding box center [1426, 561] width 15 height 15
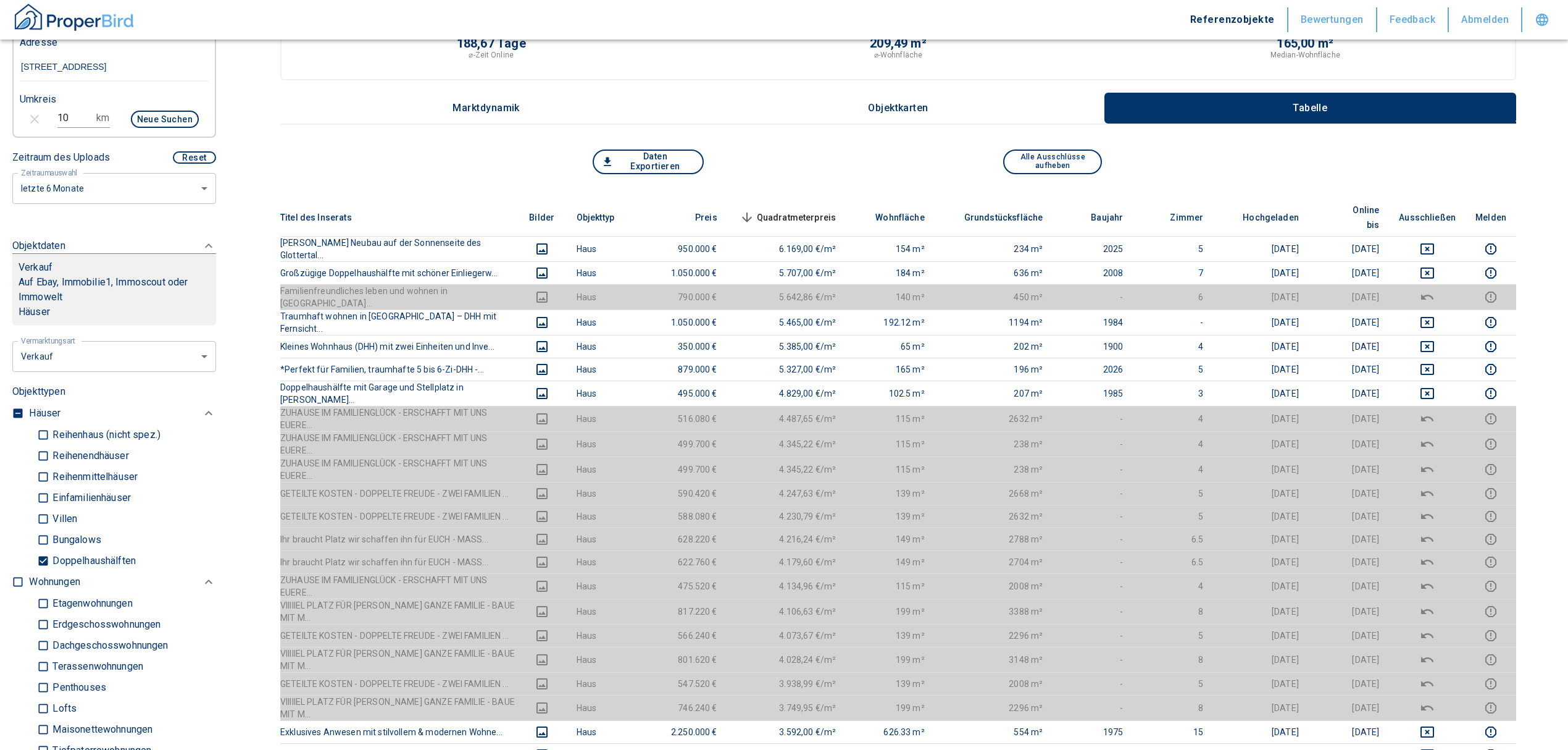
scroll to position [0, 0]
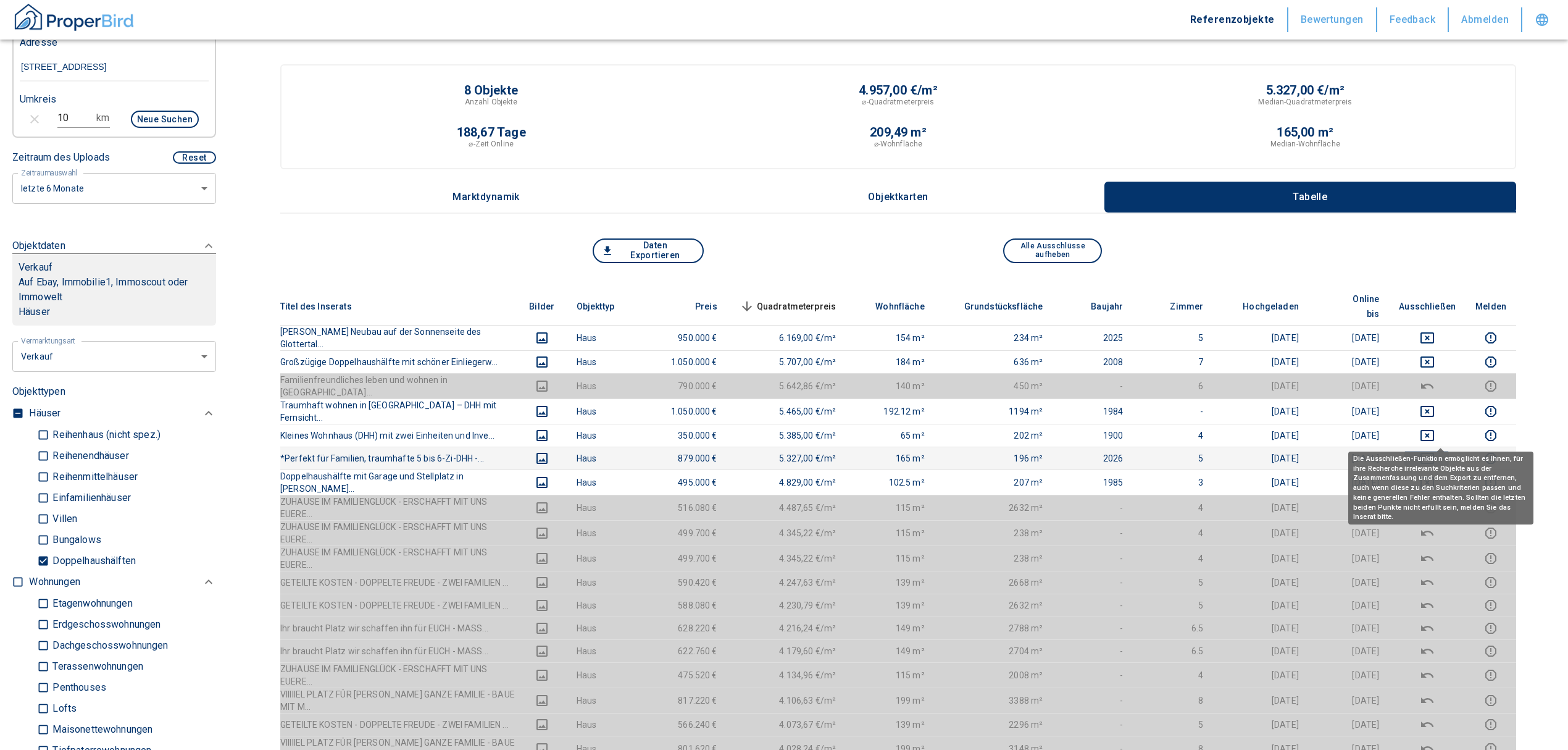
click at [1434, 453] on icon "deselect this listing" at bounding box center [1427, 458] width 14 height 11
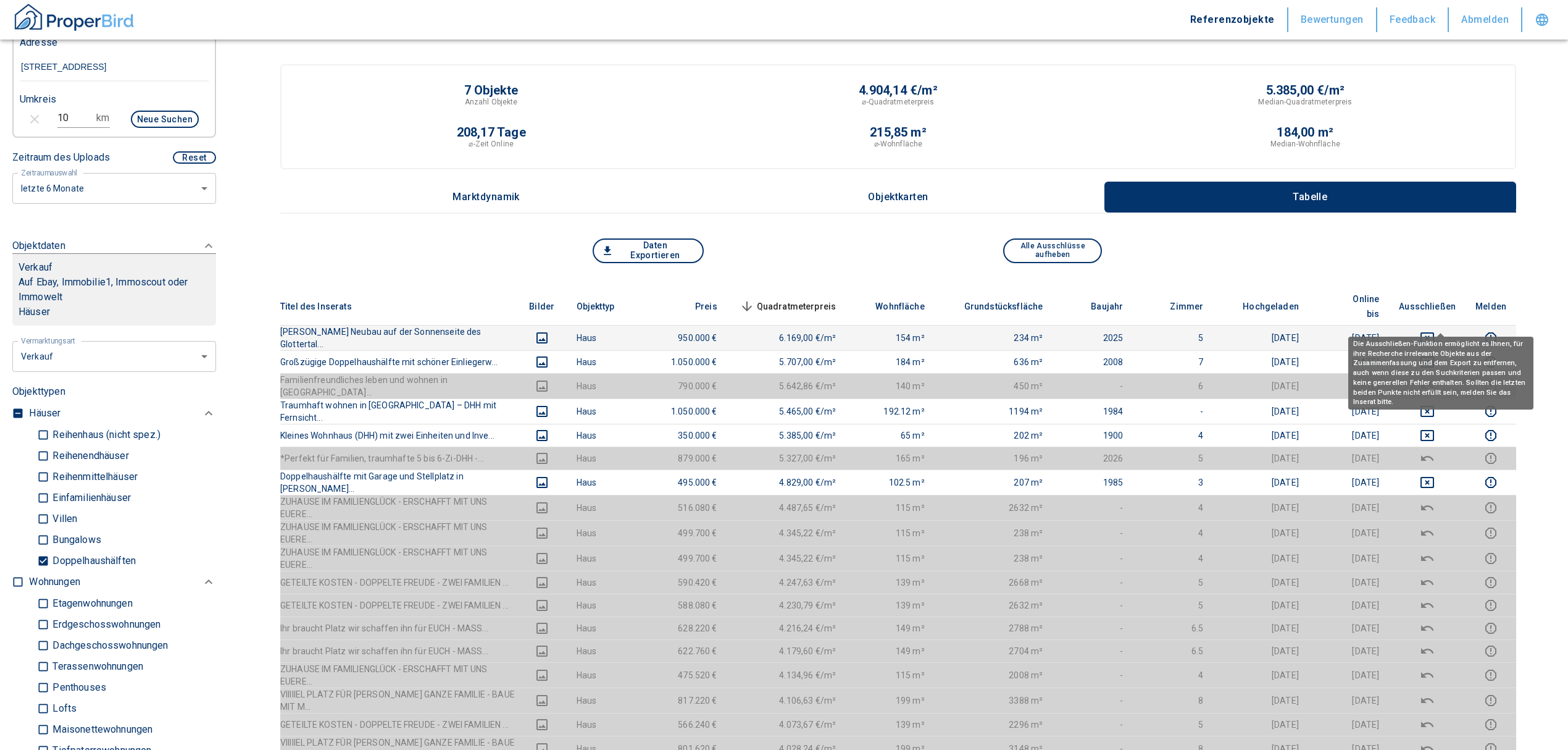
click at [1435, 331] on icon "deselect this listing" at bounding box center [1426, 338] width 15 height 15
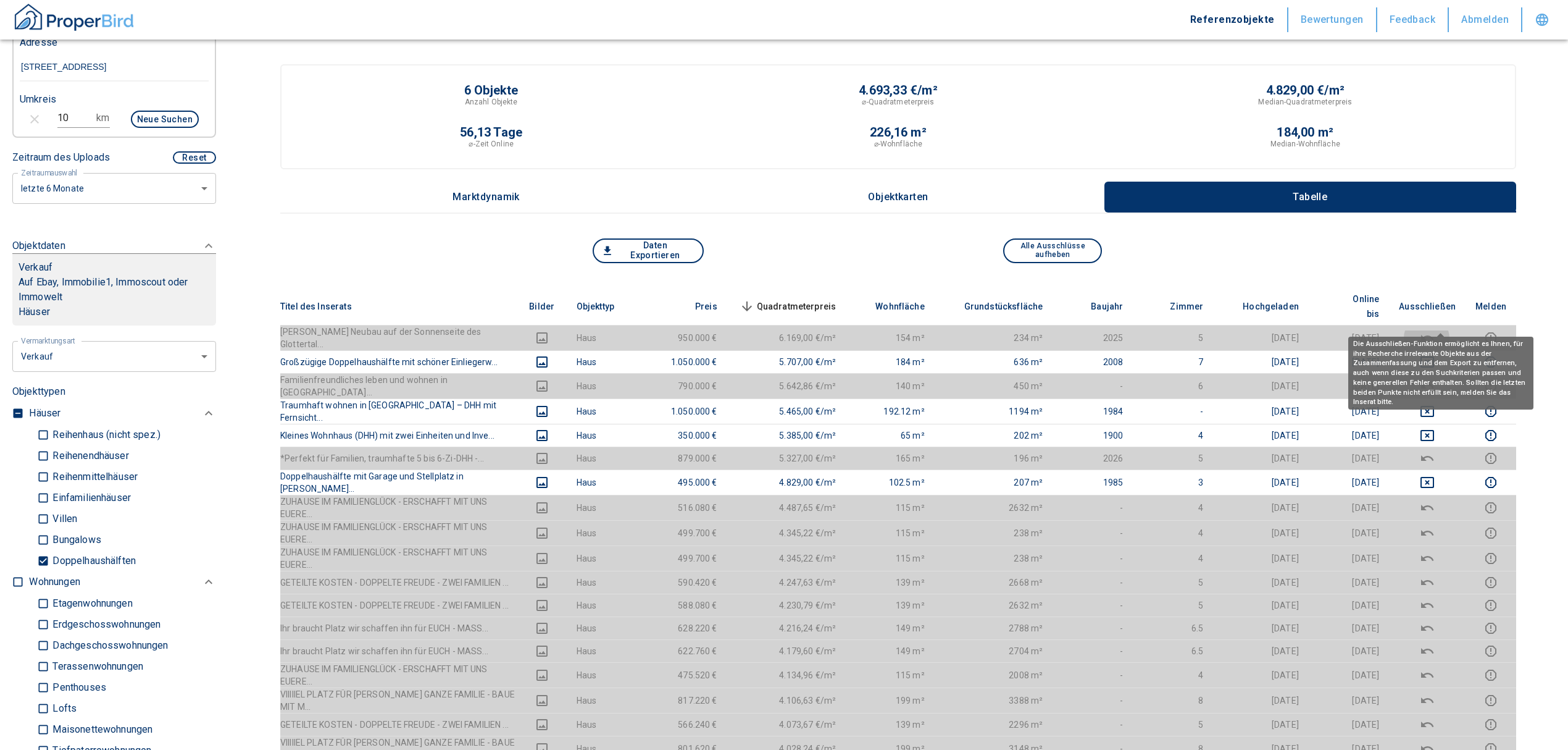
click at [1435, 331] on icon "deselect this listing" at bounding box center [1426, 338] width 15 height 15
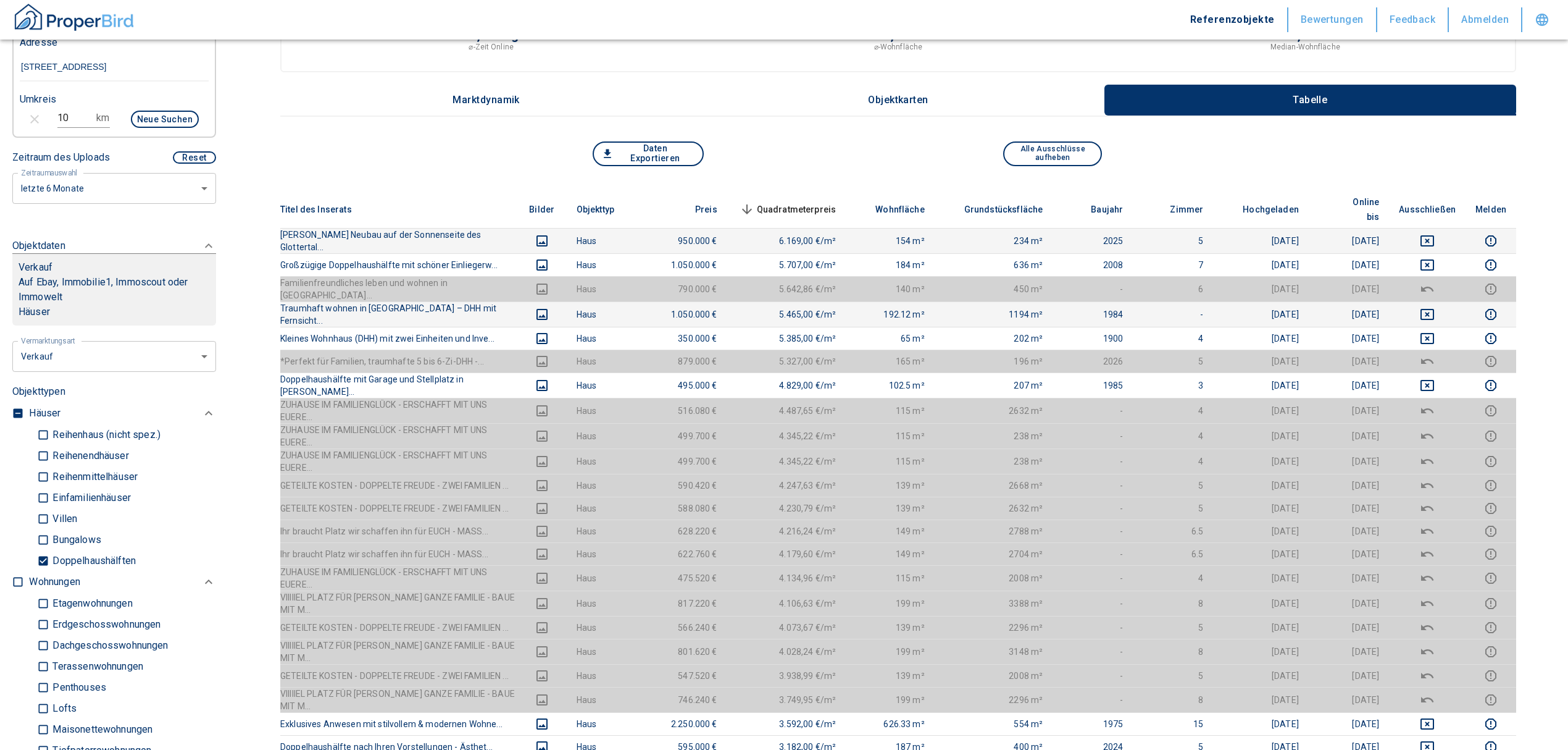
scroll to position [247, 0]
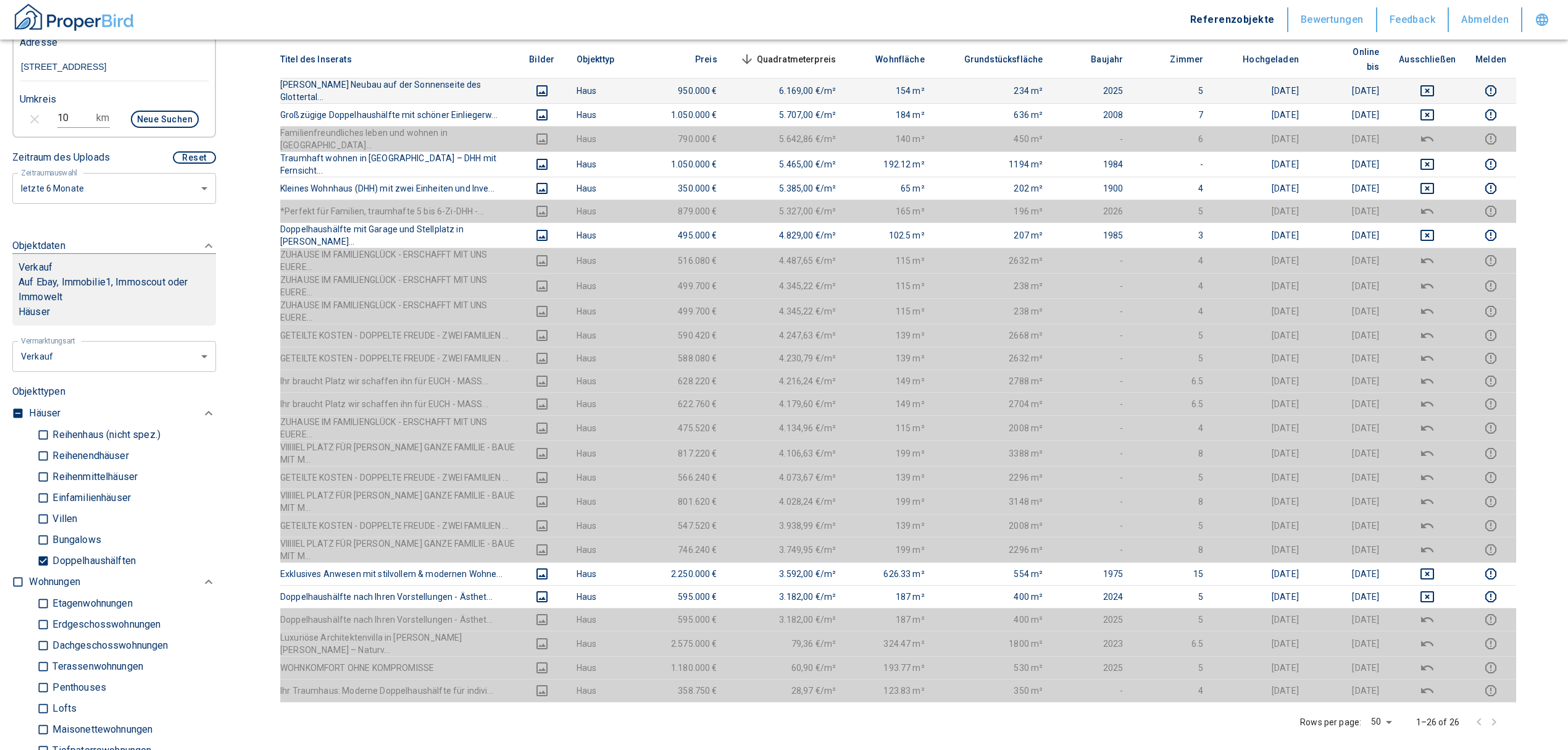
click at [1438, 78] on td at bounding box center [1427, 91] width 77 height 26
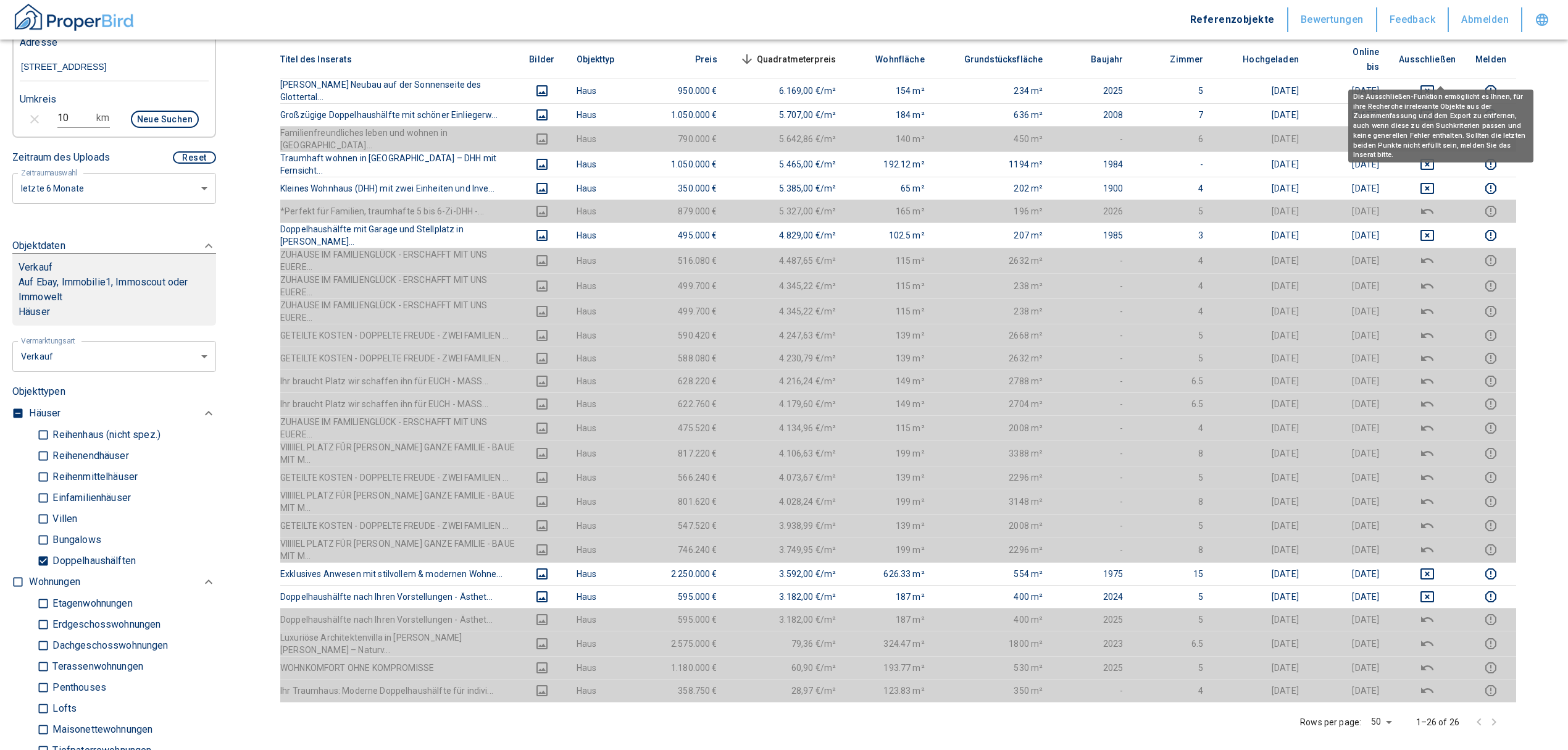
click at [1434, 86] on icon "deselect this listing" at bounding box center [1427, 91] width 14 height 11
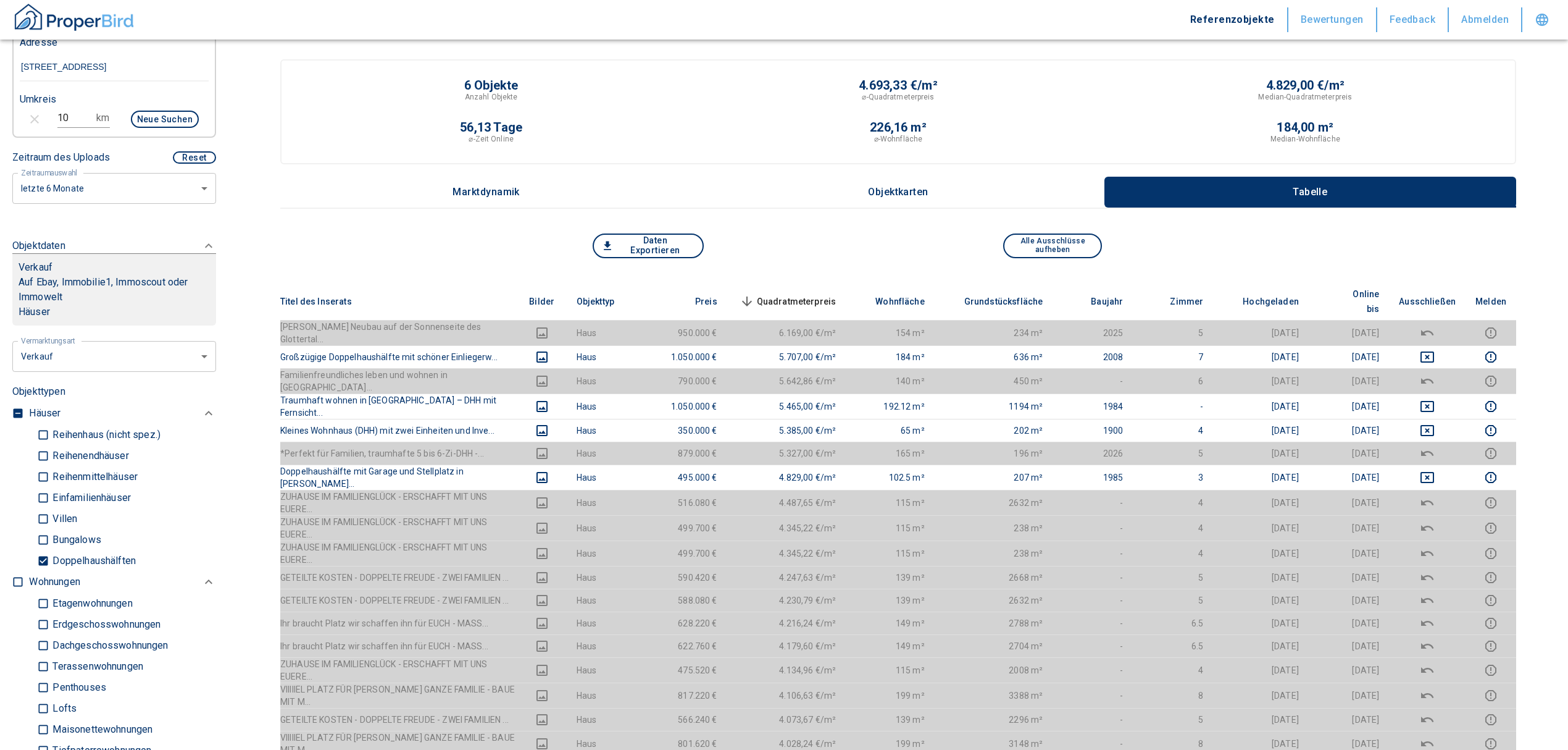
scroll to position [0, 0]
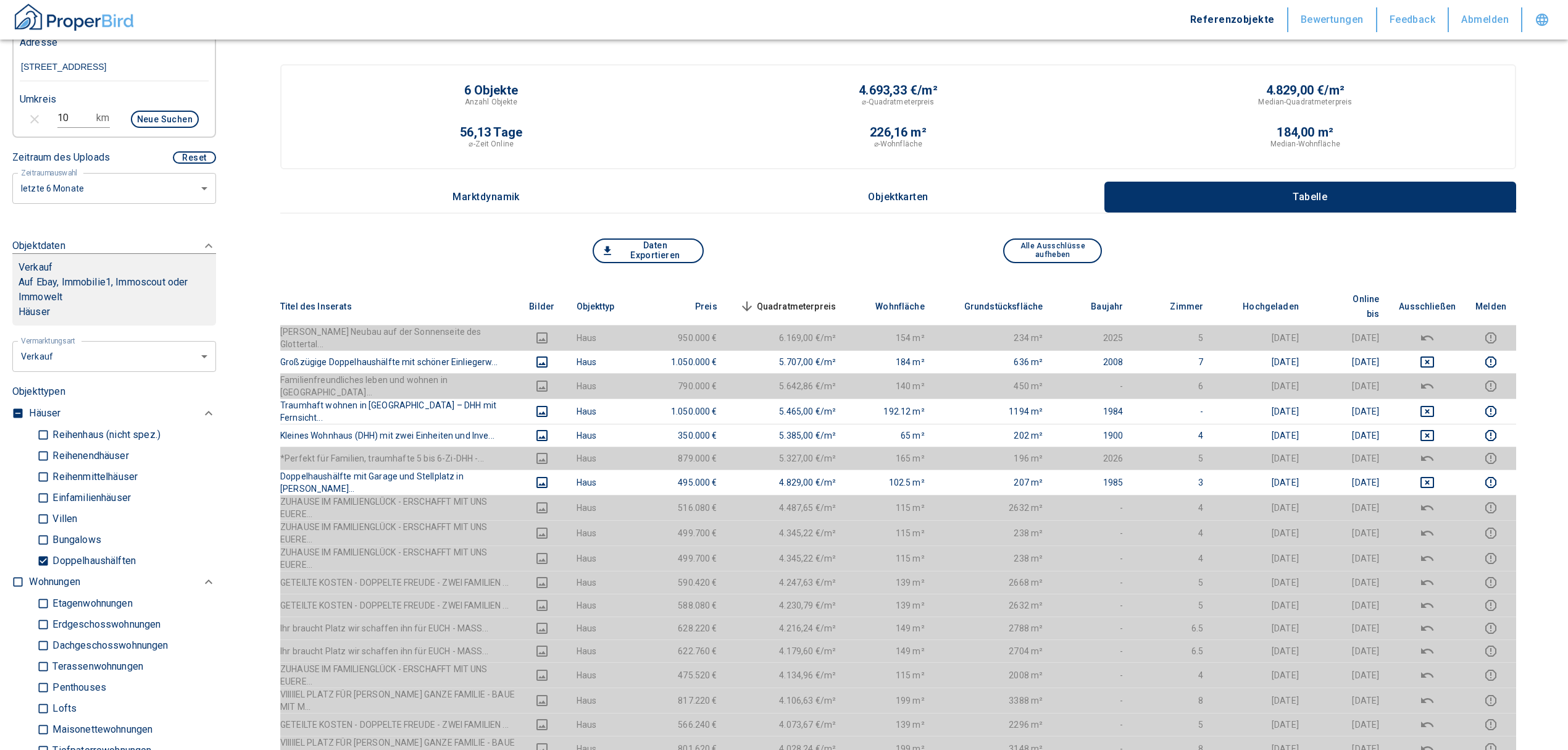
click at [669, 250] on button "Daten Exportieren" at bounding box center [647, 250] width 111 height 25
click at [668, 250] on button "Daten Exportieren" at bounding box center [647, 250] width 111 height 25
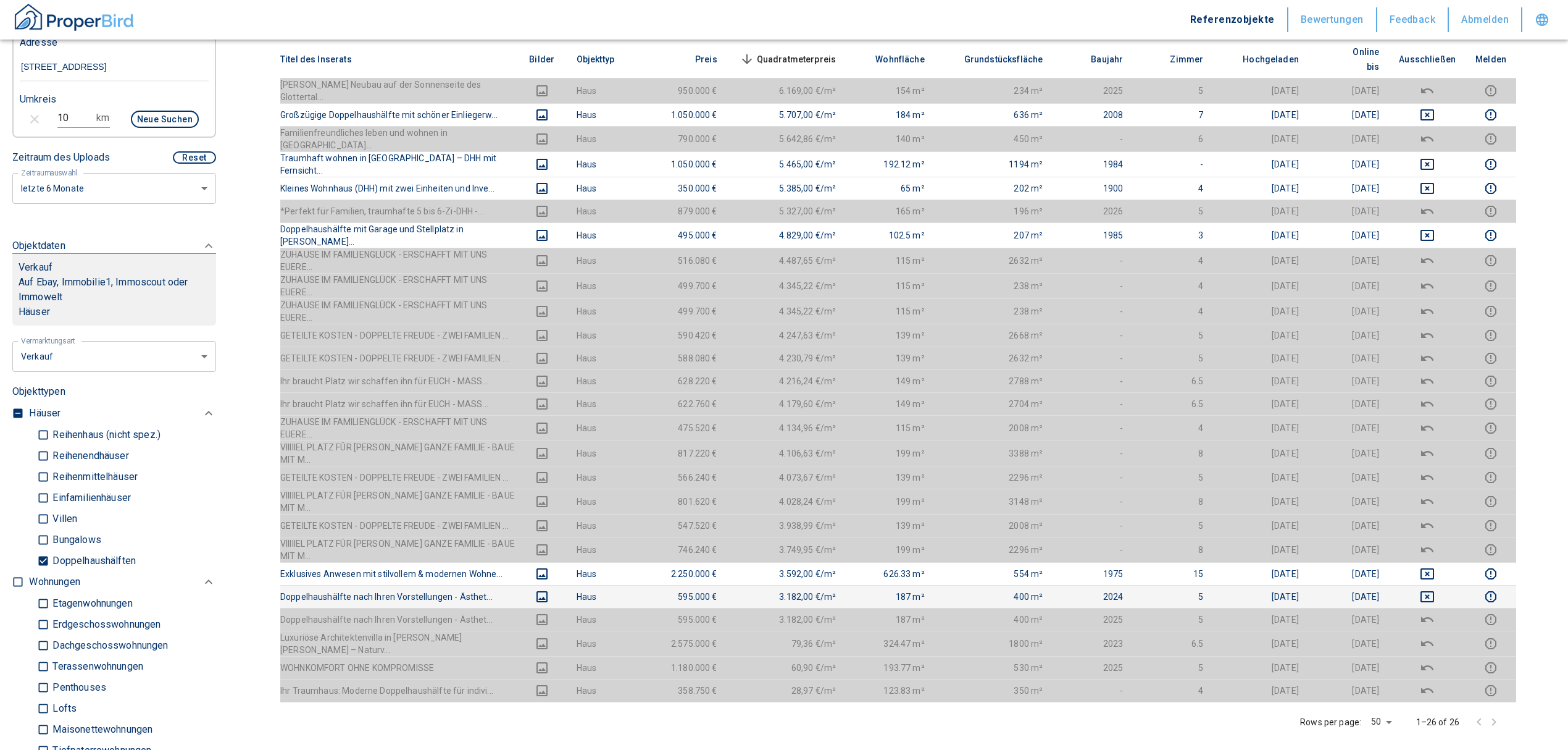
scroll to position [164, 0]
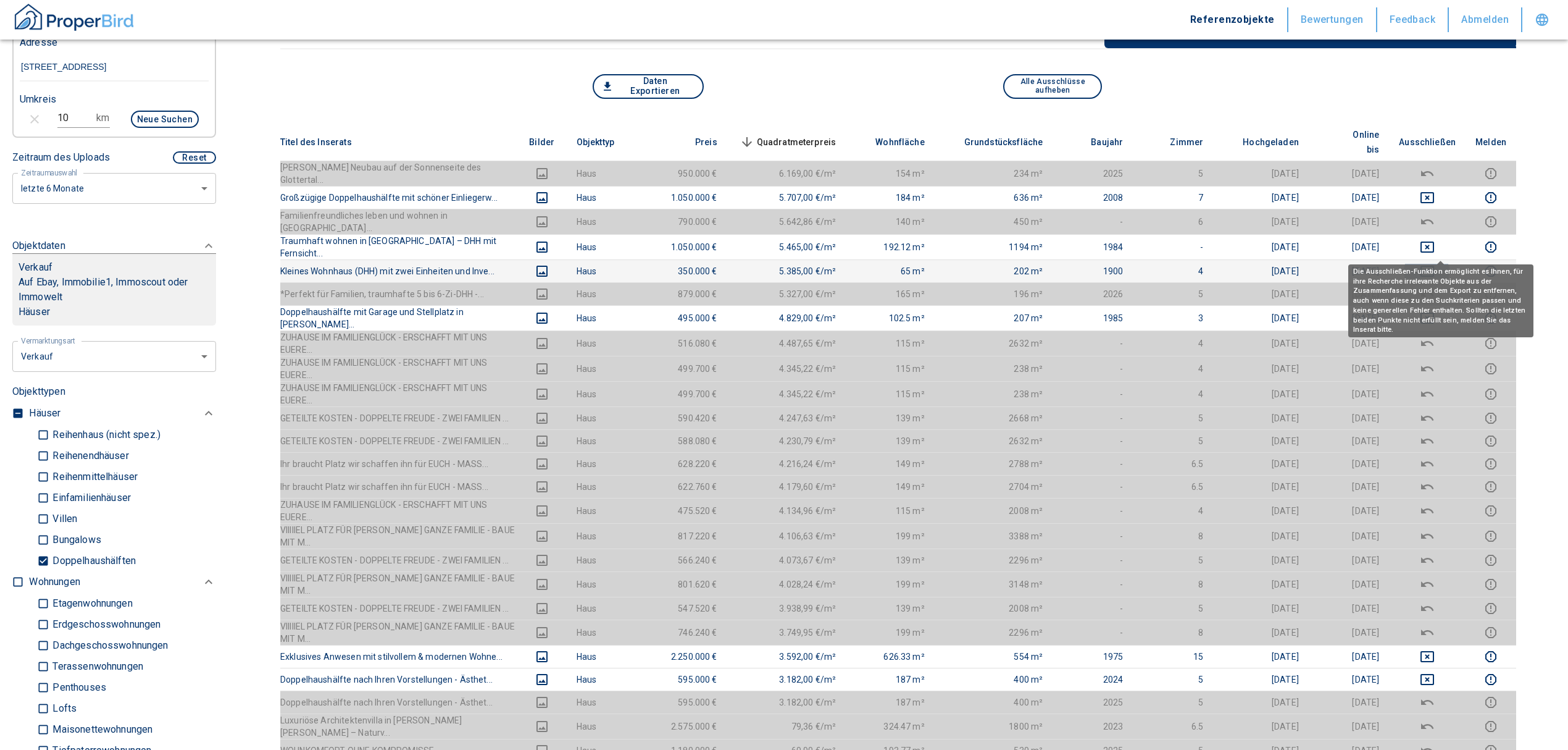
click at [1435, 264] on icon "deselect this listing" at bounding box center [1426, 271] width 15 height 15
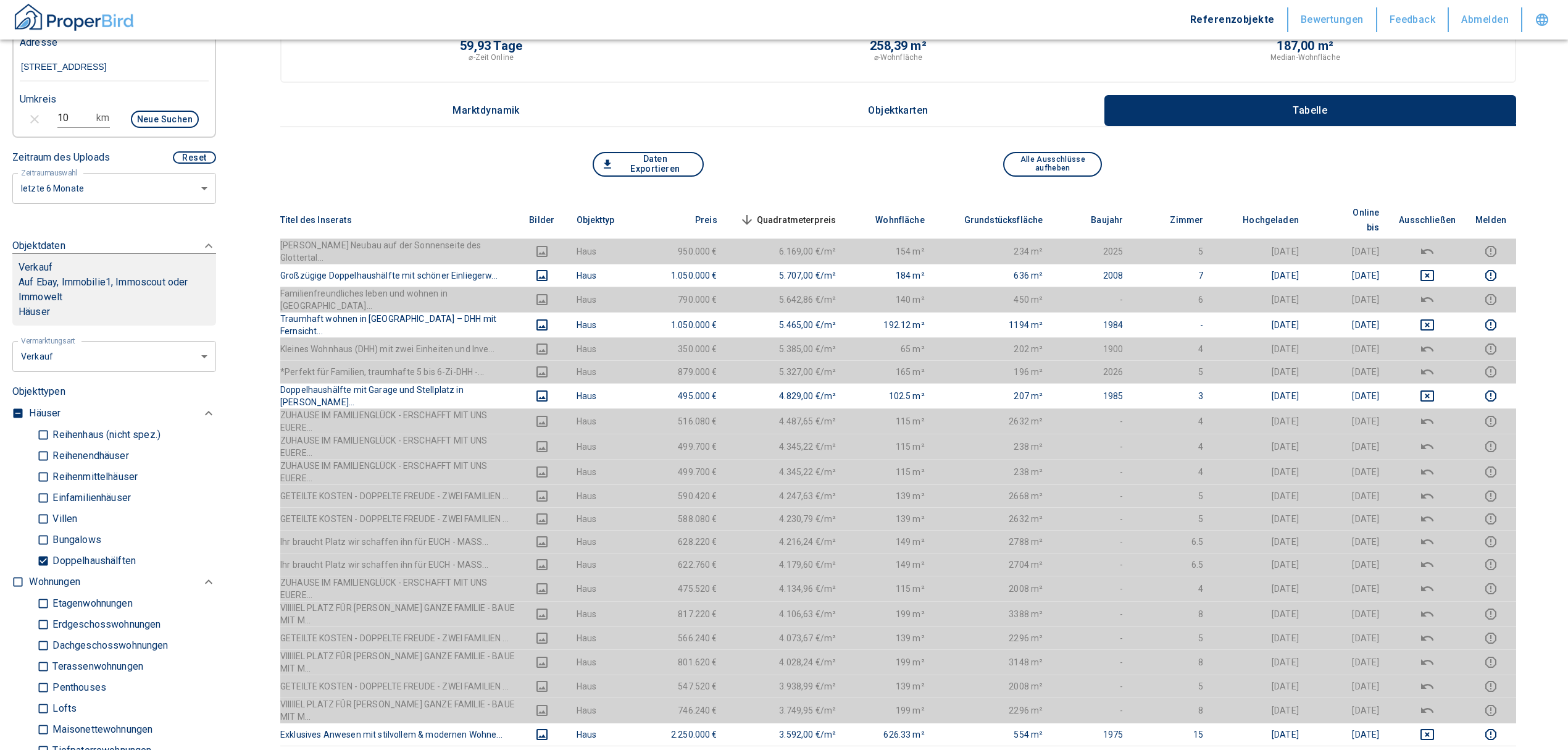
scroll to position [82, 0]
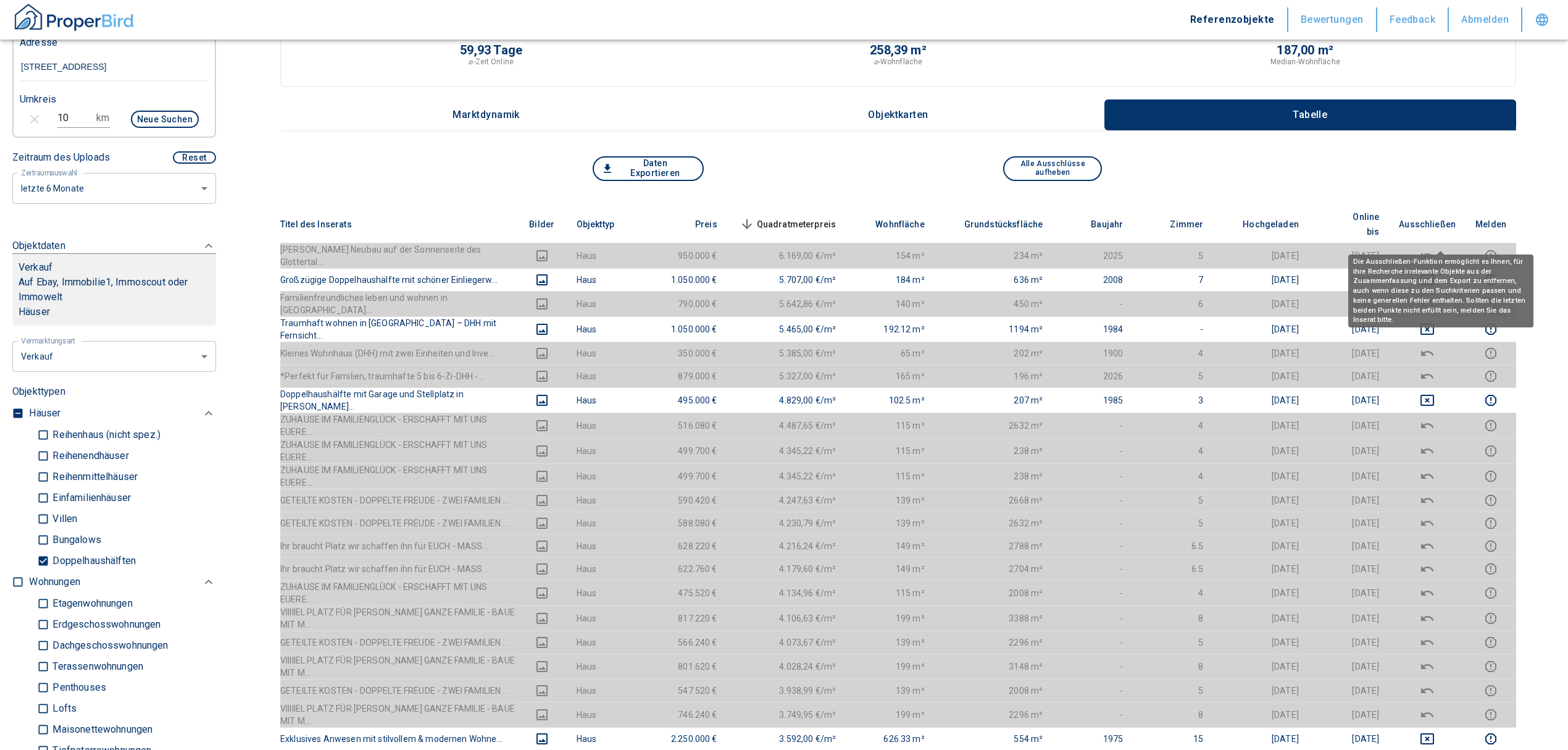
click at [1435, 248] on icon "deselect this listing" at bounding box center [1426, 255] width 15 height 15
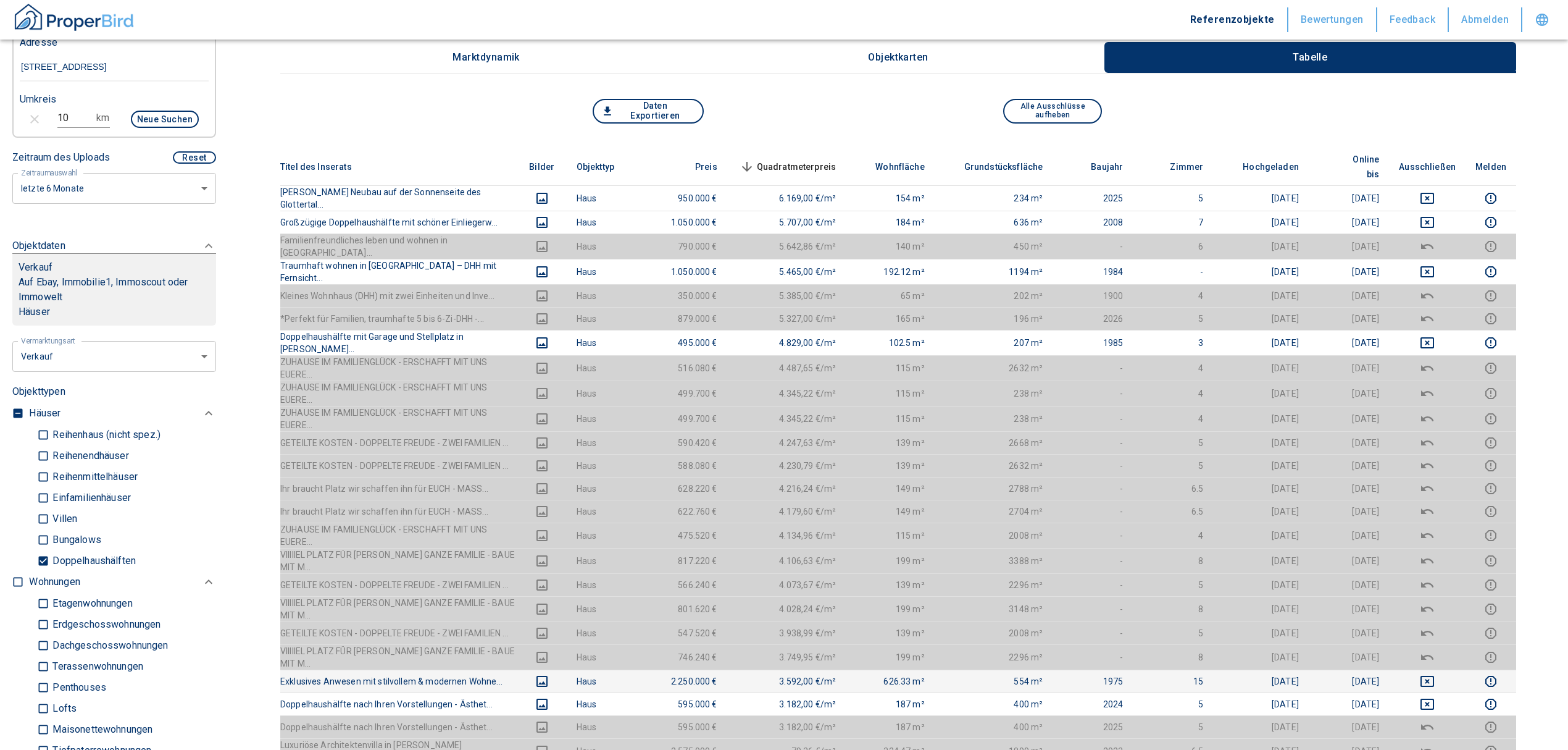
scroll to position [164, 0]
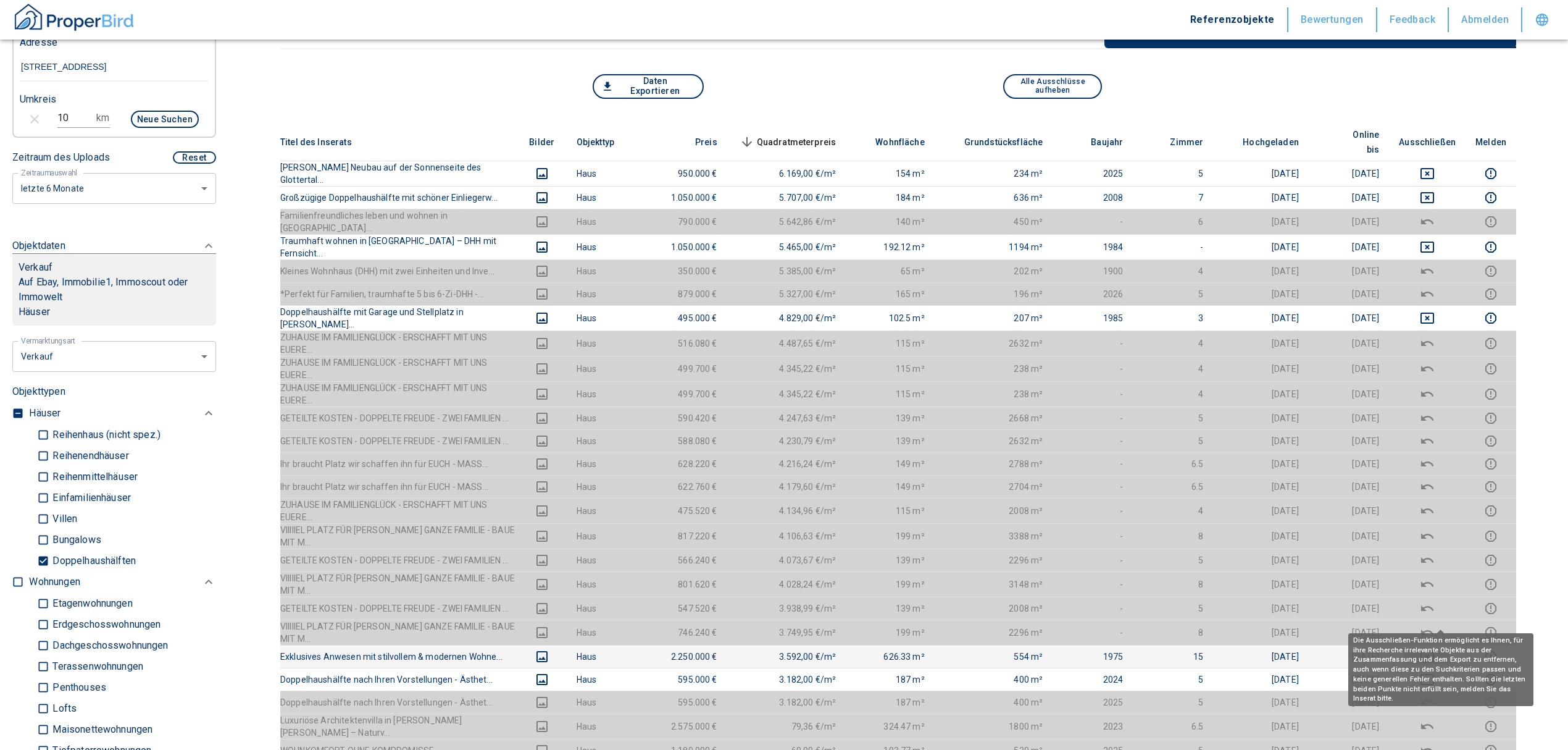
click at [1434, 651] on icon "deselect this listing" at bounding box center [1427, 656] width 14 height 11
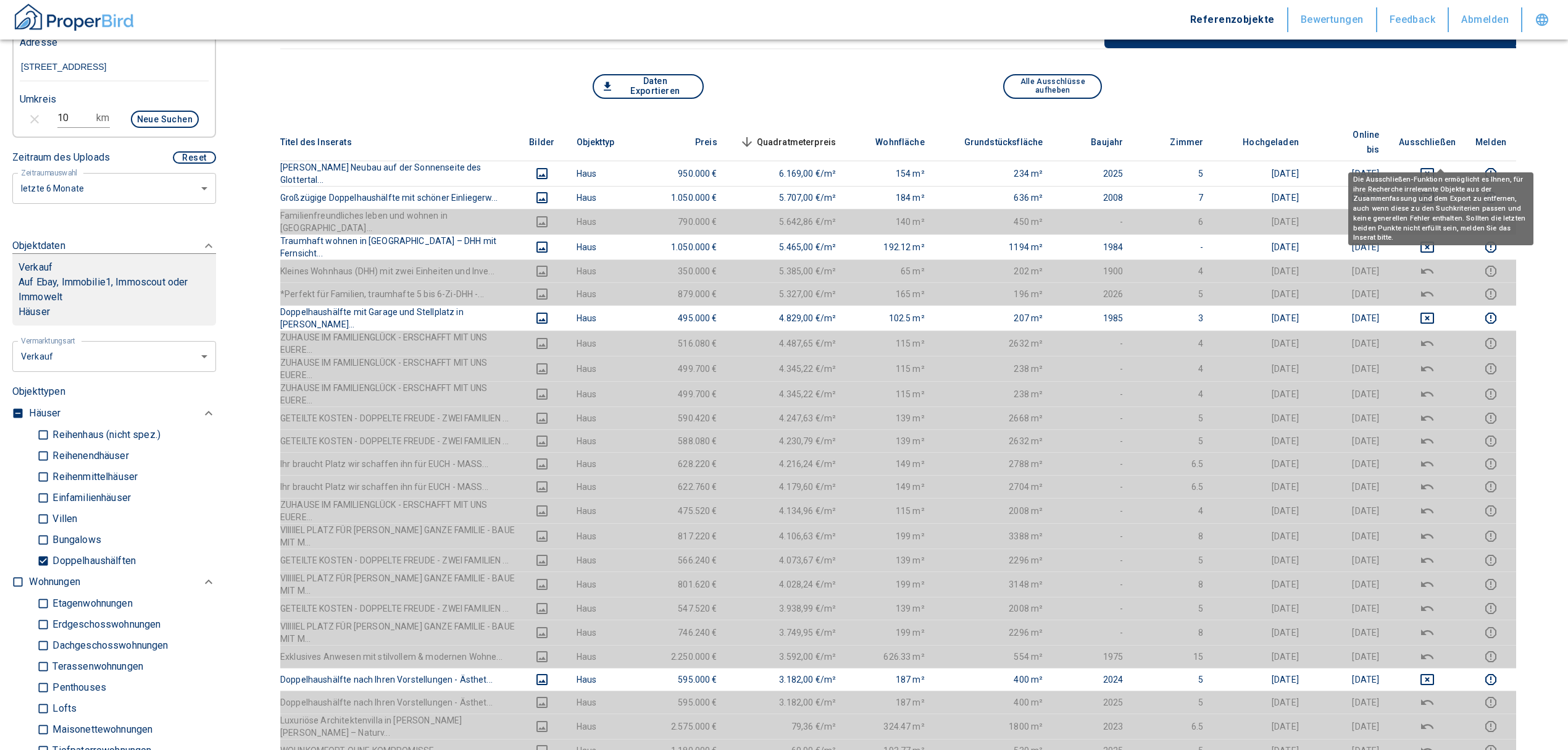
click at [1435, 166] on icon "deselect this listing" at bounding box center [1426, 173] width 15 height 15
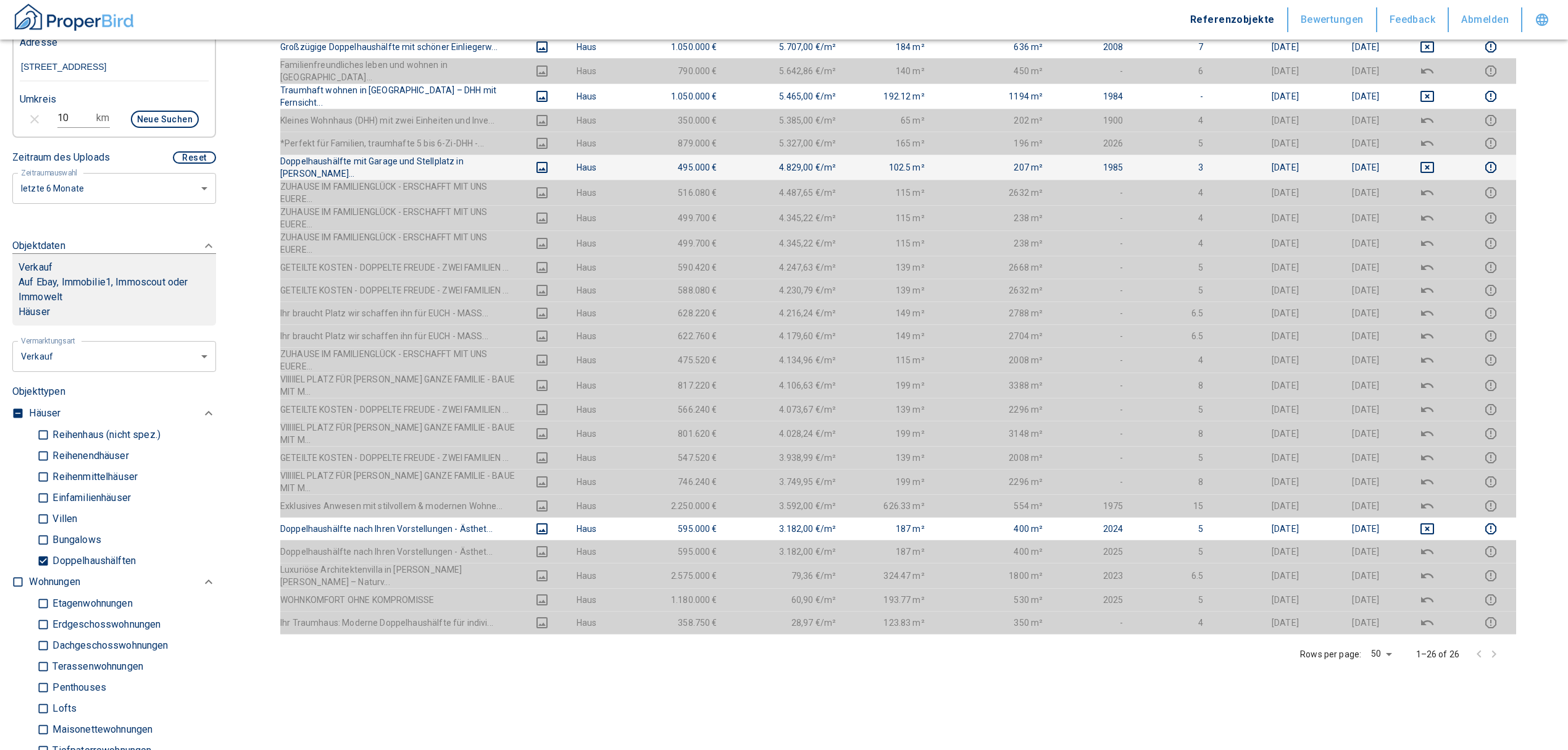
scroll to position [330, 0]
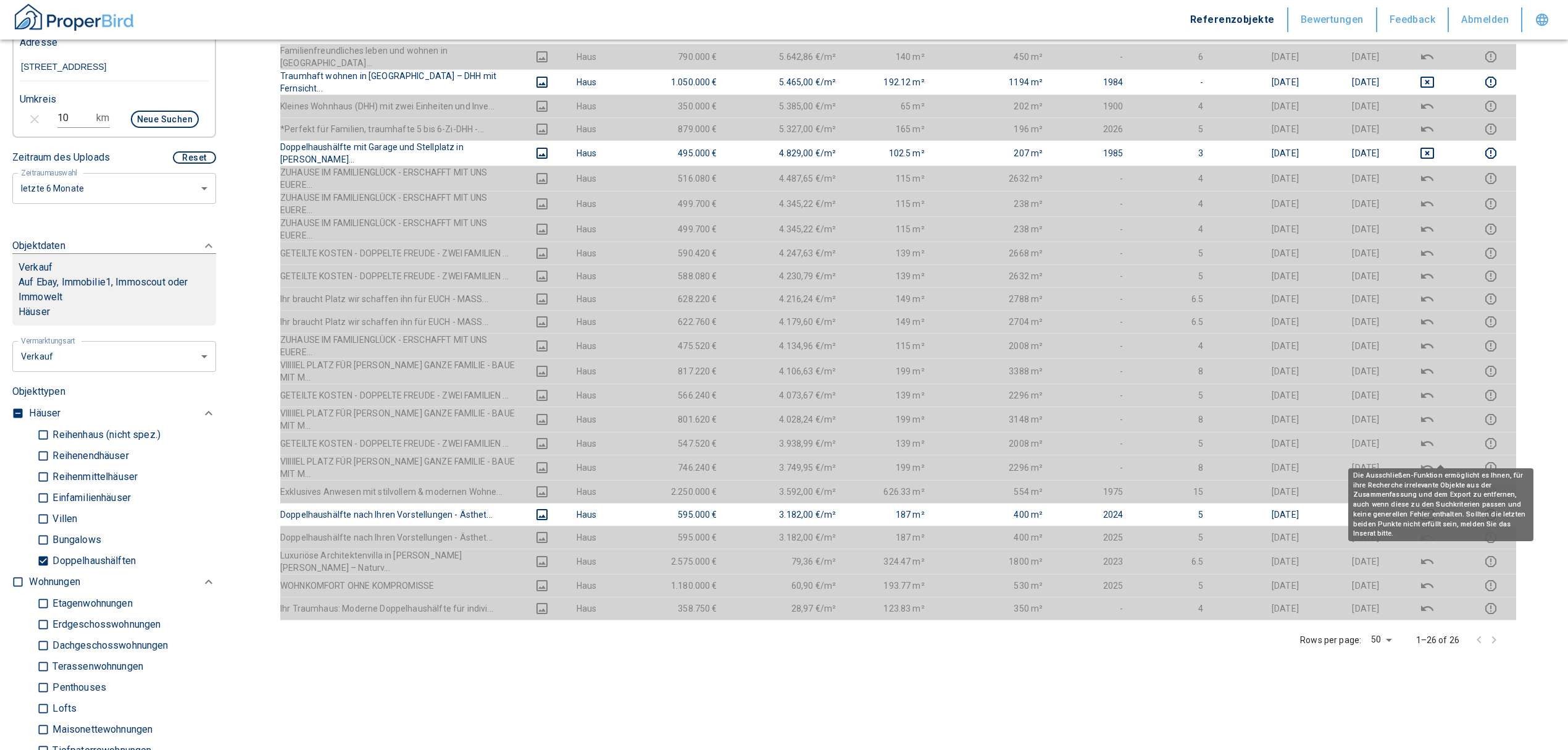
click at [1433, 488] on icon "deselect this listing" at bounding box center [1427, 491] width 13 height 6
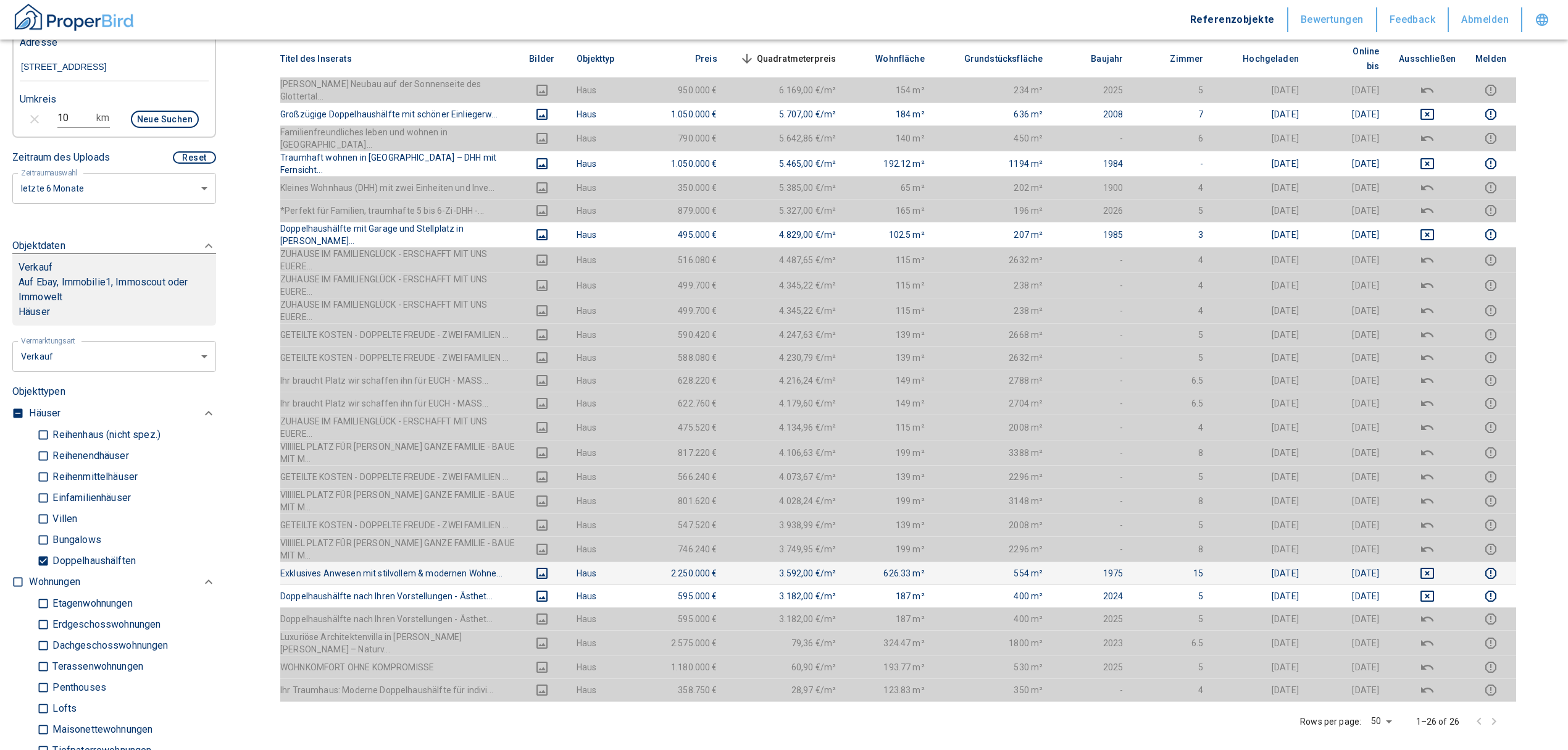
scroll to position [247, 0]
click at [550, 567] on icon "images" at bounding box center [541, 574] width 15 height 15
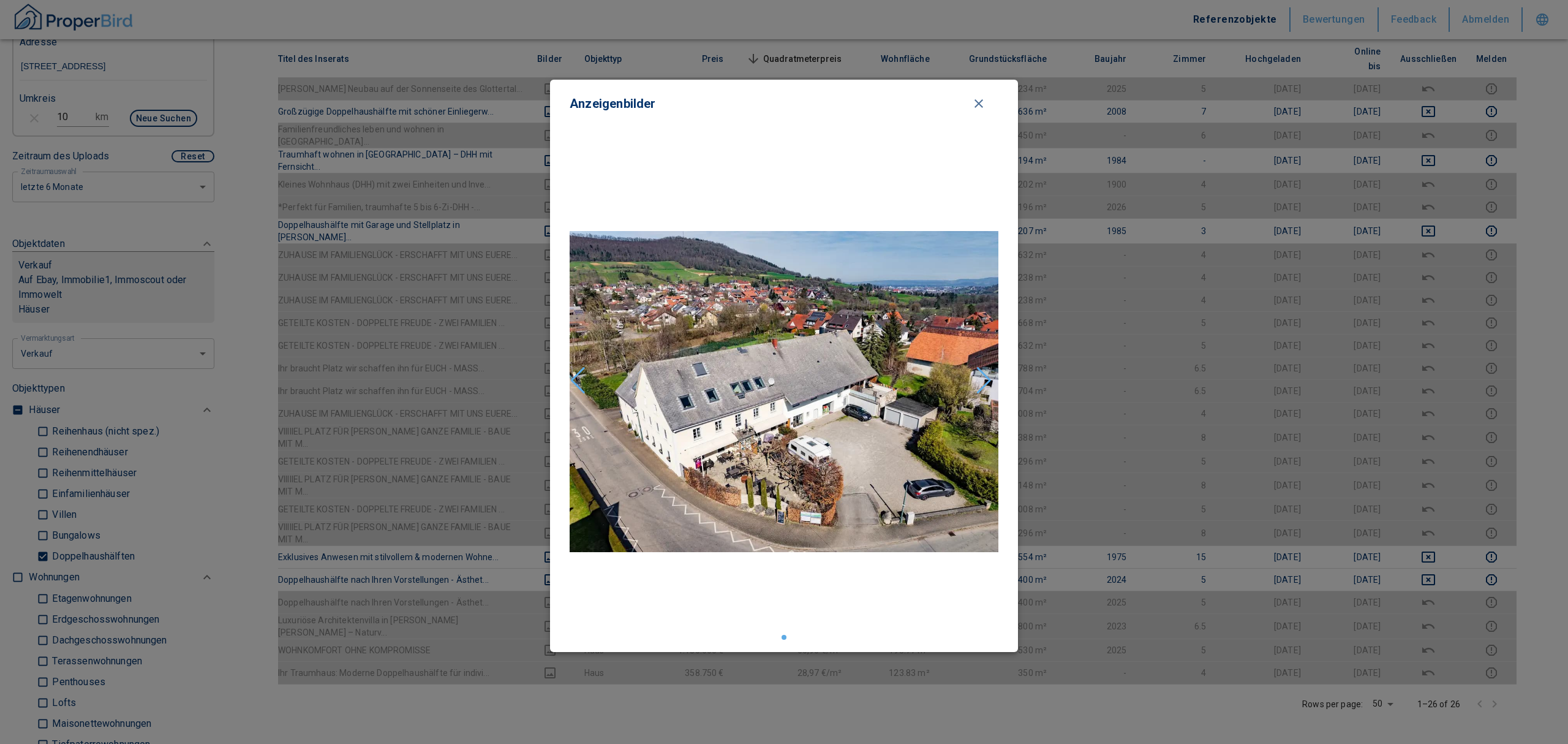
click at [981, 100] on icon "close modal" at bounding box center [978, 103] width 15 height 15
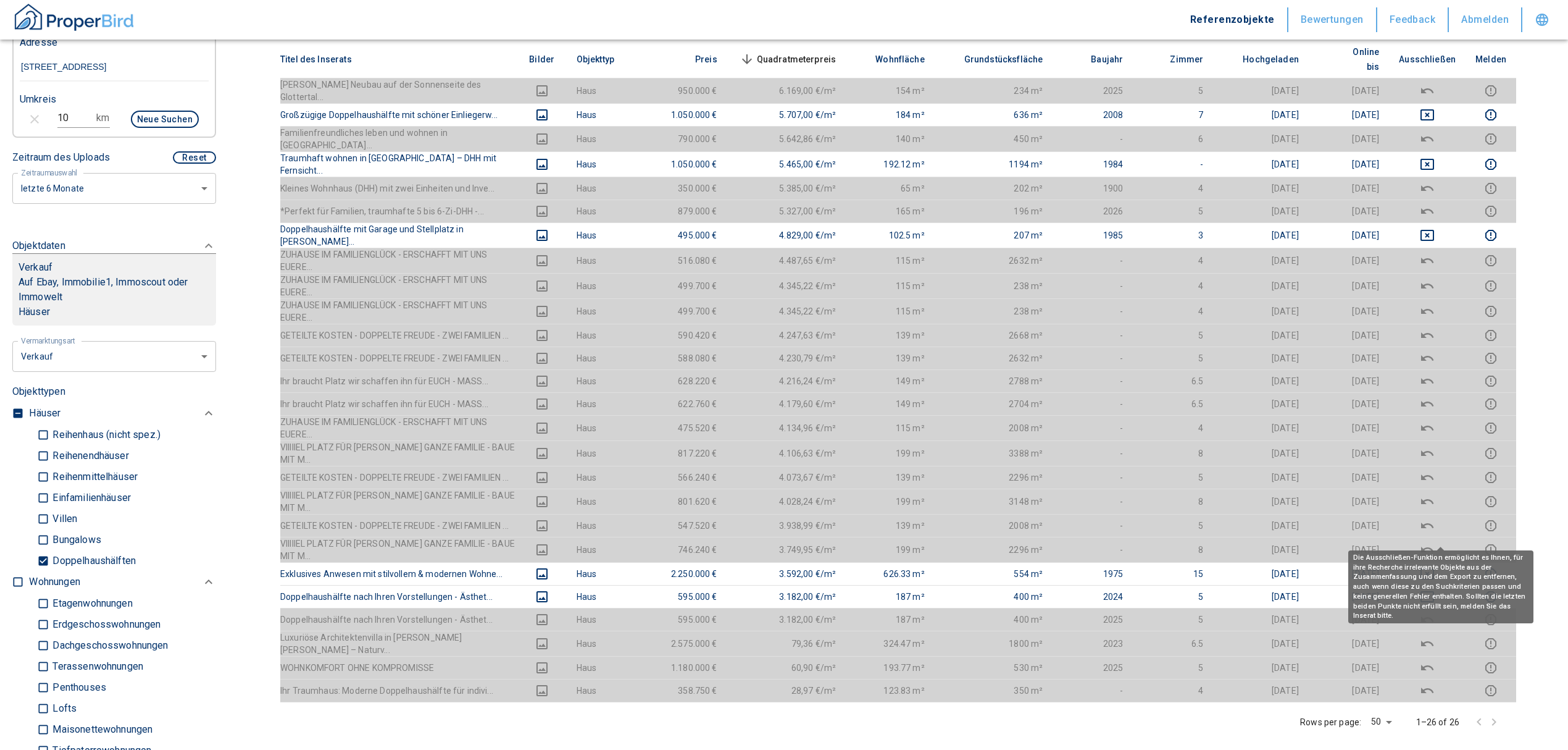
click at [1435, 567] on icon "deselect this listing" at bounding box center [1426, 574] width 15 height 15
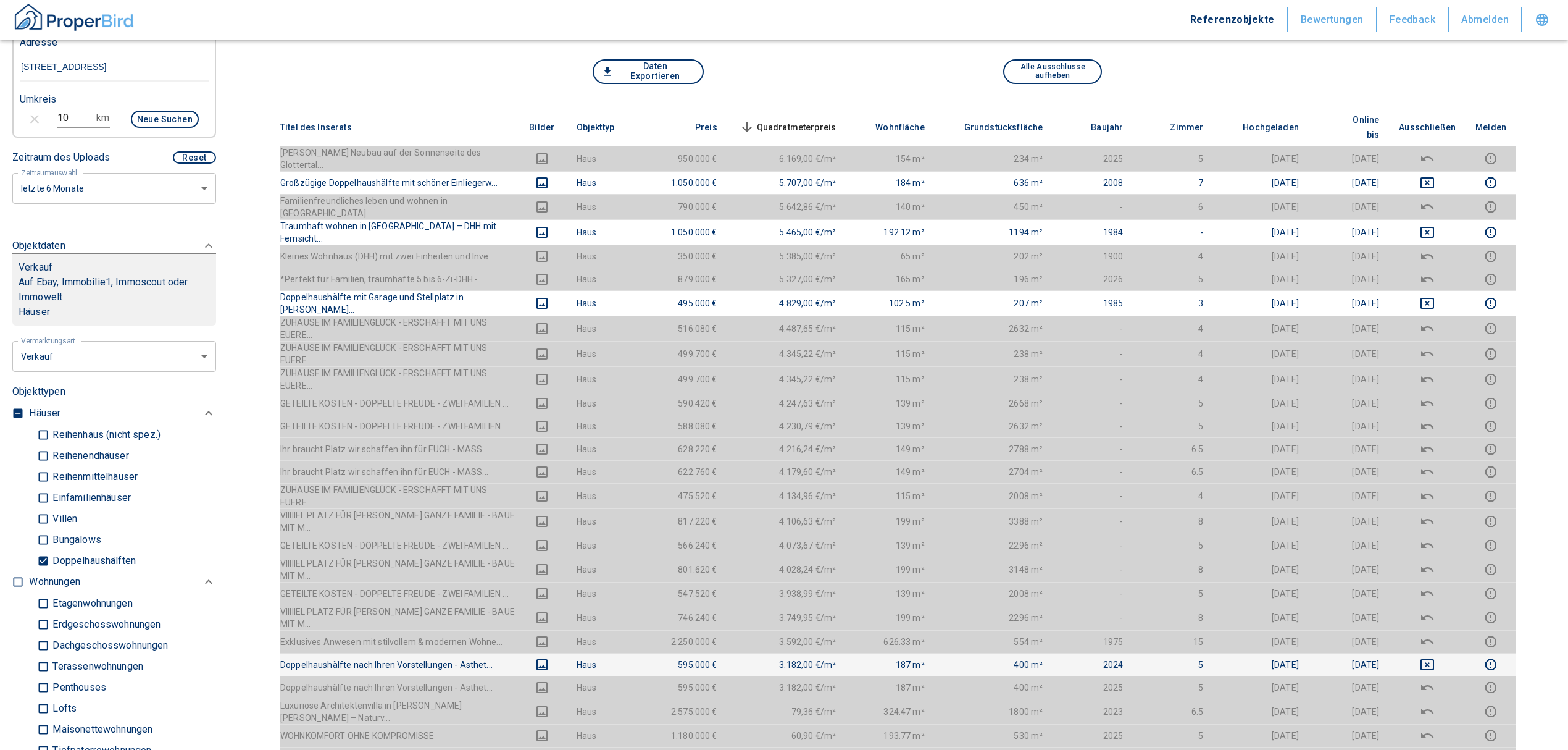
scroll to position [82, 0]
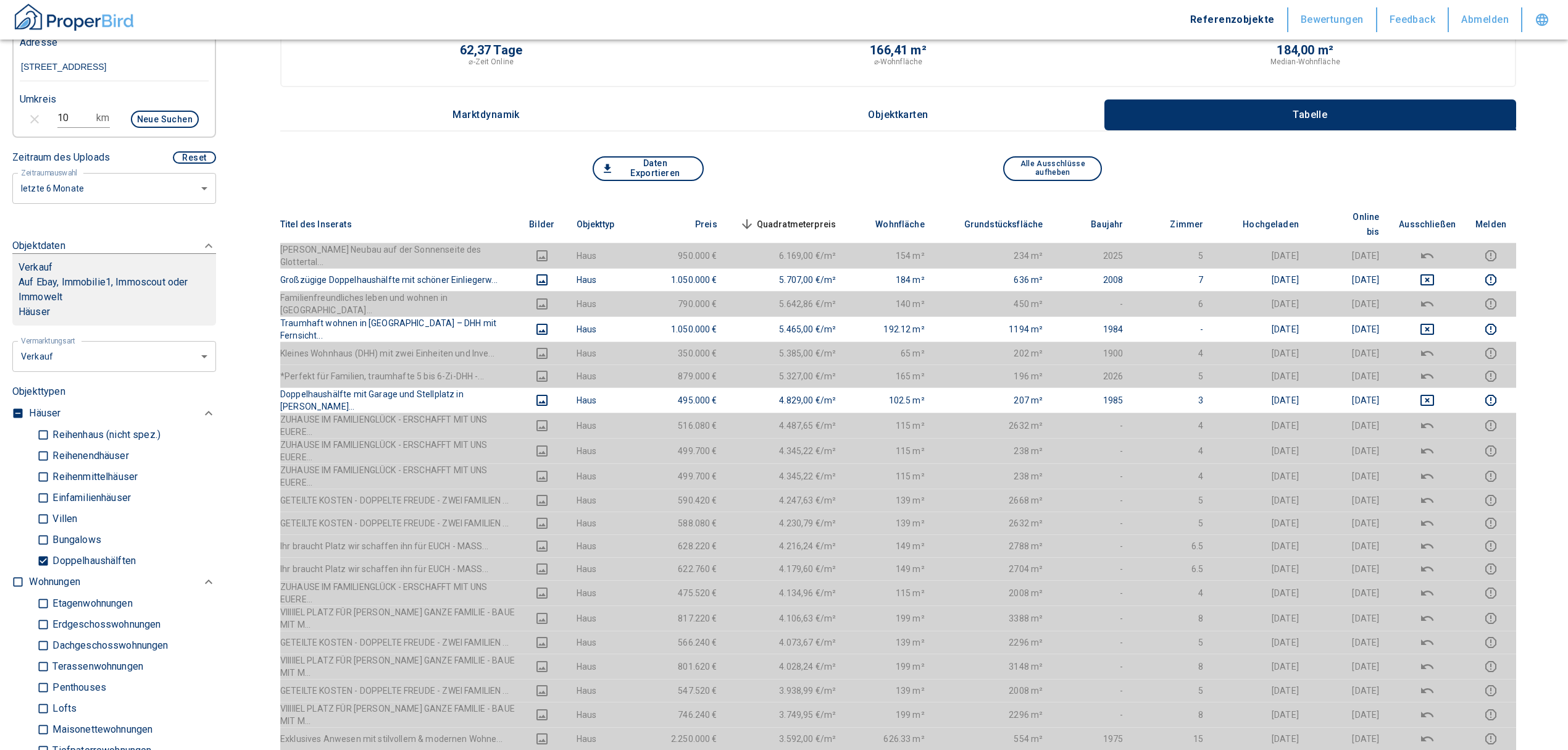
click at [1435, 243] on td at bounding box center [1427, 256] width 77 height 26
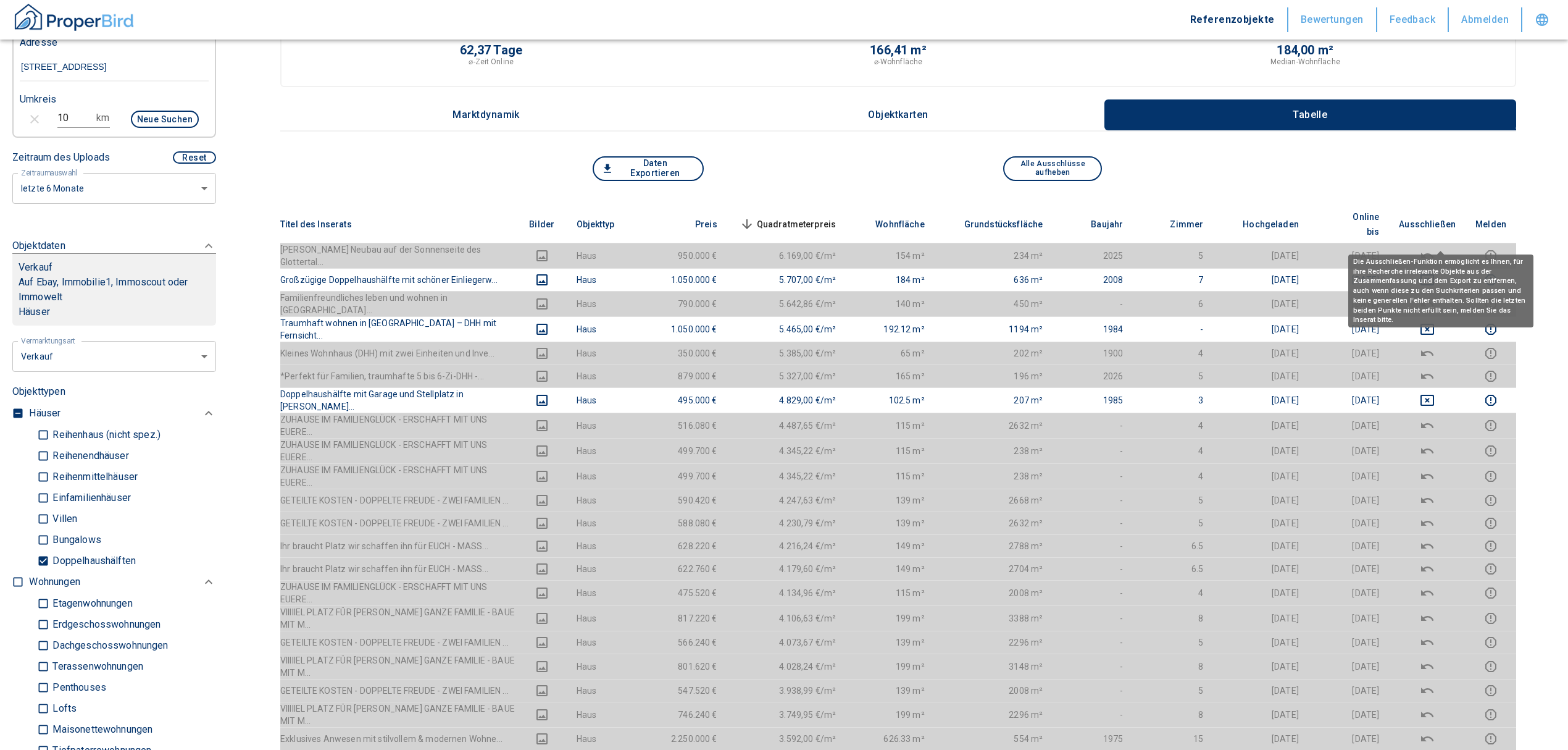
click at [1435, 248] on icon "deselect this listing" at bounding box center [1426, 255] width 15 height 15
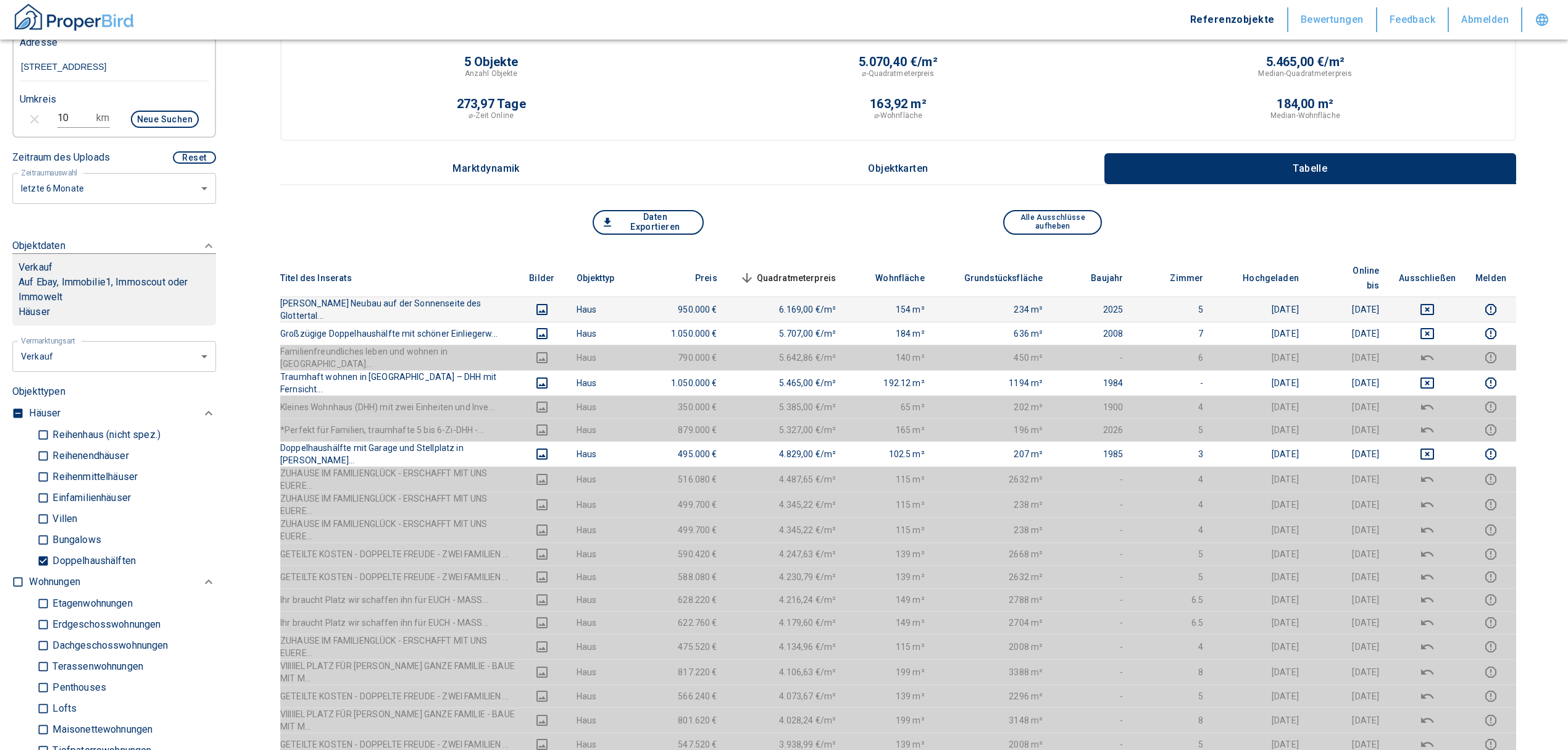
scroll to position [0, 0]
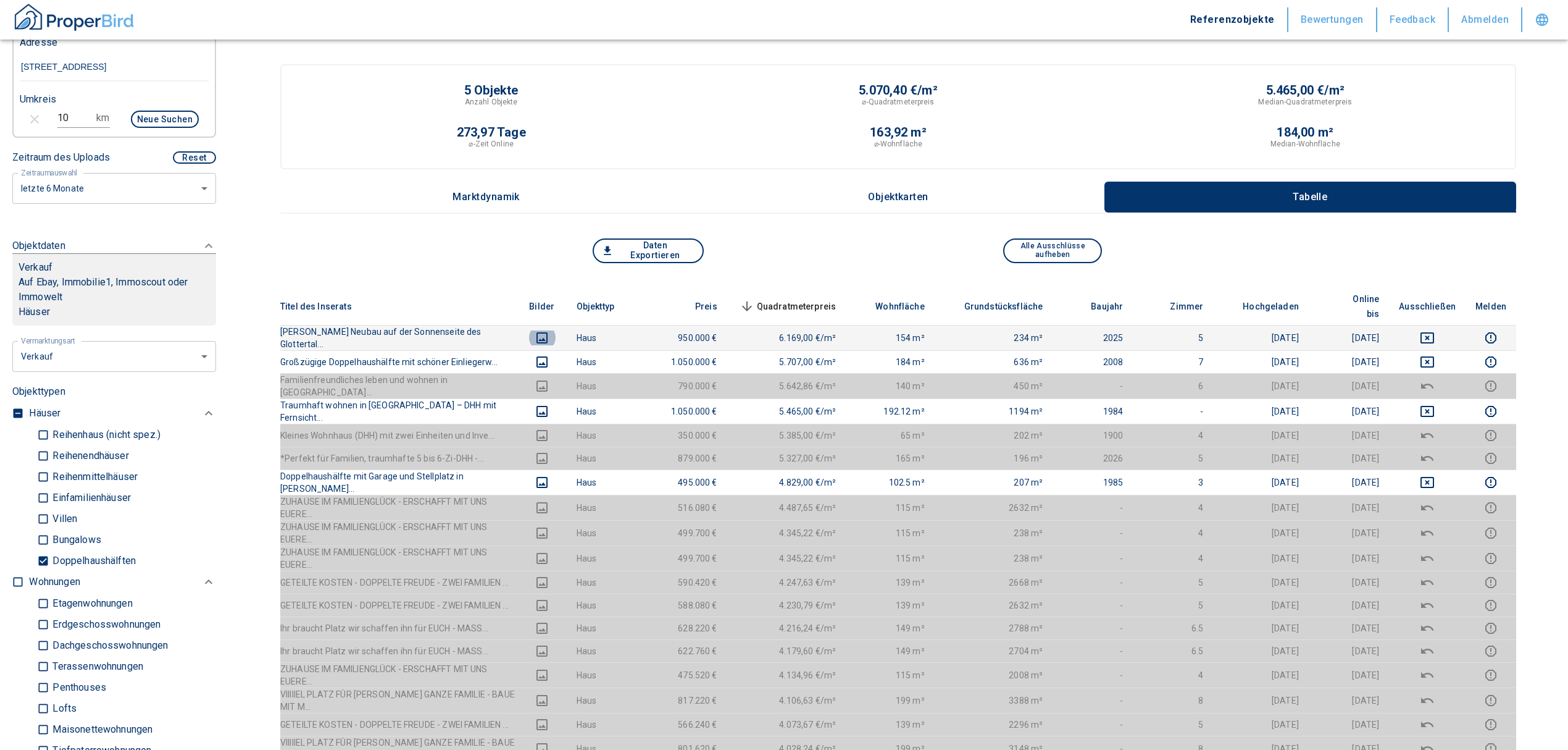
click at [550, 331] on icon "images" at bounding box center [541, 338] width 15 height 15
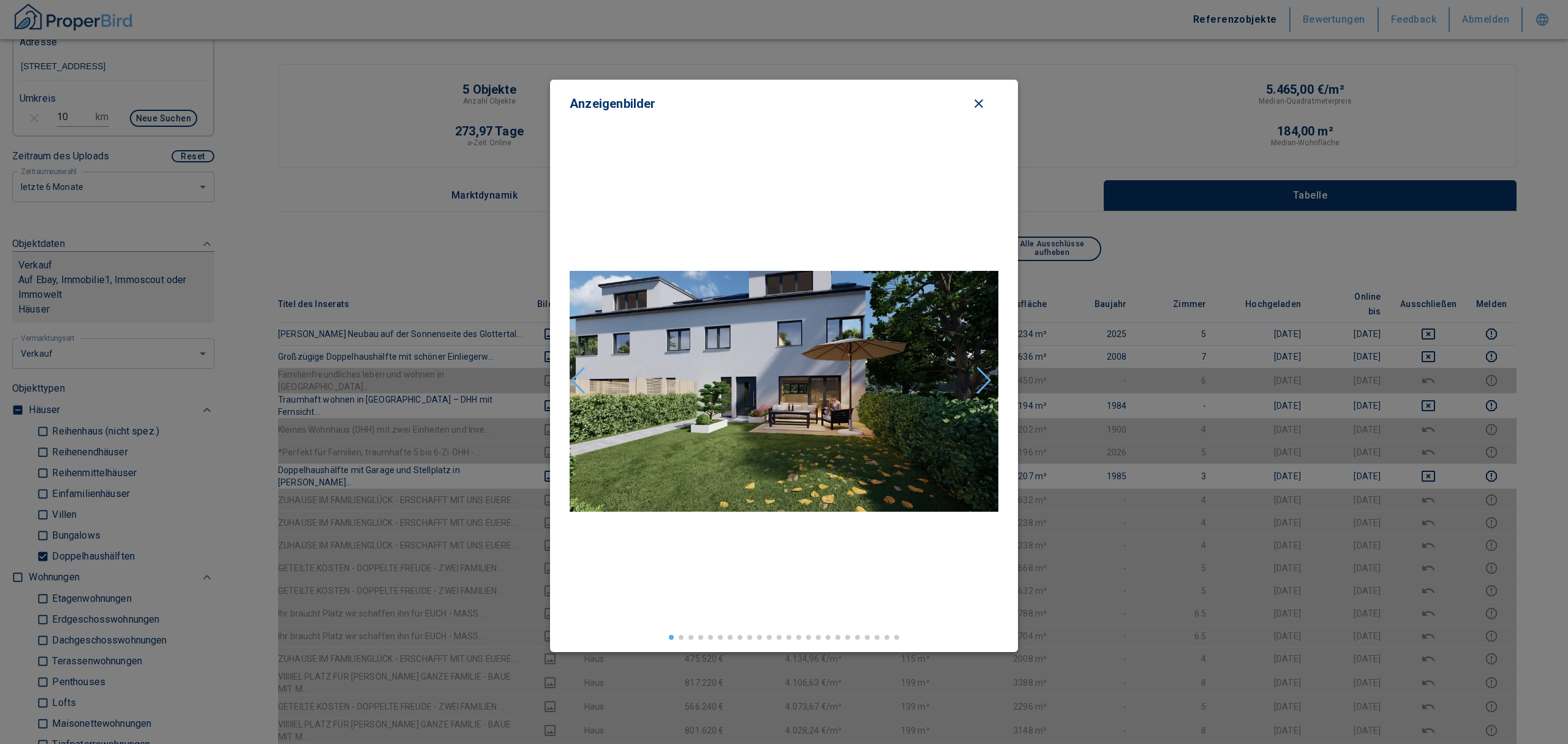
click at [979, 95] on button "close modal" at bounding box center [979, 103] width 39 height 19
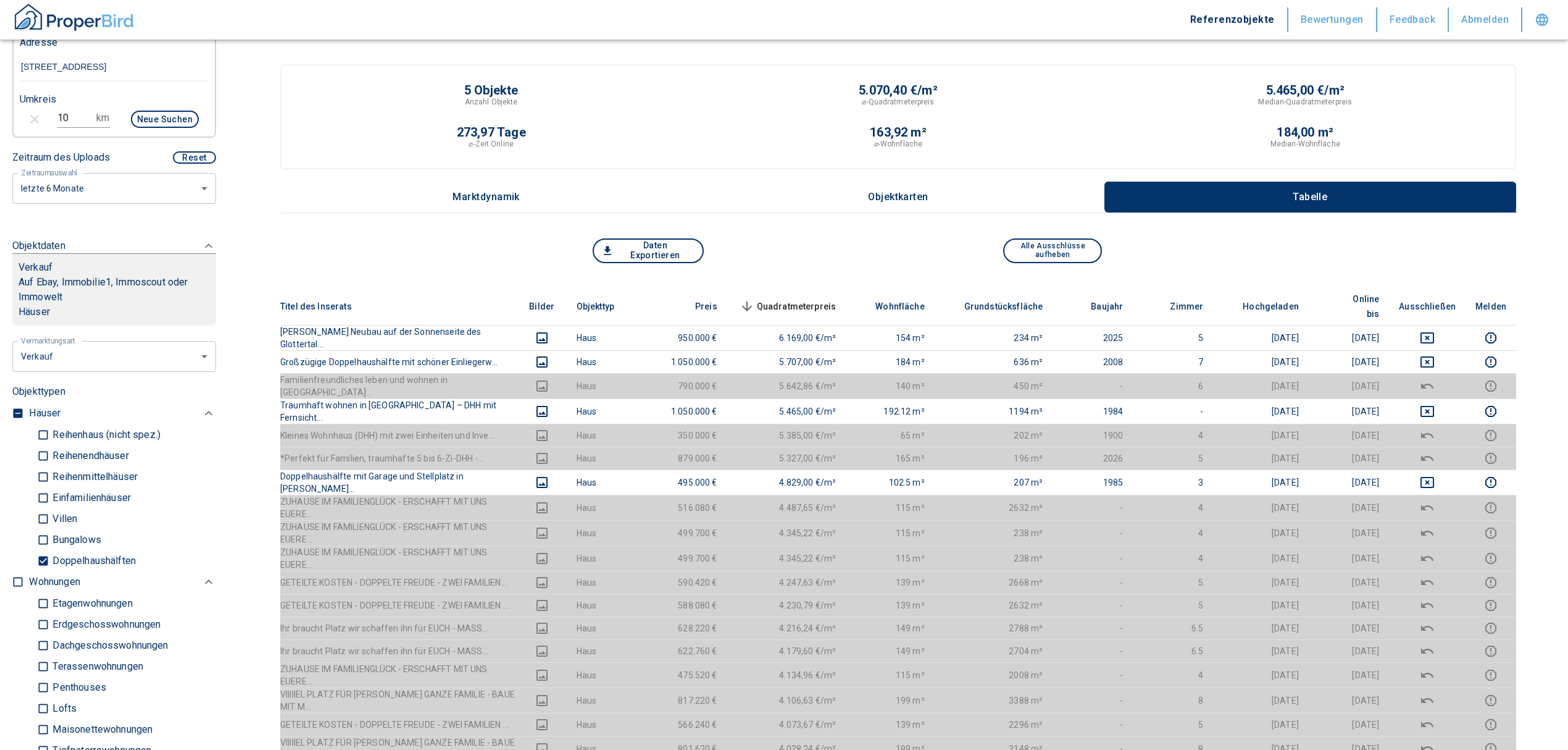
click at [639, 250] on button "Daten Exportieren" at bounding box center [647, 250] width 111 height 25
click at [1060, 97] on div "⌀-Quadratmeterpreis" at bounding box center [898, 101] width 407 height 11
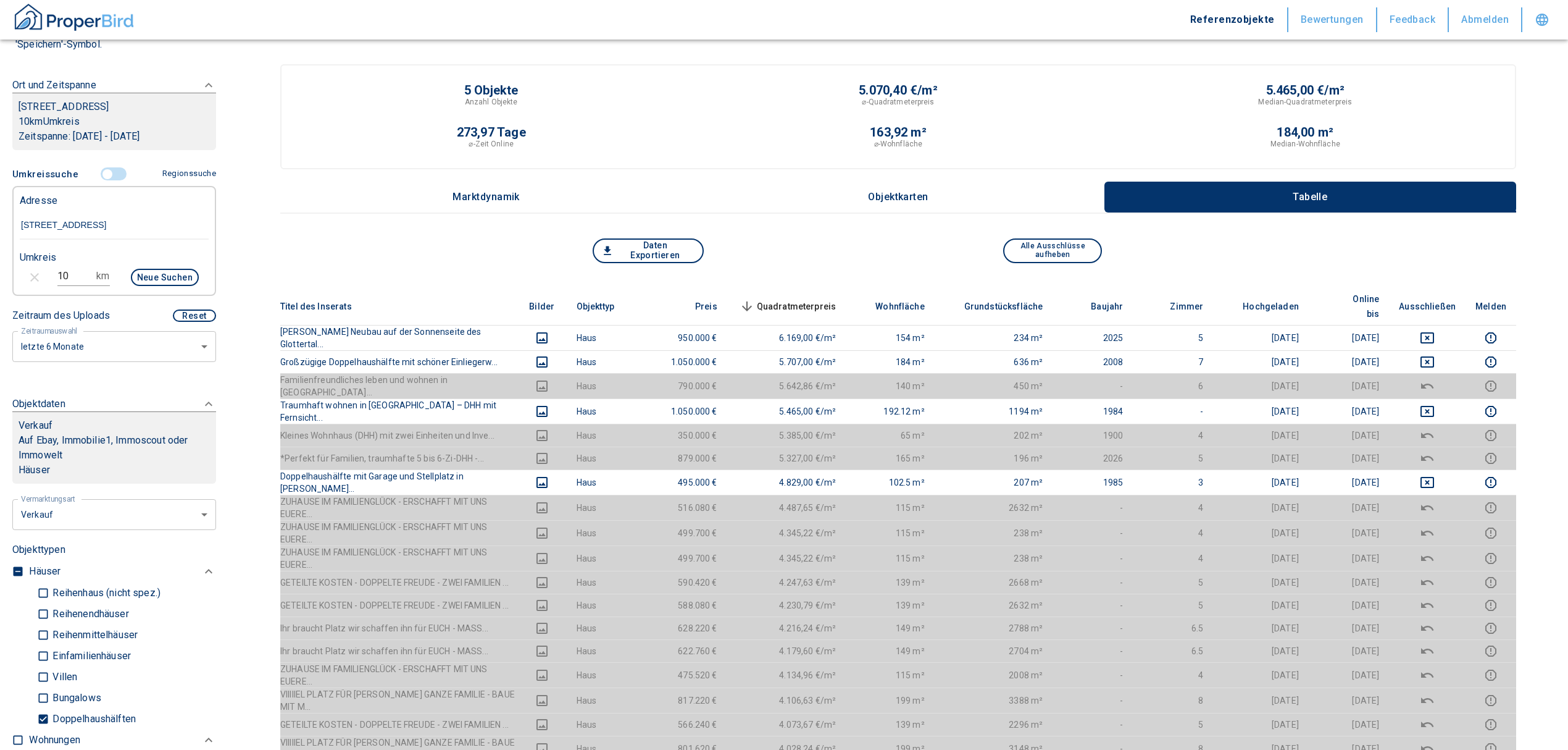
scroll to position [164, 0]
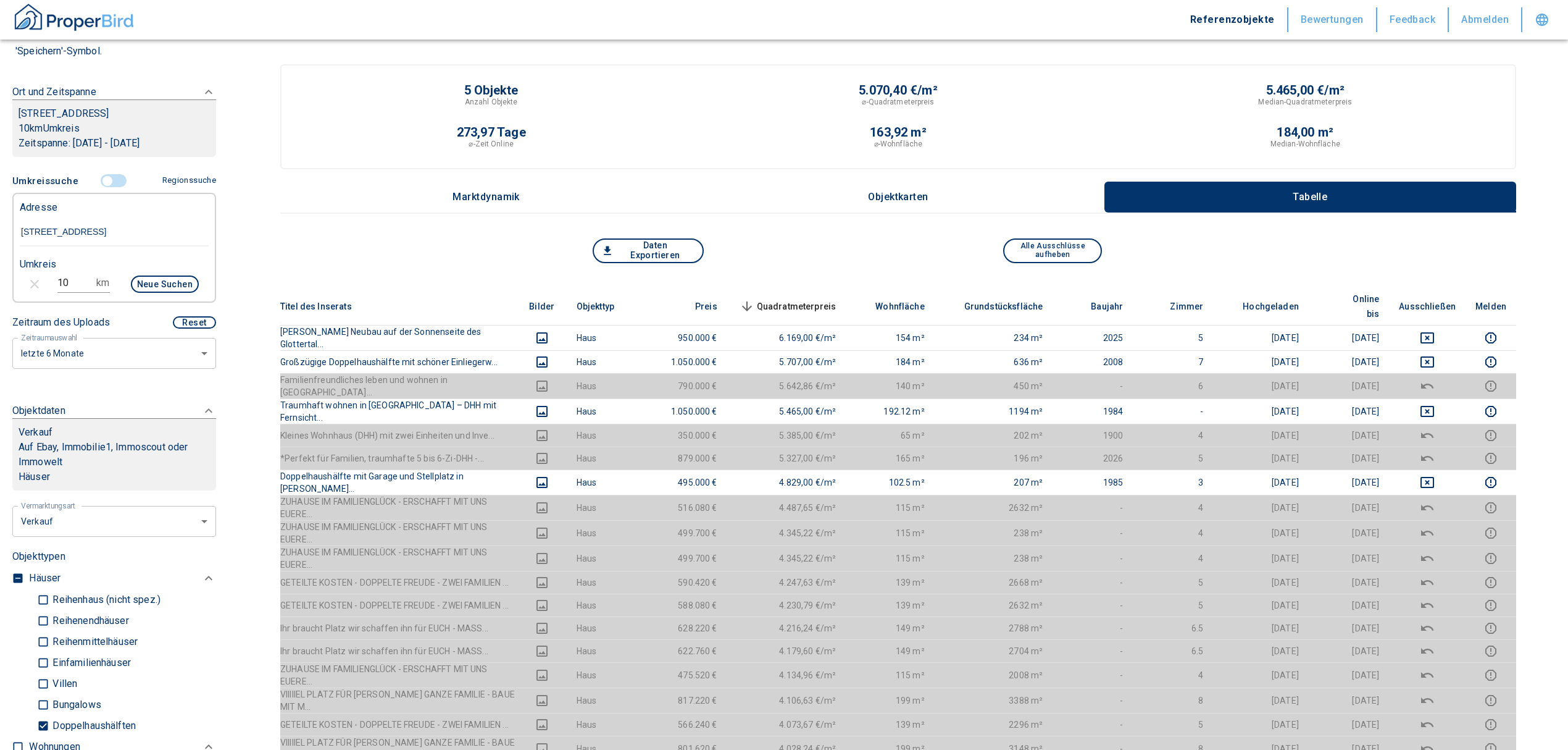
click at [102, 182] on input "controlled" at bounding box center [107, 181] width 37 height 14
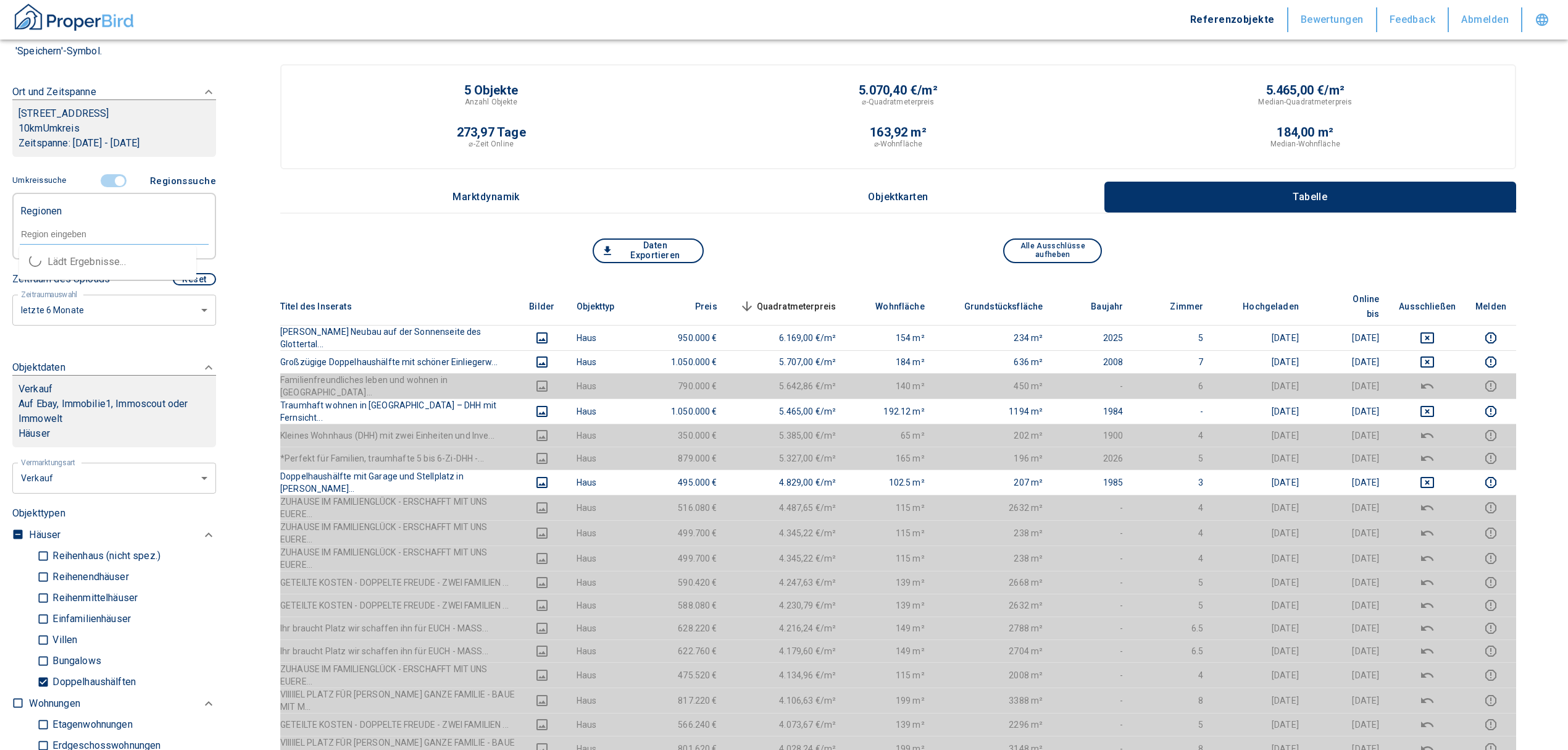
click at [37, 234] on input "text" at bounding box center [114, 233] width 189 height 11
click at [87, 261] on li "79199 Kirchzarten" at bounding box center [107, 262] width 177 height 23
type input "79199"
type input "2020"
type input "79199 Kirchzarten"
